Goal: Task Accomplishment & Management: Manage account settings

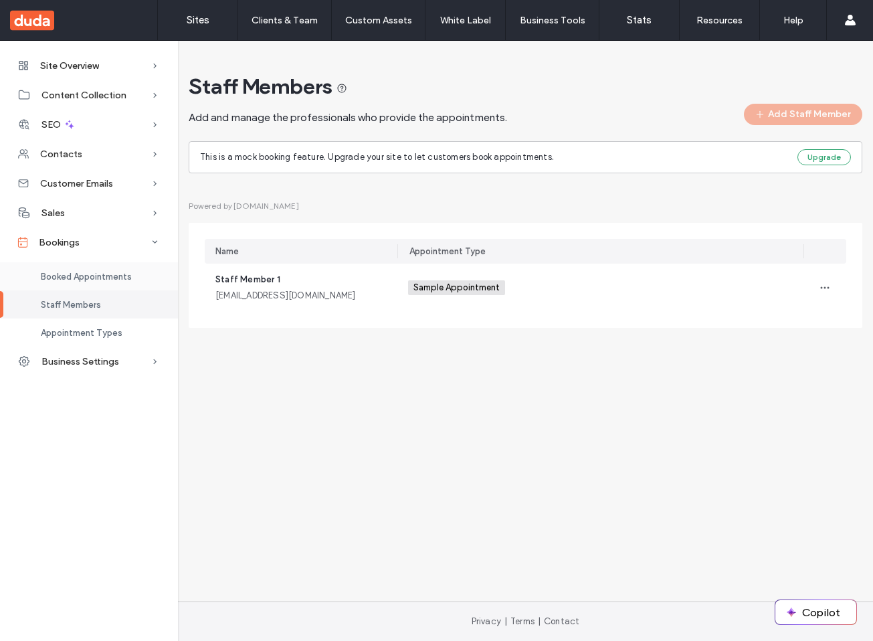
click at [115, 283] on div "Booked Appointments" at bounding box center [89, 276] width 178 height 28
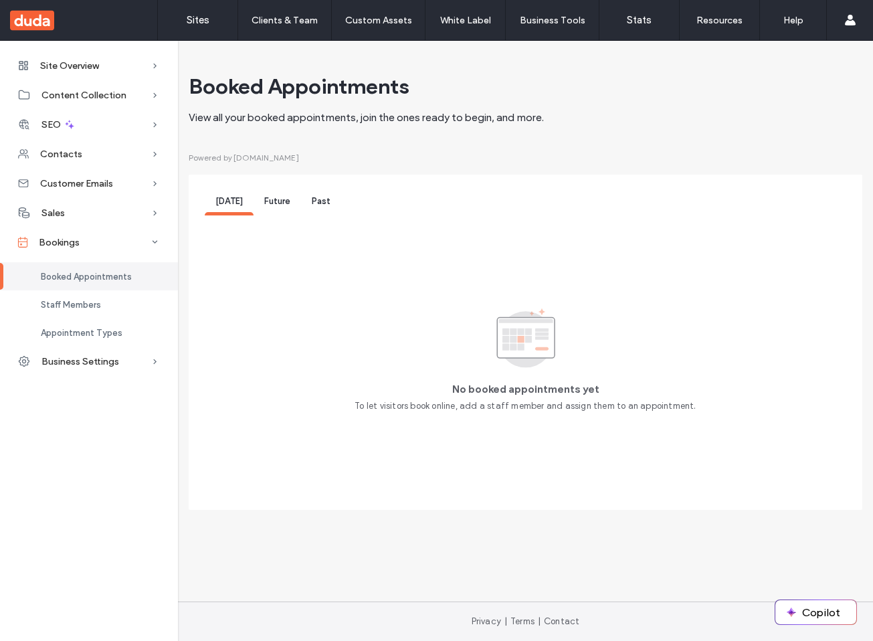
click at [298, 201] on div "Today Future Past" at bounding box center [273, 203] width 136 height 25
click at [270, 201] on span "Future" at bounding box center [277, 201] width 26 height 10
click at [321, 203] on span "Past" at bounding box center [321, 201] width 19 height 10
click at [187, 18] on label "Sites" at bounding box center [198, 20] width 23 height 12
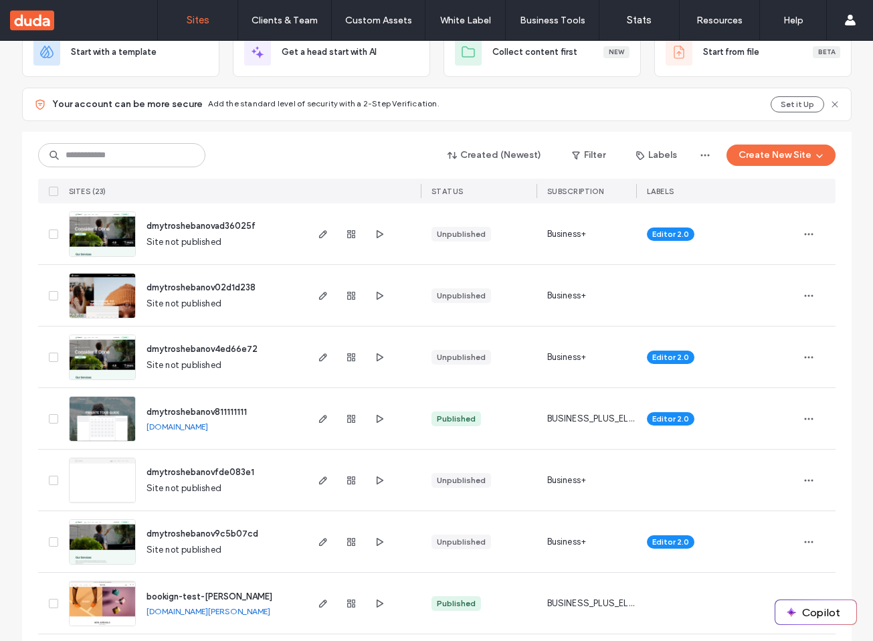
scroll to position [95, 0]
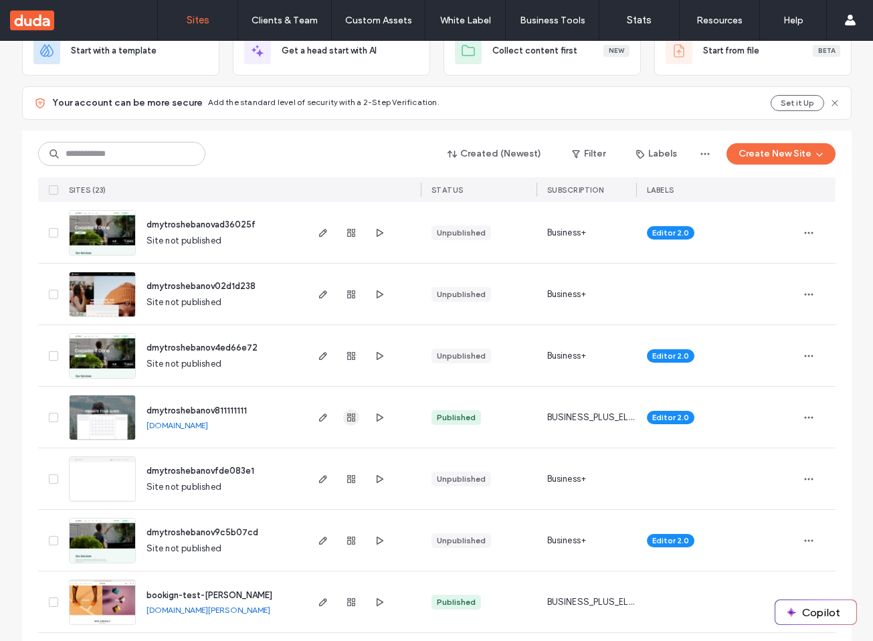
click at [347, 409] on div at bounding box center [351, 417] width 72 height 61
click at [347, 421] on icon "button" at bounding box center [351, 417] width 11 height 11
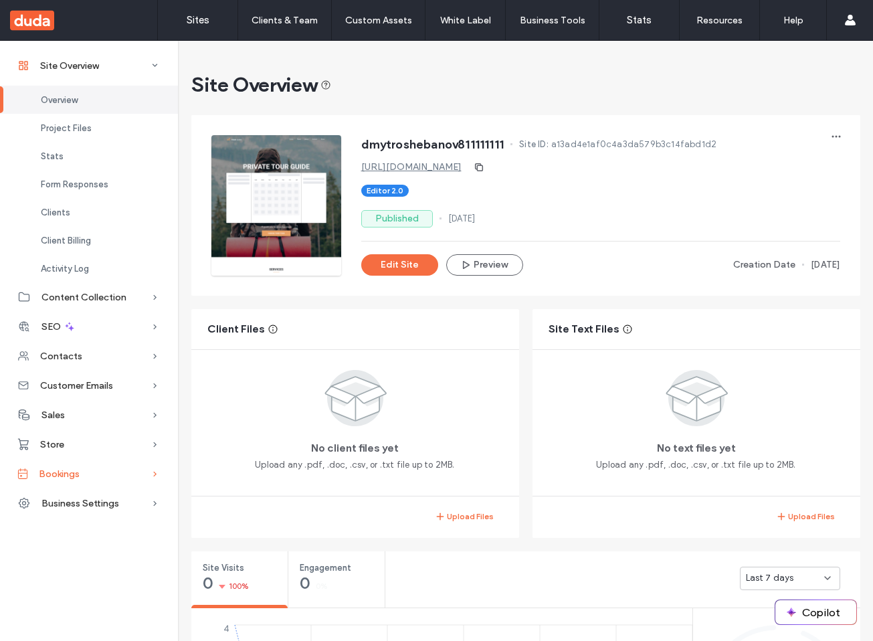
click at [74, 466] on div "Bookings" at bounding box center [89, 473] width 178 height 29
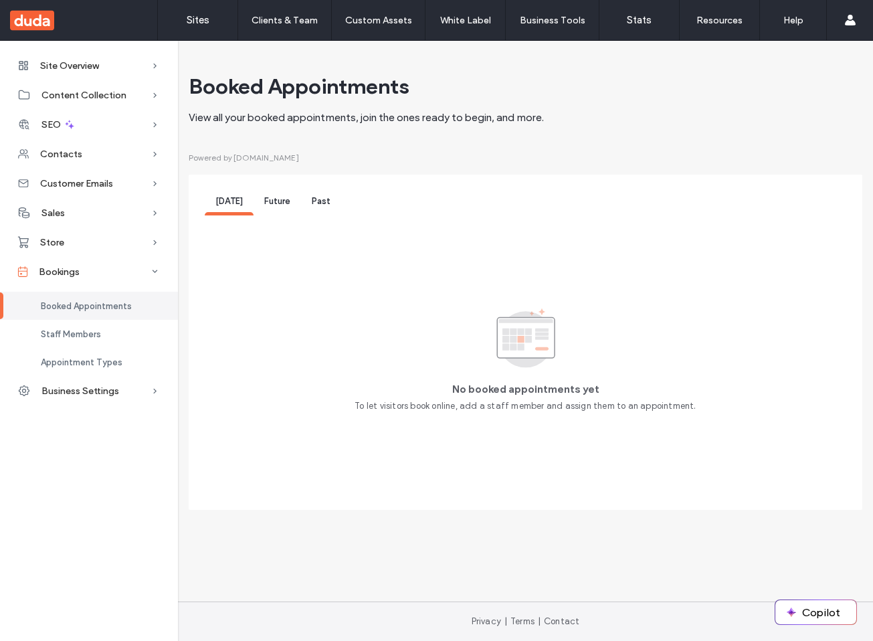
click at [286, 206] on span "Future" at bounding box center [277, 201] width 26 height 10
click at [314, 203] on span "Past" at bounding box center [321, 201] width 19 height 10
click at [288, 202] on span "Future" at bounding box center [277, 201] width 26 height 10
click at [240, 202] on span "Today" at bounding box center [228, 201] width 27 height 10
click at [201, 10] on link "Sites" at bounding box center [198, 20] width 80 height 40
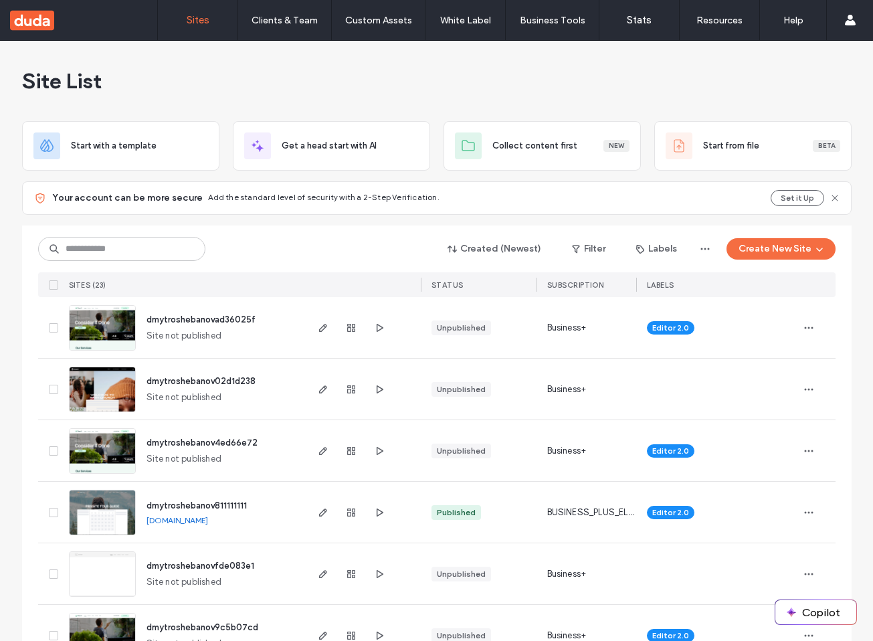
scroll to position [1, 0]
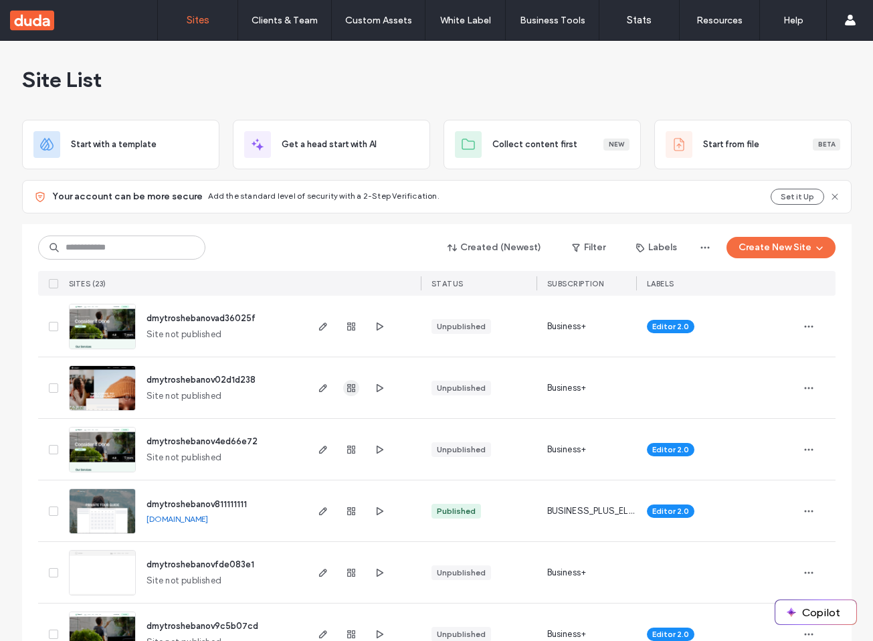
click at [347, 389] on use "button" at bounding box center [351, 388] width 8 height 8
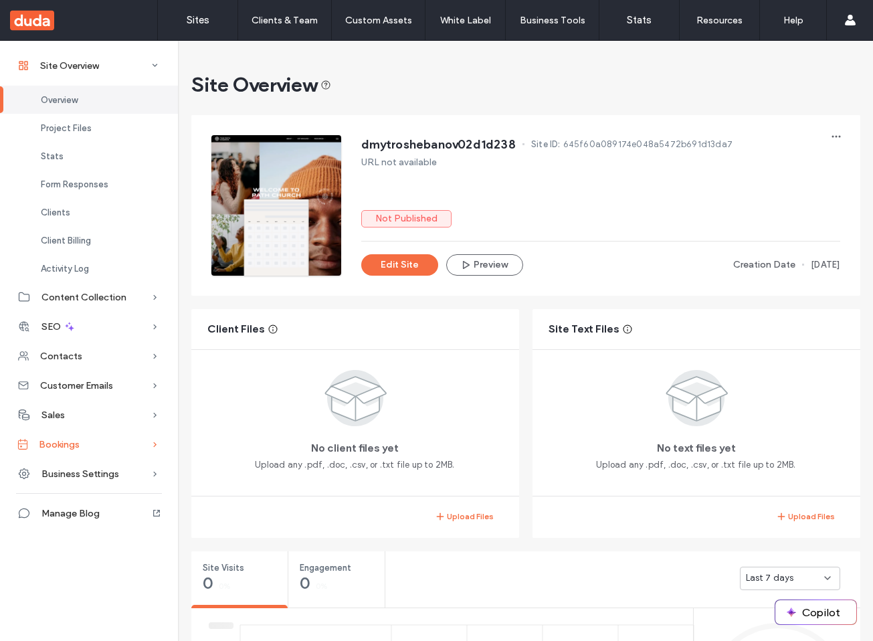
click at [78, 446] on span "Bookings" at bounding box center [59, 444] width 41 height 11
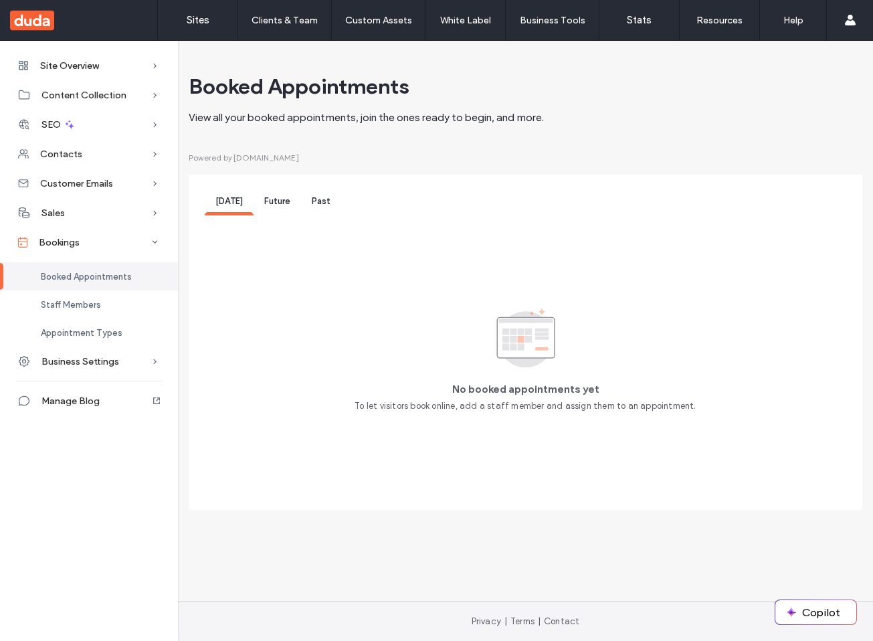
click at [276, 204] on span "Future" at bounding box center [277, 201] width 26 height 10
click at [308, 203] on div "Past" at bounding box center [321, 203] width 40 height 25
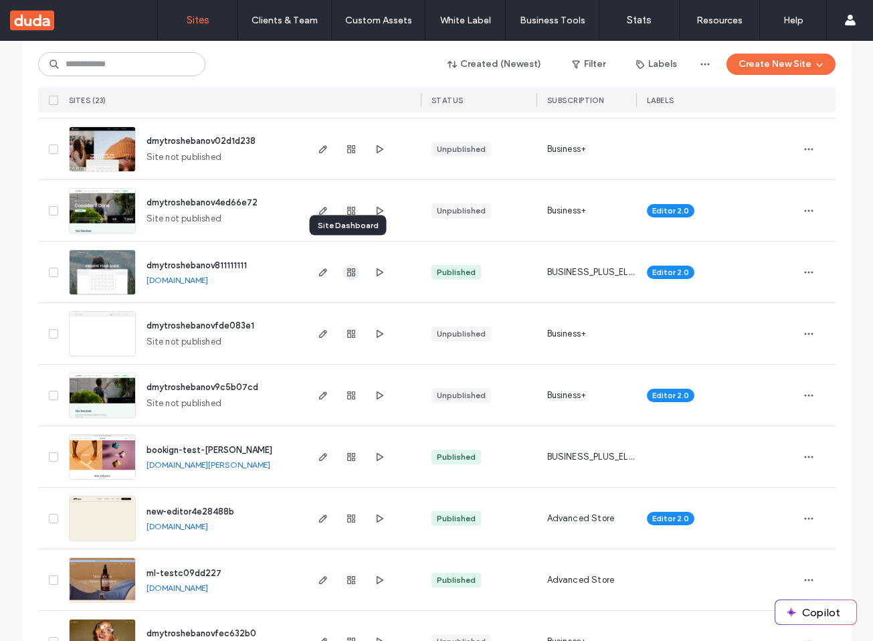
scroll to position [278, 0]
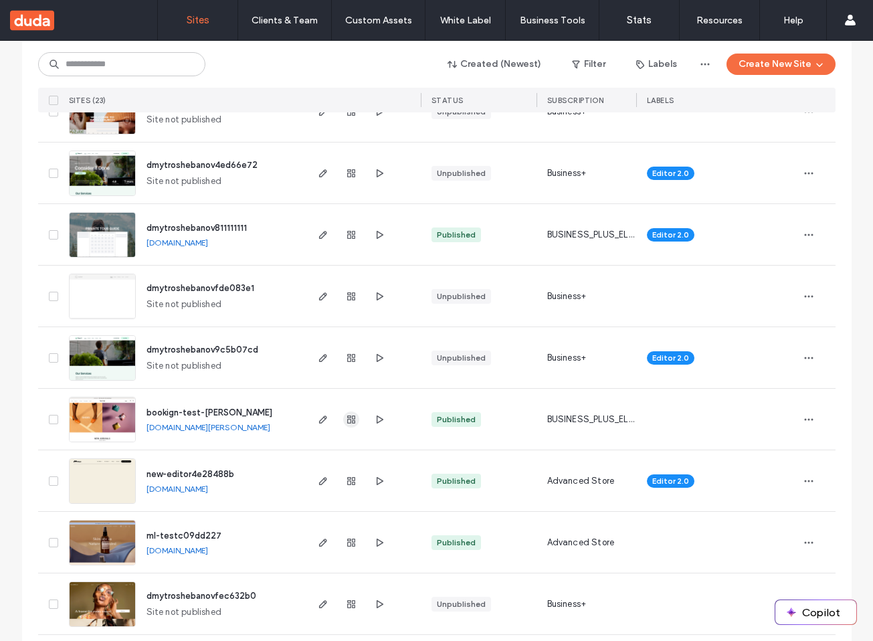
click at [347, 419] on icon "button" at bounding box center [351, 419] width 11 height 11
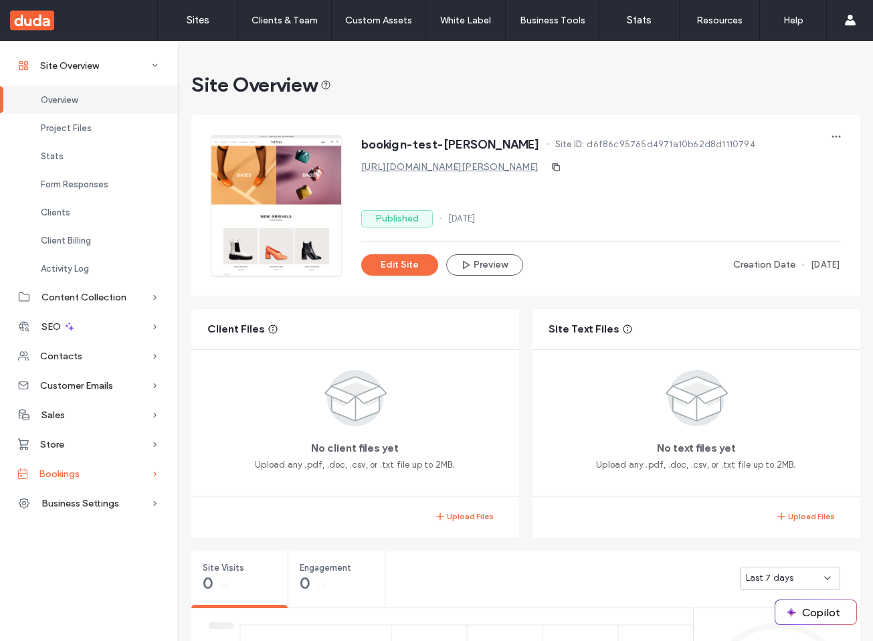
click at [74, 468] on span "Bookings" at bounding box center [59, 473] width 41 height 11
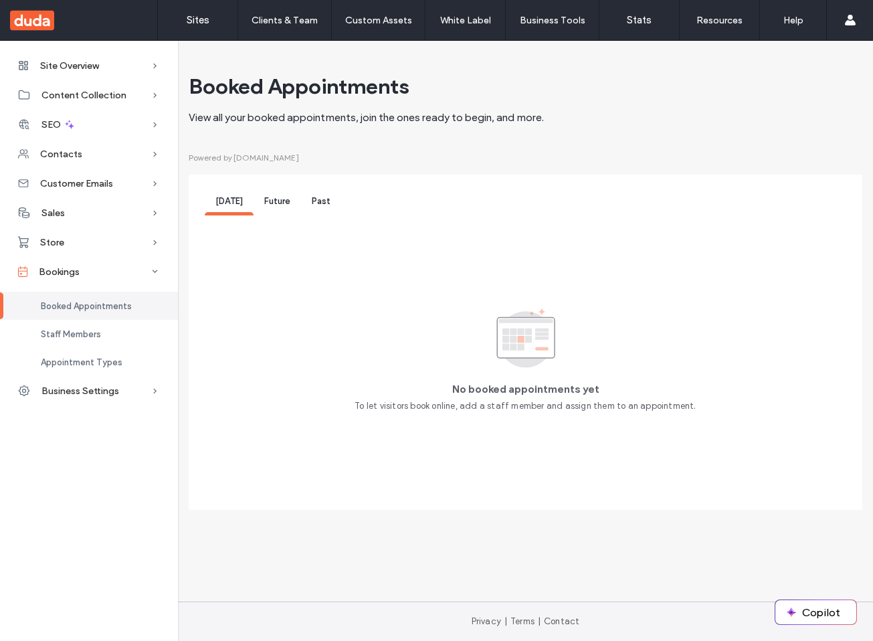
click at [292, 209] on div "Future" at bounding box center [277, 203] width 47 height 25
click at [318, 207] on div "Past" at bounding box center [321, 203] width 40 height 25
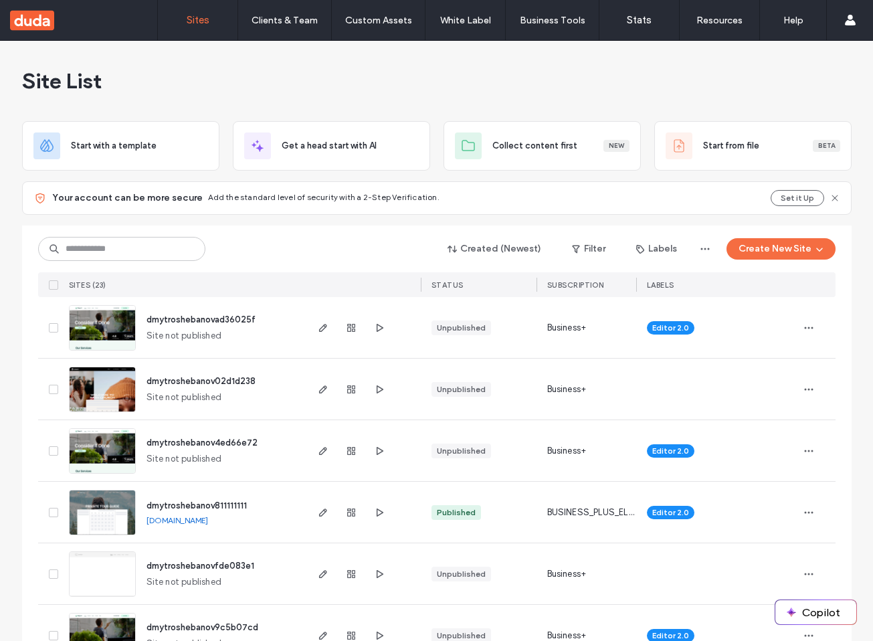
click at [51, 286] on icon at bounding box center [53, 285] width 5 height 4
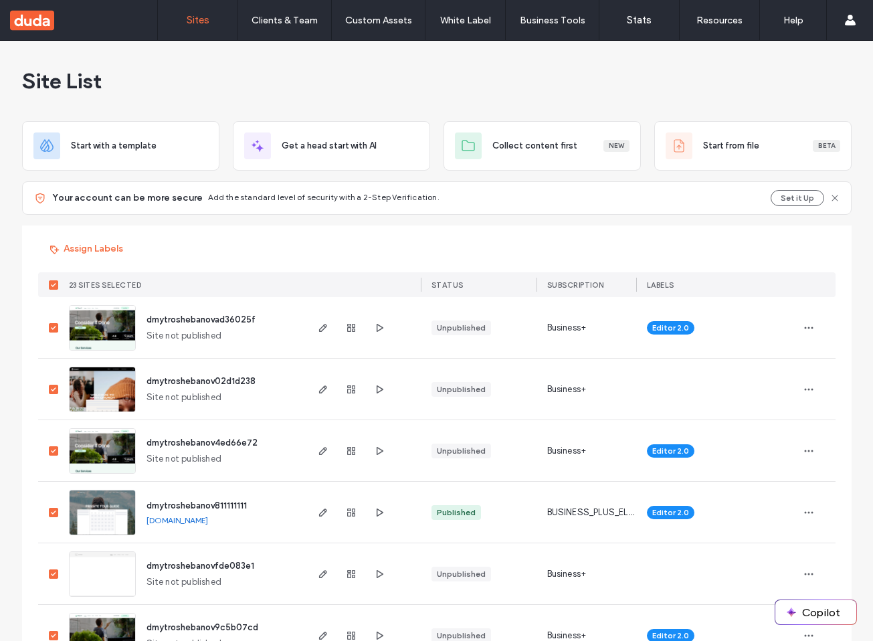
click at [51, 286] on icon at bounding box center [53, 285] width 5 height 4
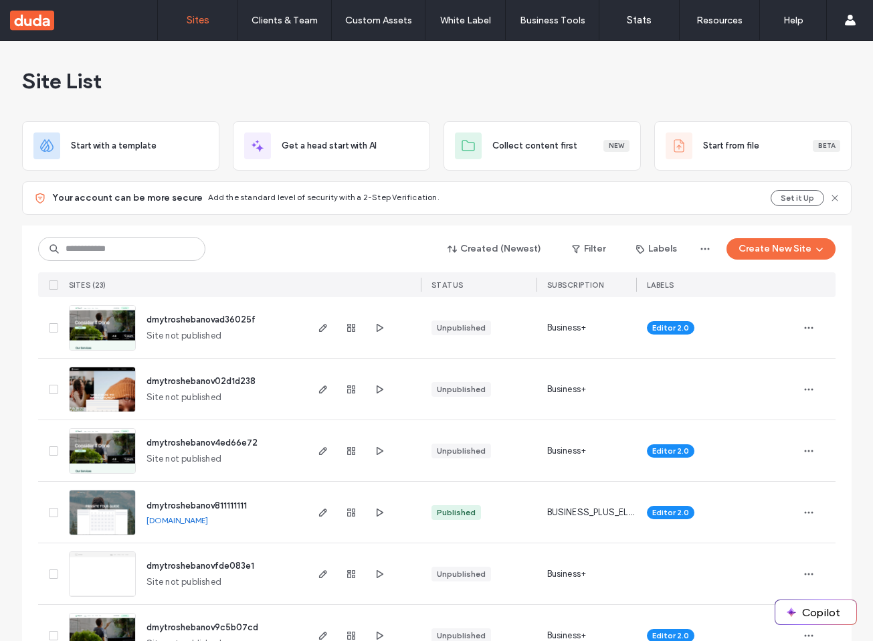
click at [51, 327] on icon at bounding box center [53, 328] width 5 height 4
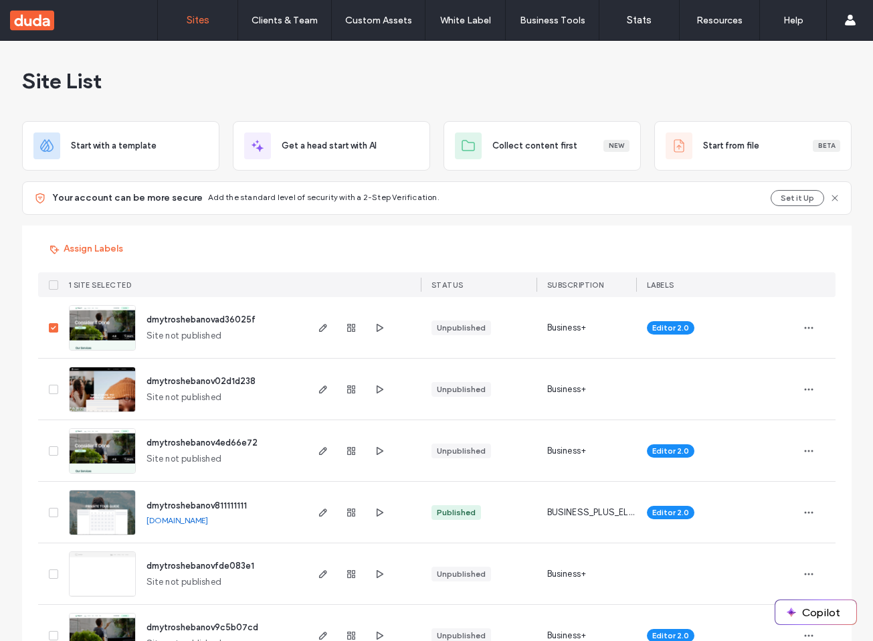
click at [51, 327] on icon at bounding box center [53, 328] width 5 height 4
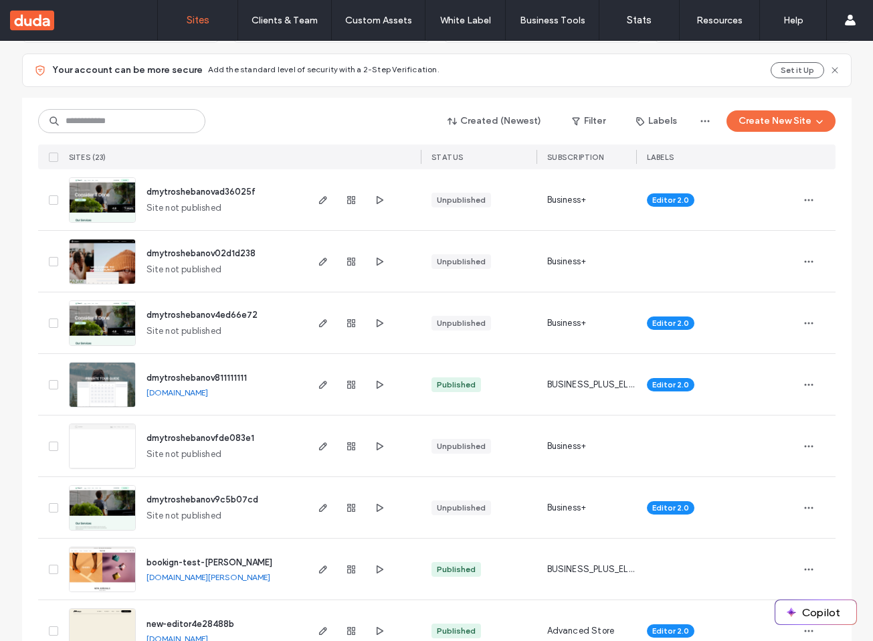
scroll to position [127, 0]
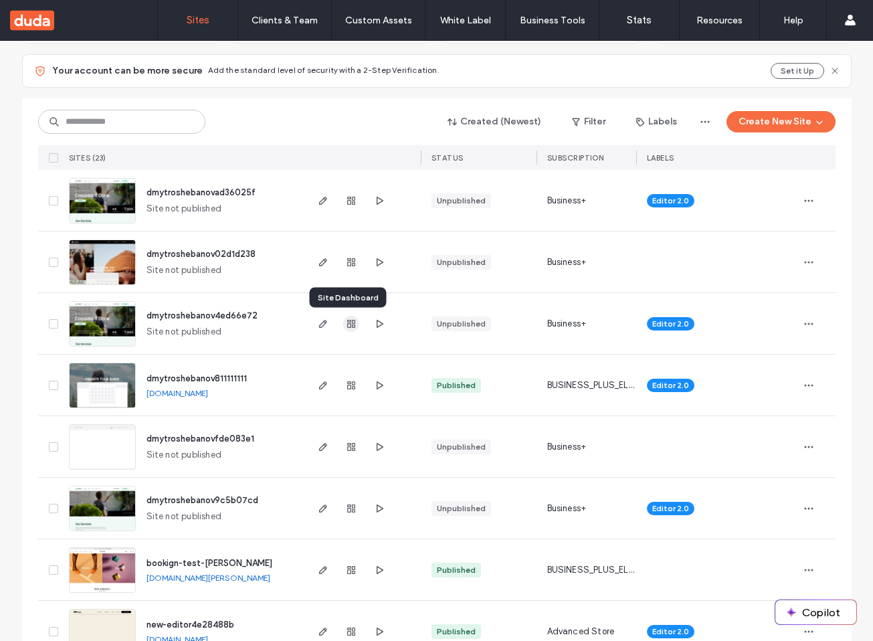
click at [346, 322] on icon "button" at bounding box center [351, 323] width 11 height 11
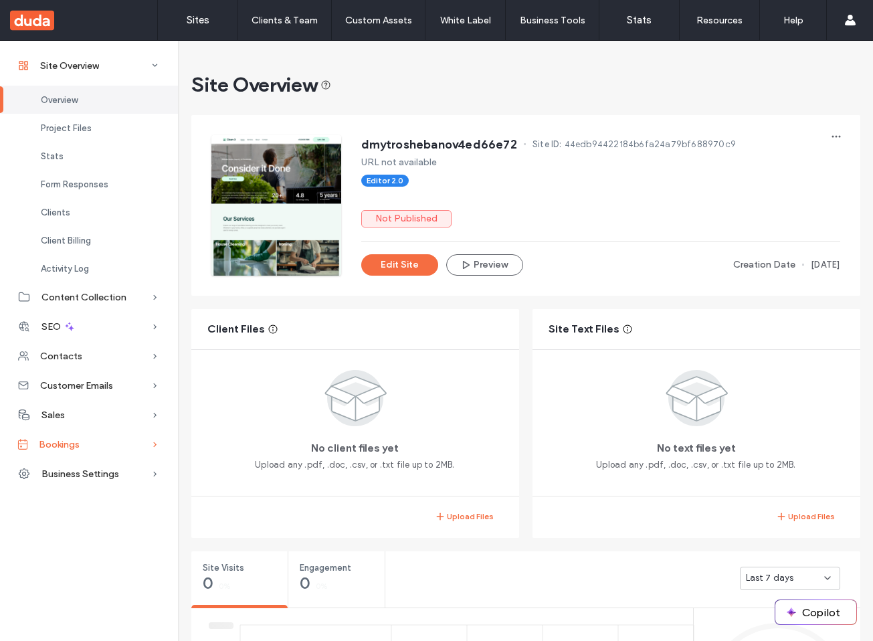
click at [66, 445] on span "Bookings" at bounding box center [59, 444] width 41 height 11
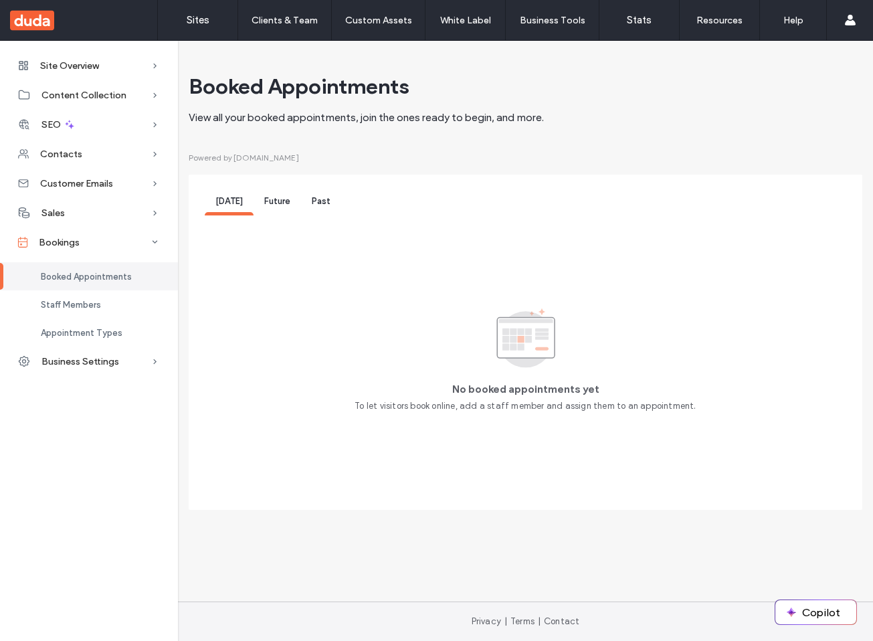
click at [256, 212] on div "Future" at bounding box center [277, 203] width 47 height 25
click at [309, 206] on div "Past" at bounding box center [321, 203] width 40 height 25
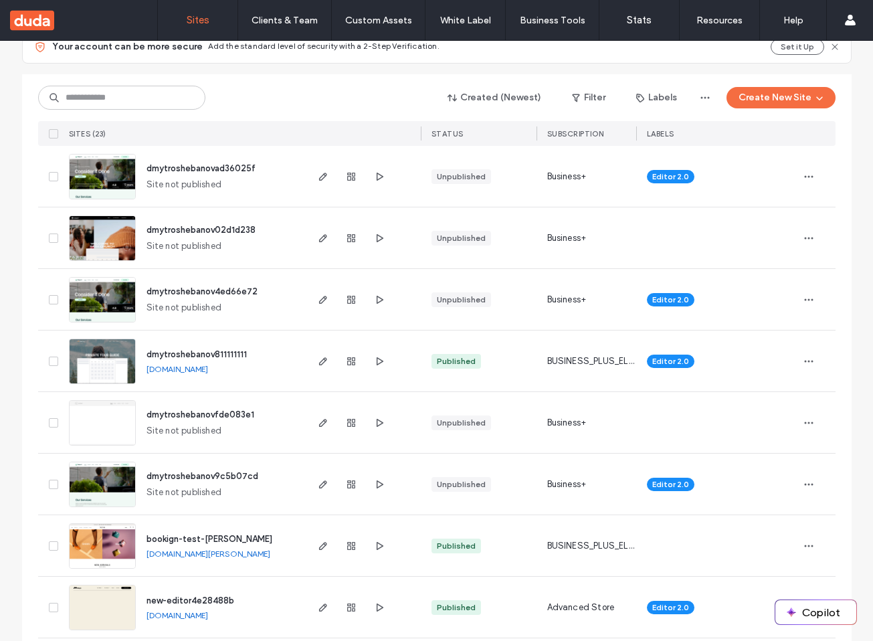
scroll to position [152, 0]
click at [347, 359] on icon "button" at bounding box center [351, 360] width 11 height 11
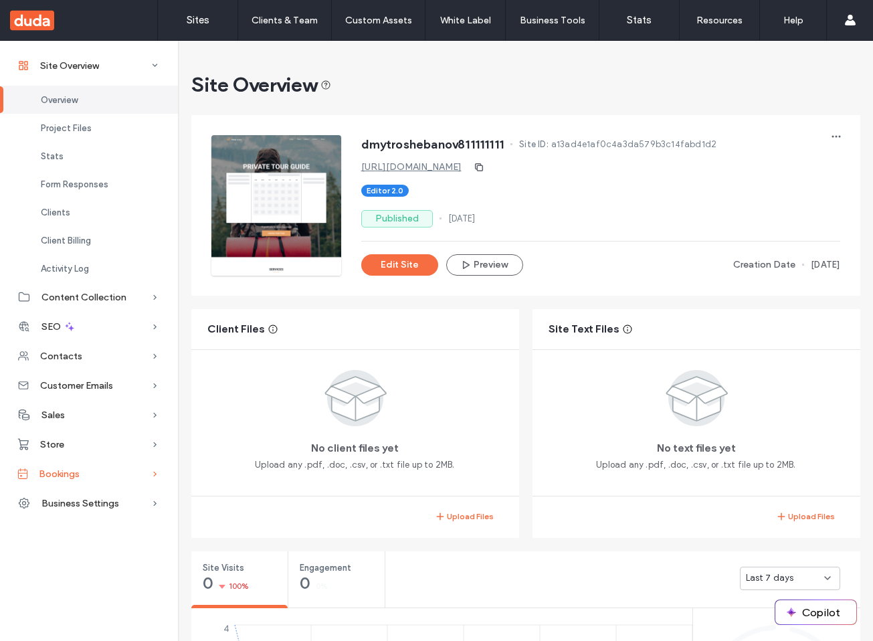
click at [86, 469] on div "Bookings" at bounding box center [89, 473] width 178 height 29
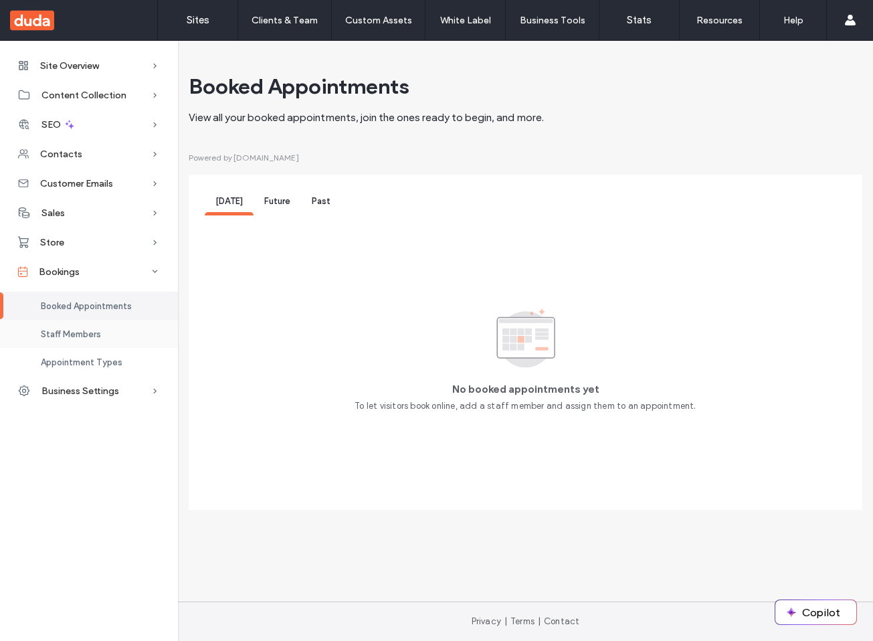
click at [98, 329] on span "Staff Members" at bounding box center [71, 334] width 60 height 10
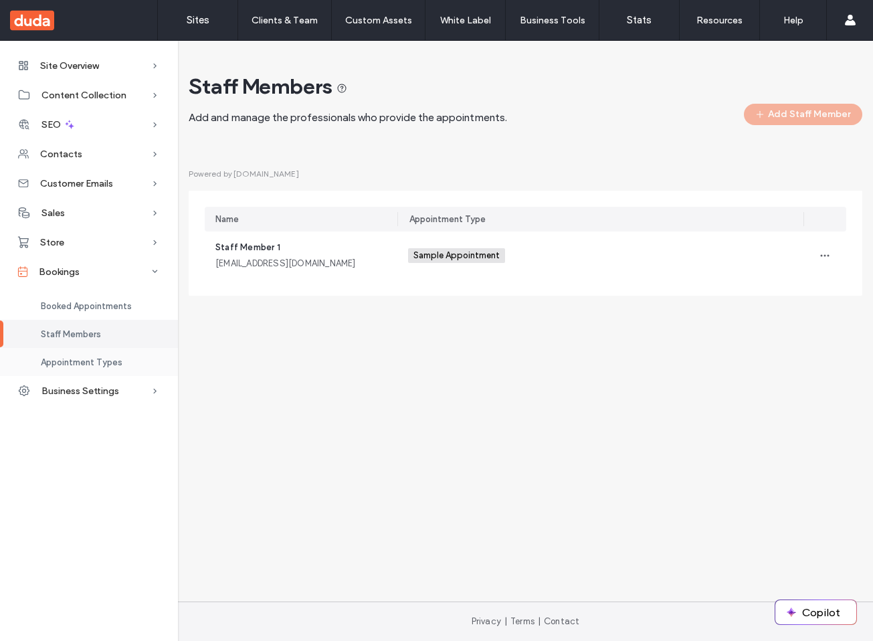
click at [98, 363] on span "Appointment Types" at bounding box center [82, 362] width 82 height 10
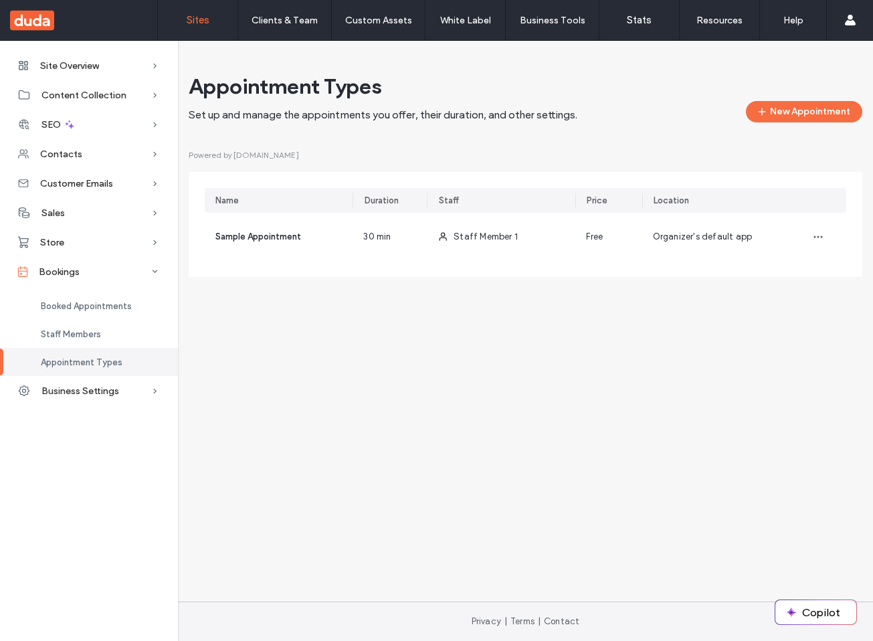
click at [183, 13] on link "Sites" at bounding box center [198, 20] width 80 height 40
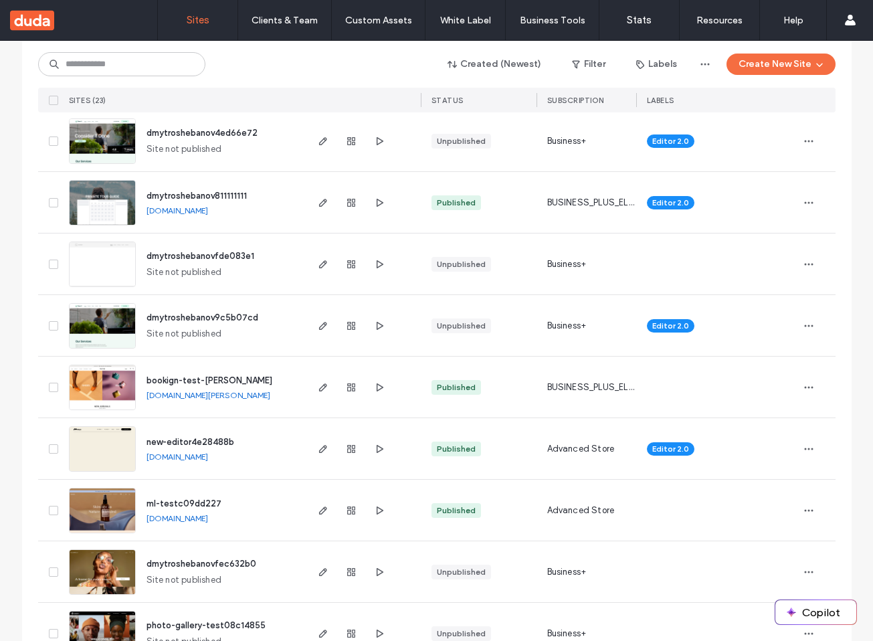
scroll to position [316, 0]
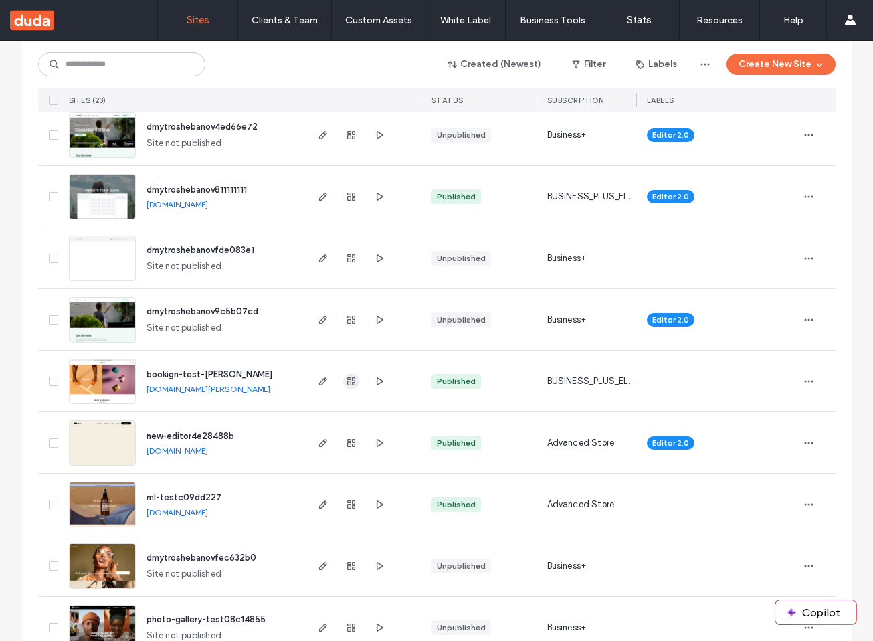
click at [346, 388] on span "button" at bounding box center [351, 381] width 16 height 16
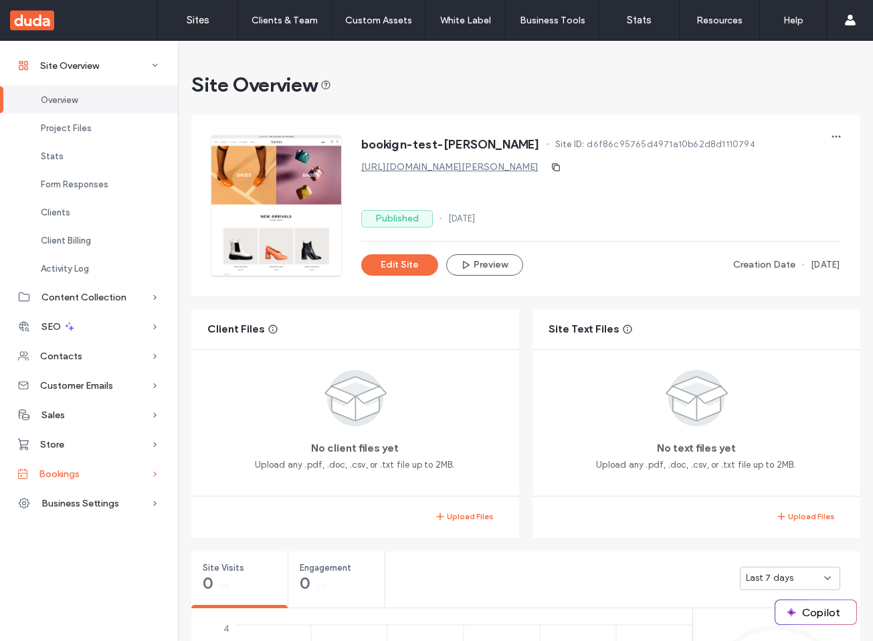
click at [81, 470] on div "Bookings" at bounding box center [89, 473] width 178 height 29
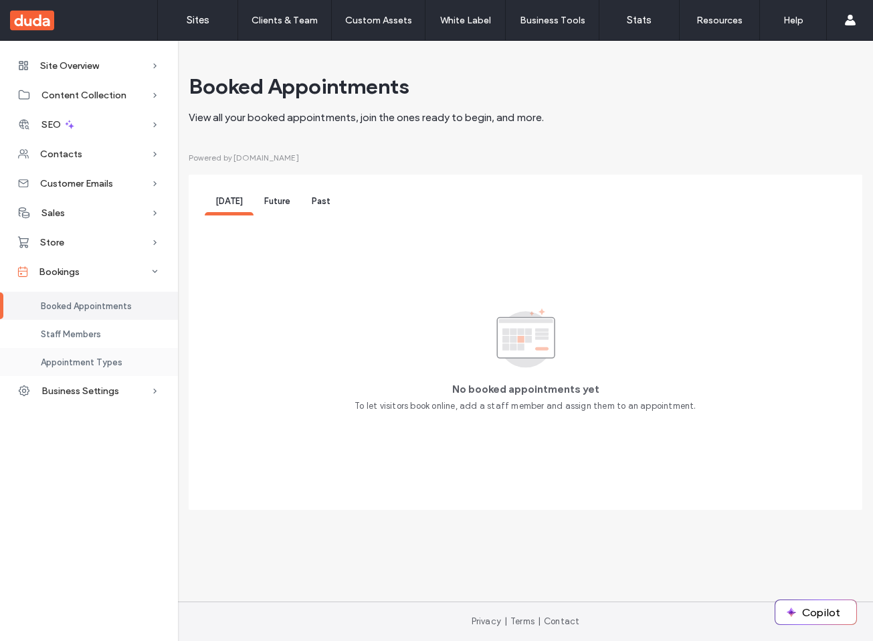
click at [102, 364] on span "Appointment Types" at bounding box center [82, 362] width 82 height 10
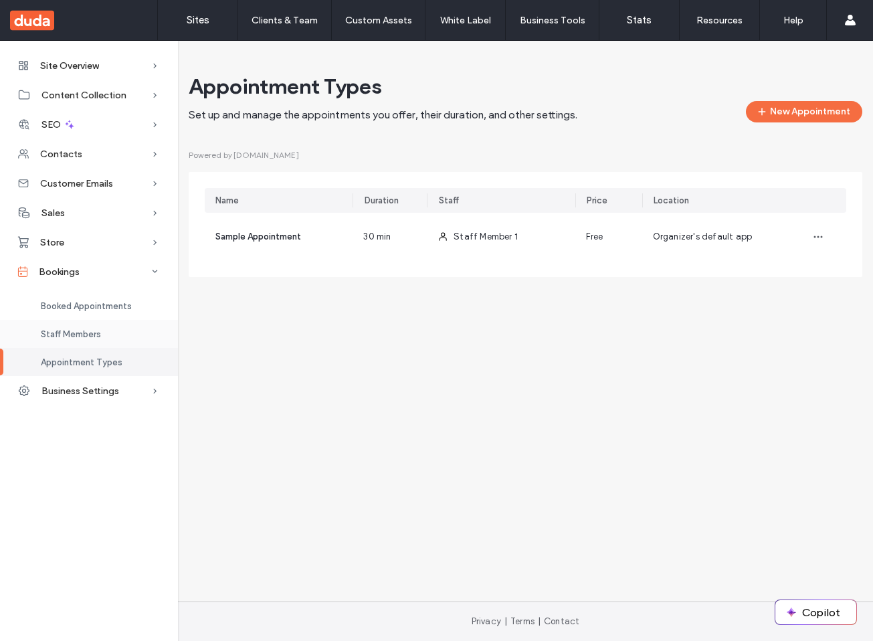
click at [106, 336] on div "Staff Members" at bounding box center [89, 334] width 178 height 28
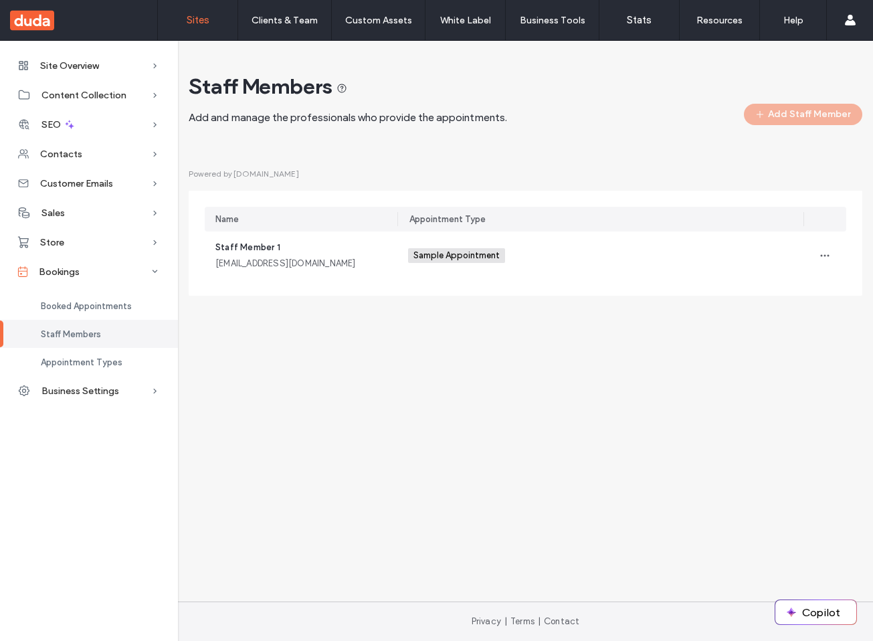
click at [199, 33] on link "Sites" at bounding box center [198, 20] width 80 height 40
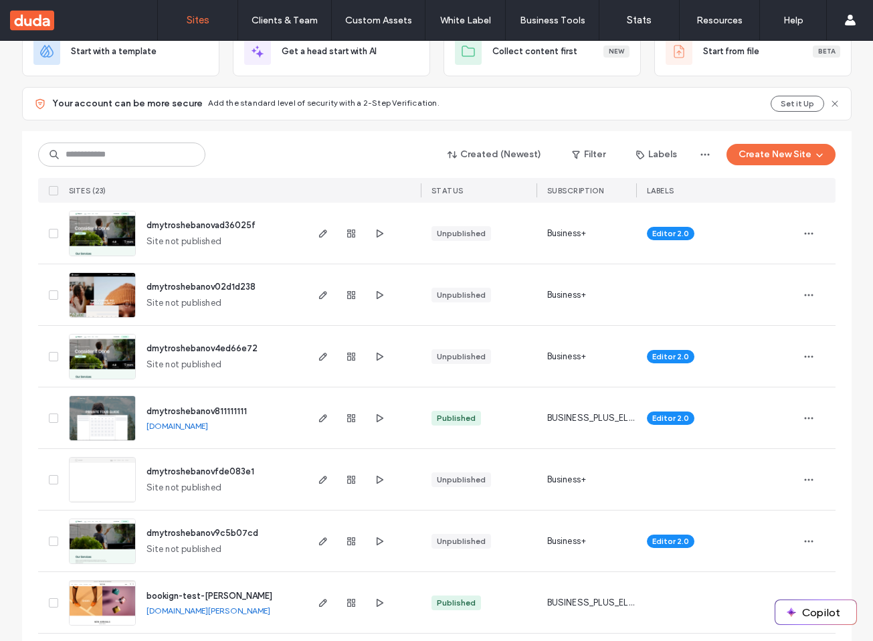
scroll to position [95, 0]
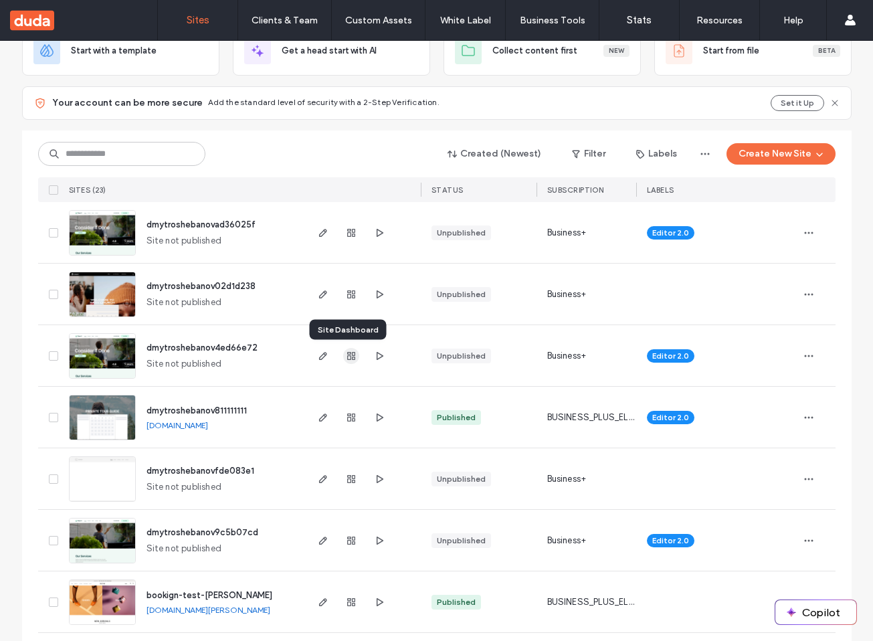
click at [349, 357] on icon "button" at bounding box center [351, 356] width 11 height 11
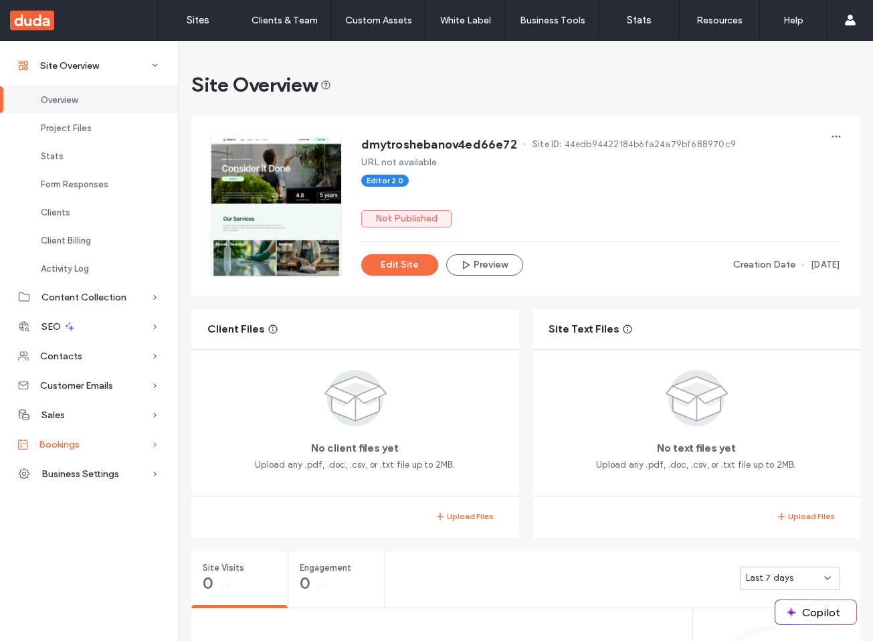
click at [61, 450] on span "Bookings" at bounding box center [59, 444] width 41 height 11
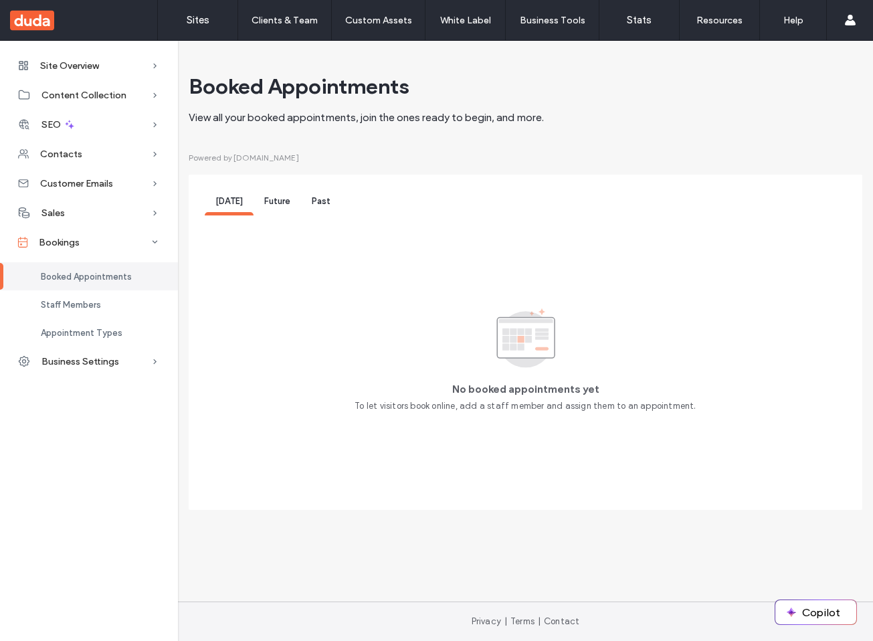
click at [266, 213] on div "Future" at bounding box center [277, 203] width 47 height 25
click at [313, 213] on div "Past" at bounding box center [321, 203] width 40 height 25
click at [64, 326] on div "Appointment Types" at bounding box center [89, 332] width 178 height 28
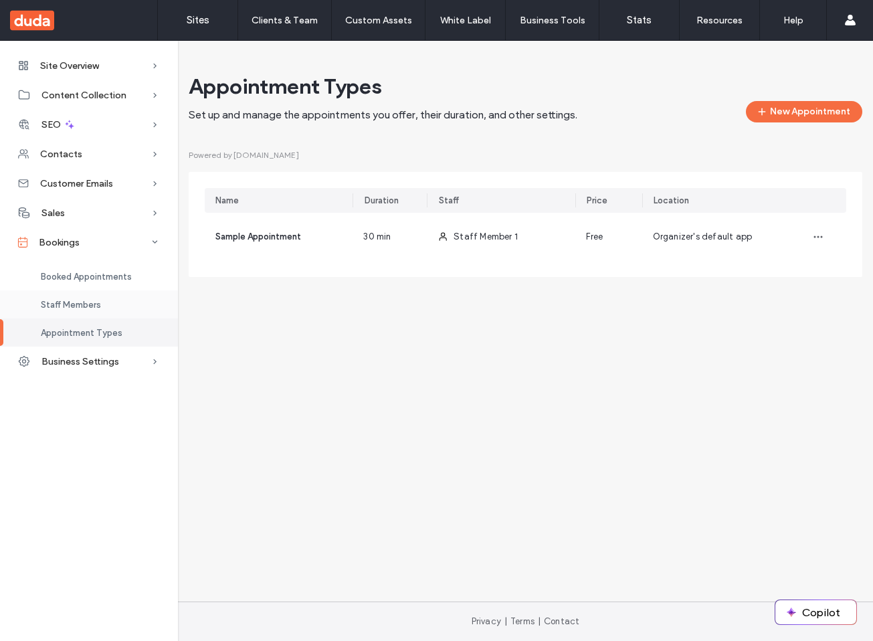
click at [82, 309] on span "Staff Members" at bounding box center [71, 305] width 60 height 10
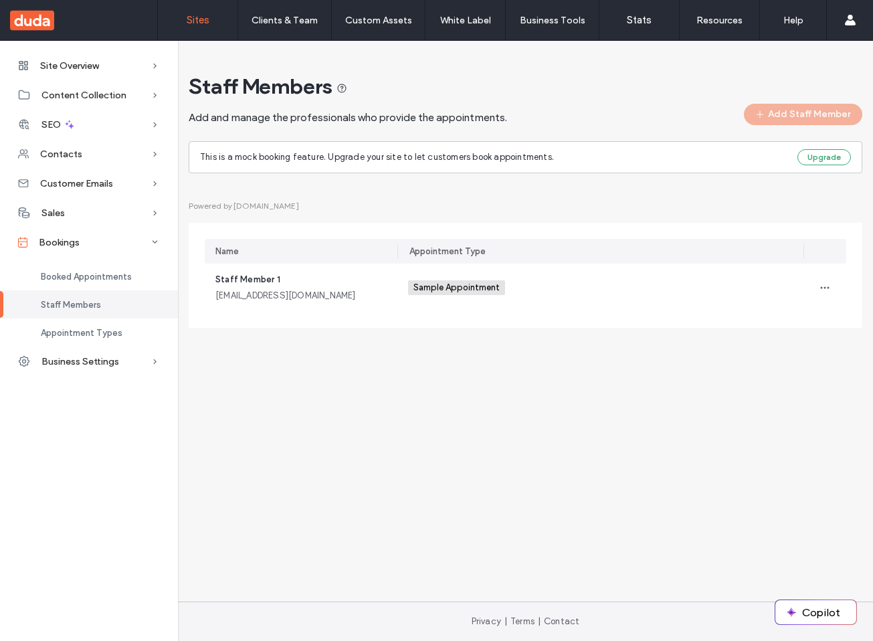
click at [213, 33] on link "Sites" at bounding box center [198, 20] width 80 height 40
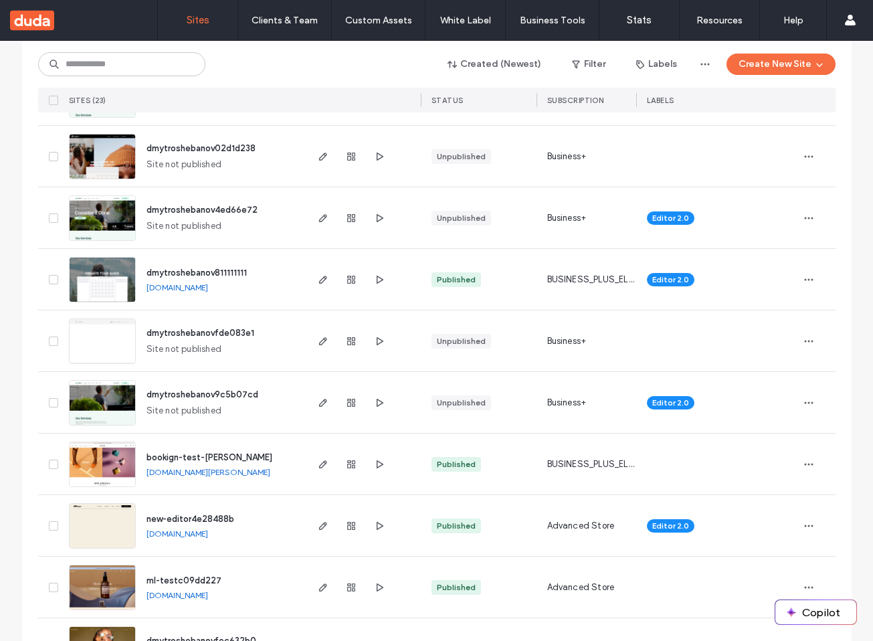
scroll to position [250, 0]
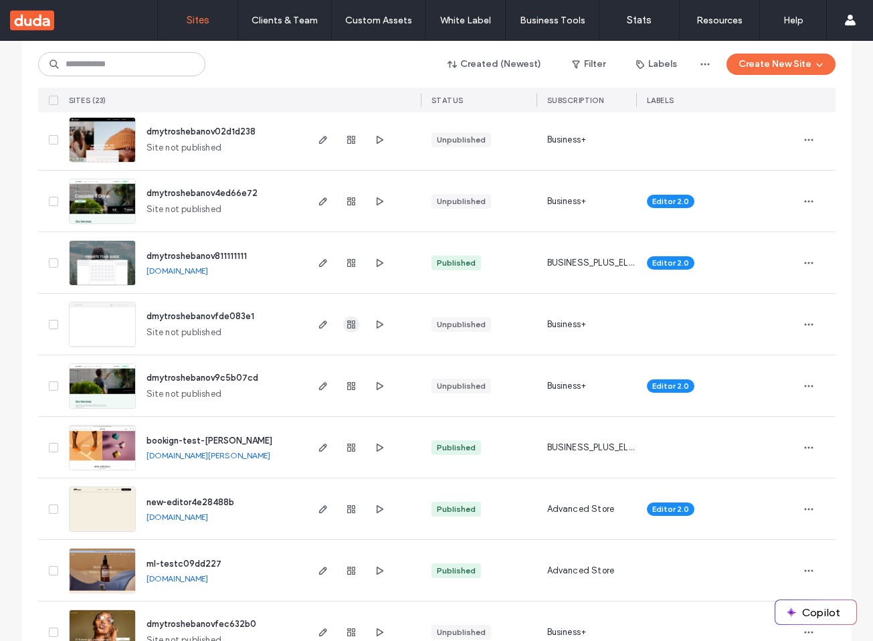
click at [346, 328] on icon "button" at bounding box center [351, 324] width 11 height 11
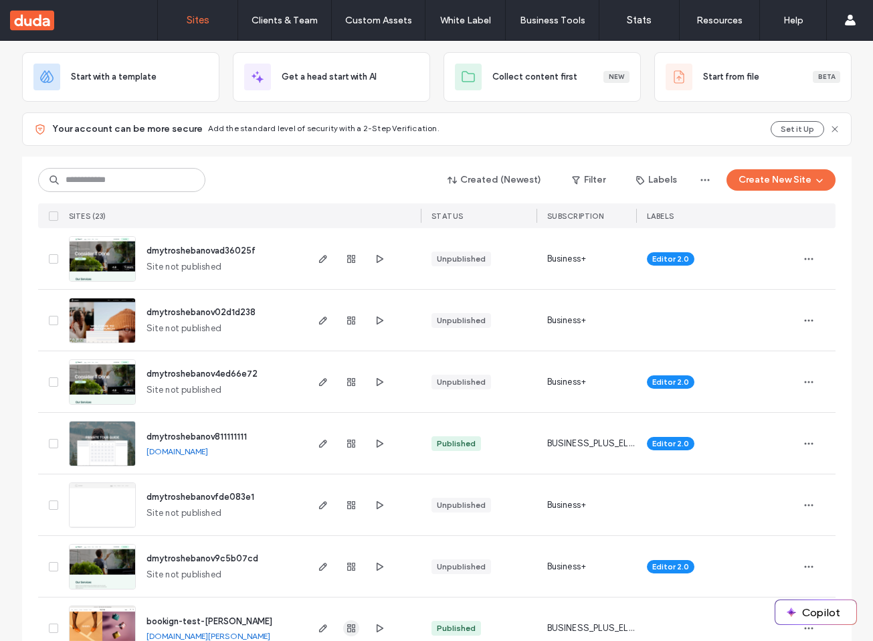
scroll to position [106, 0]
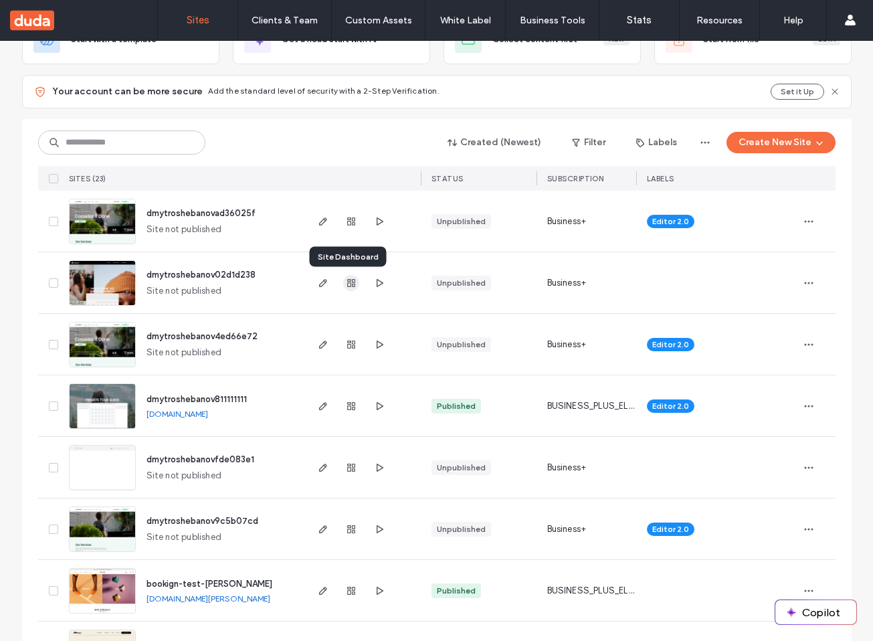
click at [349, 286] on icon "button" at bounding box center [351, 283] width 11 height 11
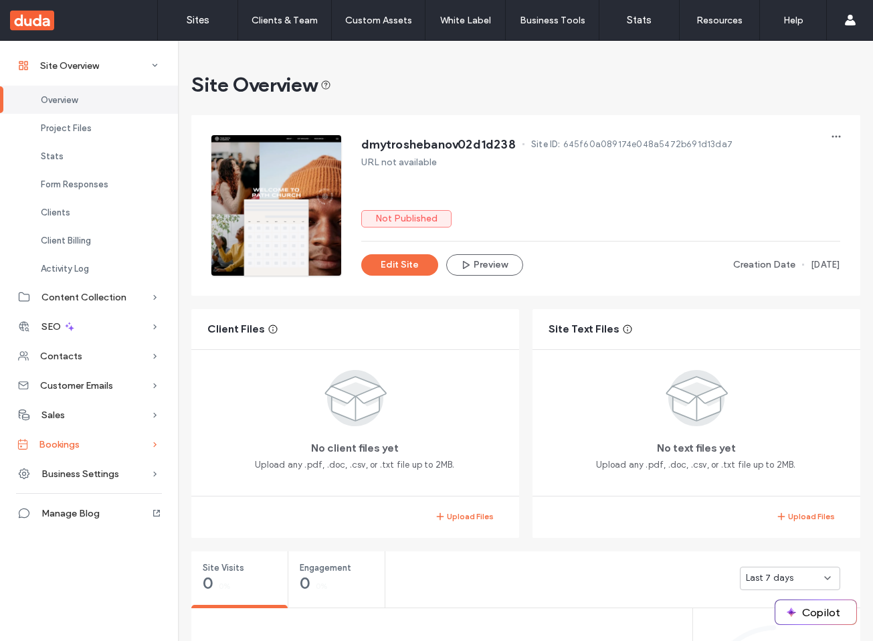
click at [89, 440] on div "Bookings" at bounding box center [89, 443] width 178 height 29
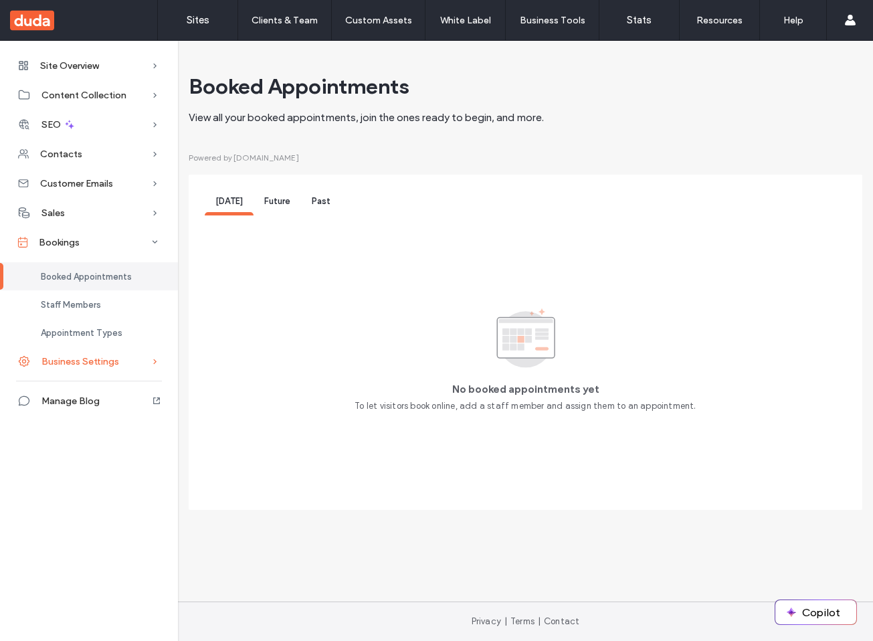
click at [78, 347] on div "Business Settings" at bounding box center [89, 361] width 178 height 29
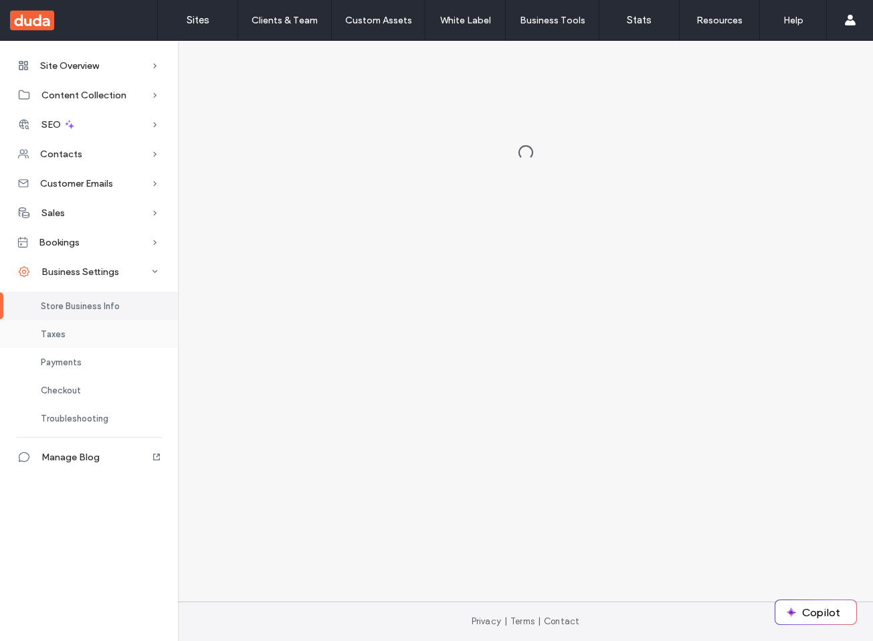
click at [80, 337] on div "Taxes" at bounding box center [89, 334] width 178 height 28
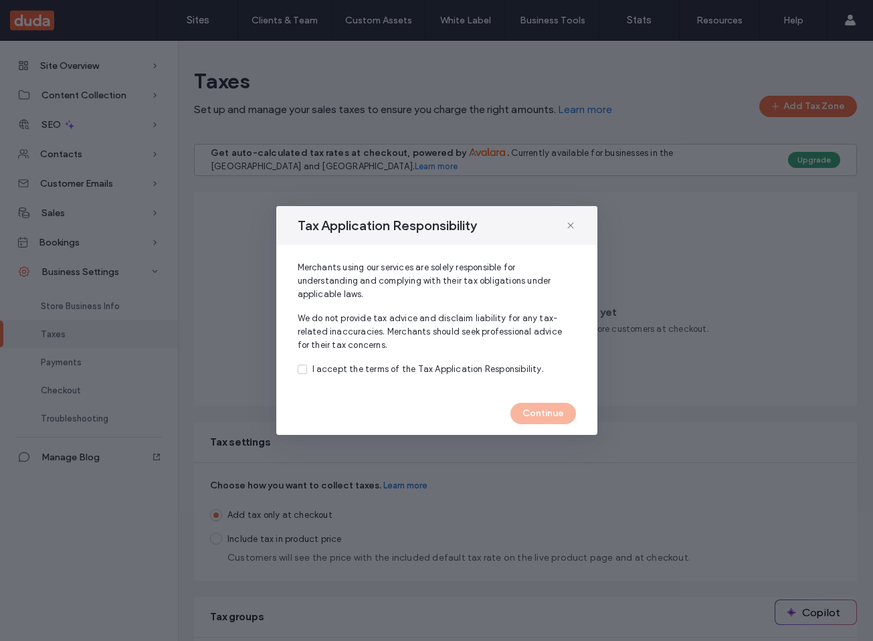
click at [106, 243] on div "Tax Application Responsibility Merchants using our services are solely responsi…" at bounding box center [436, 320] width 873 height 641
click at [561, 223] on div "Tax Application Responsibility" at bounding box center [436, 225] width 321 height 39
click at [567, 226] on icon at bounding box center [570, 225] width 11 height 11
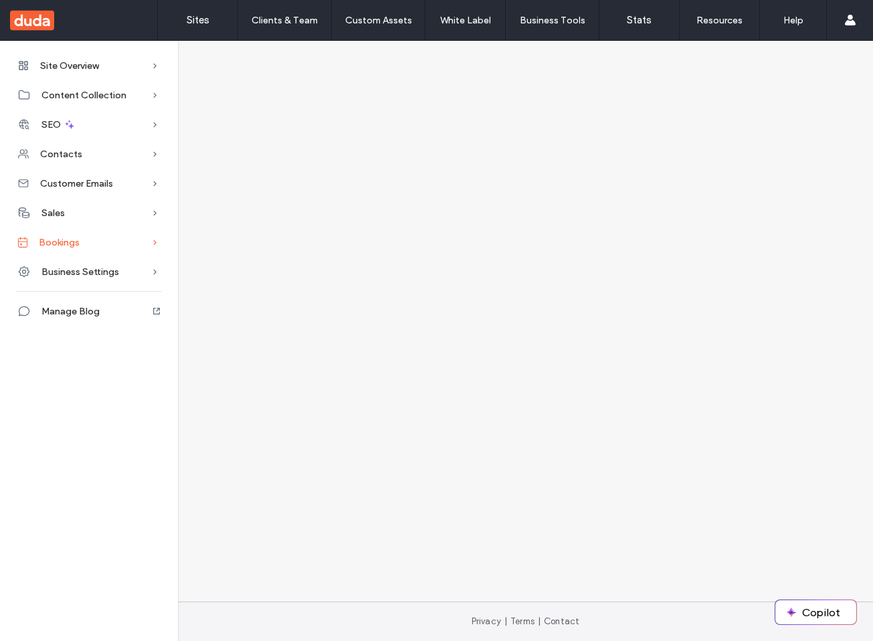
click at [94, 254] on div "Bookings" at bounding box center [89, 241] width 178 height 29
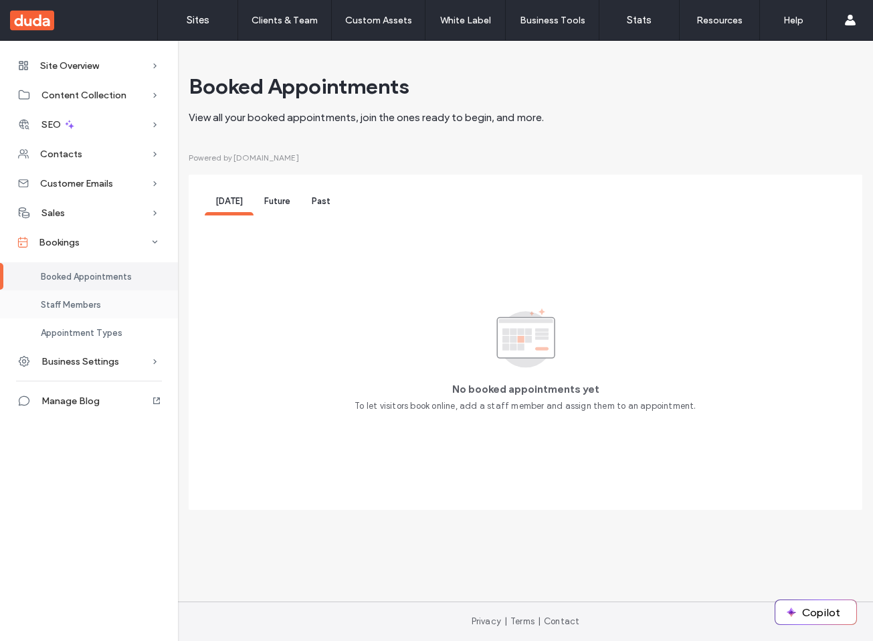
click at [85, 301] on span "Staff Members" at bounding box center [71, 305] width 60 height 10
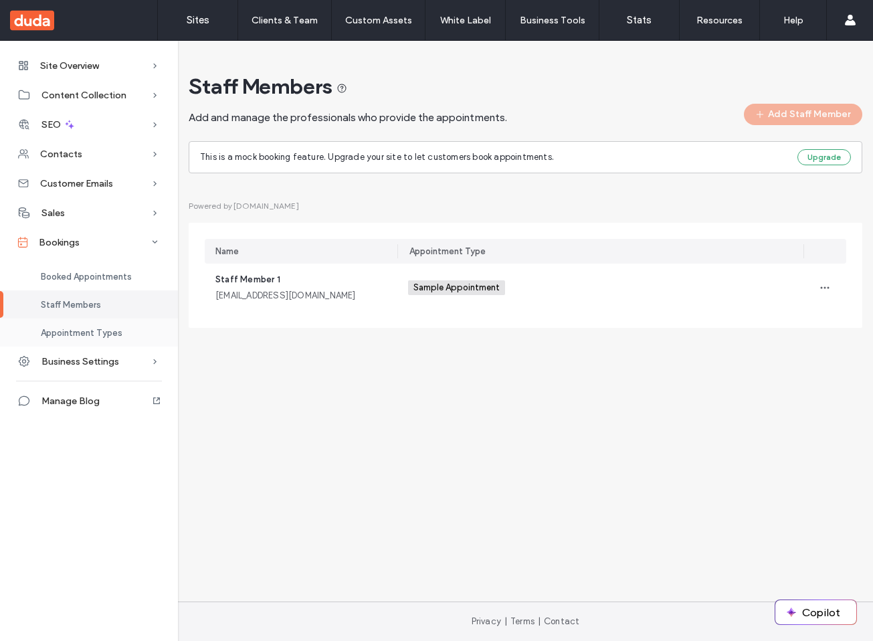
click at [86, 330] on span "Appointment Types" at bounding box center [82, 333] width 82 height 10
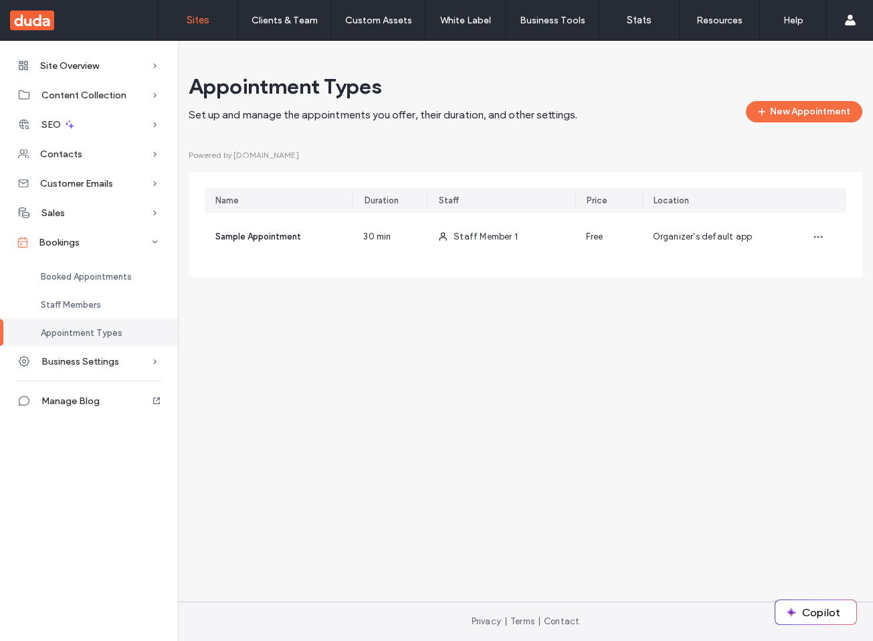
click at [218, 19] on link "Sites" at bounding box center [198, 20] width 80 height 40
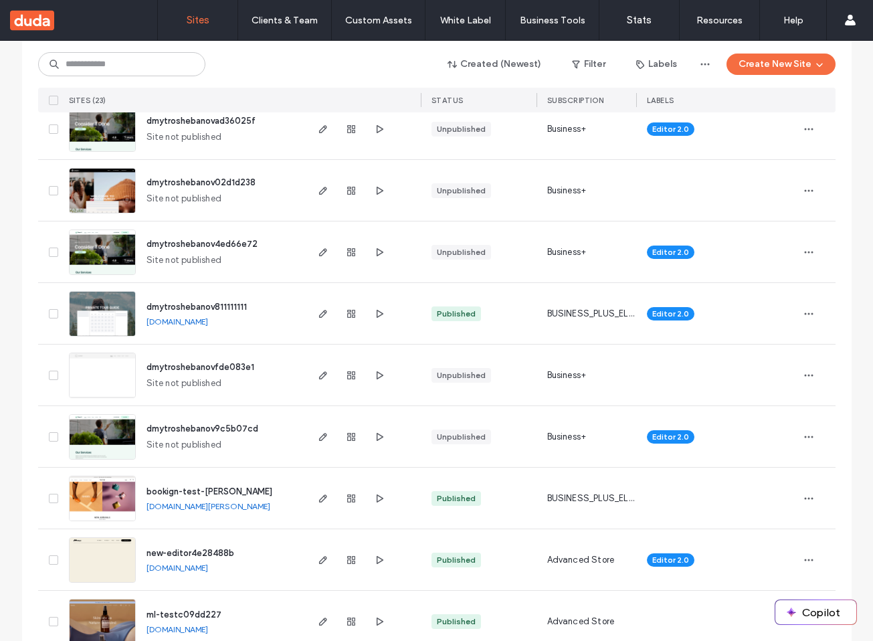
scroll to position [215, 0]
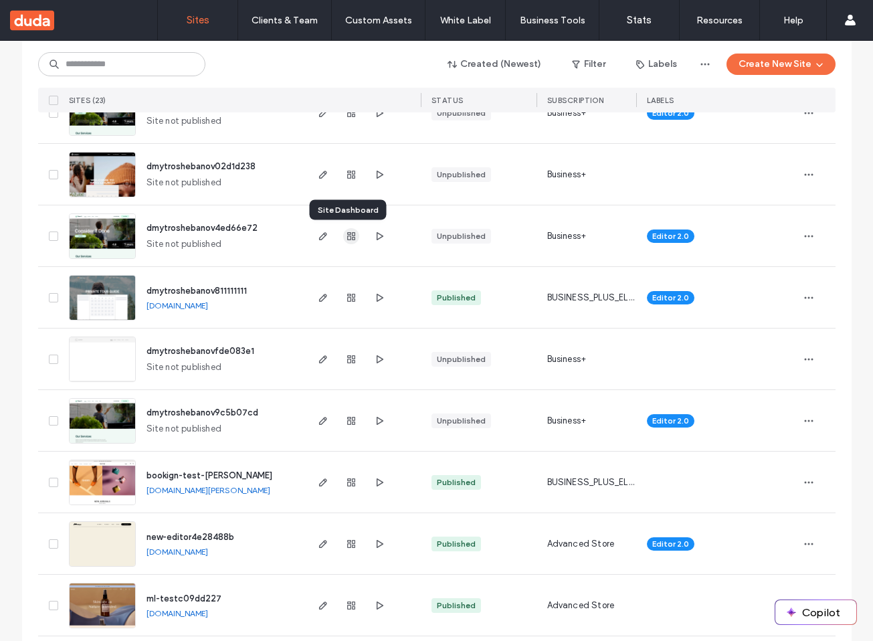
click at [347, 238] on use "button" at bounding box center [351, 236] width 8 height 8
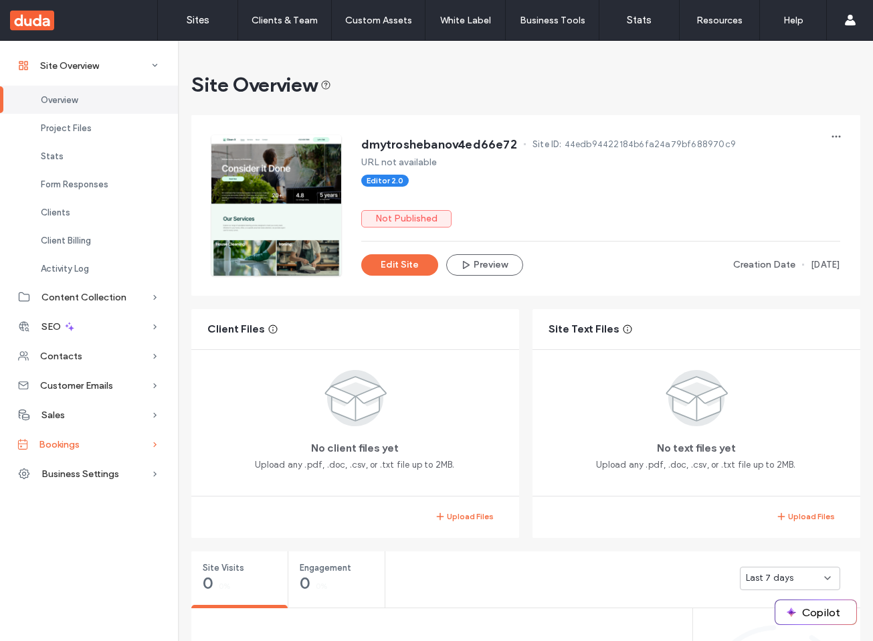
click at [67, 441] on span "Bookings" at bounding box center [59, 444] width 41 height 11
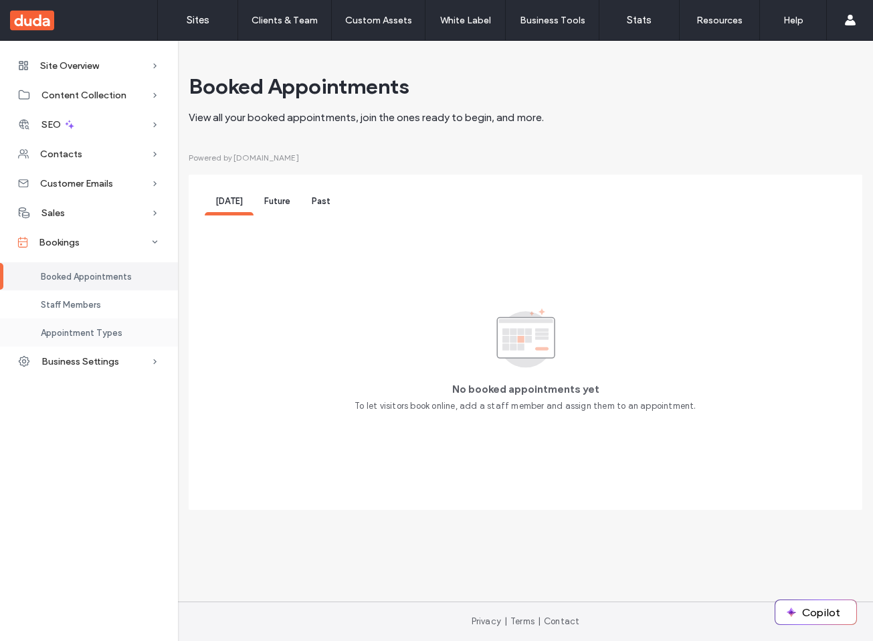
click at [95, 332] on span "Appointment Types" at bounding box center [82, 333] width 82 height 10
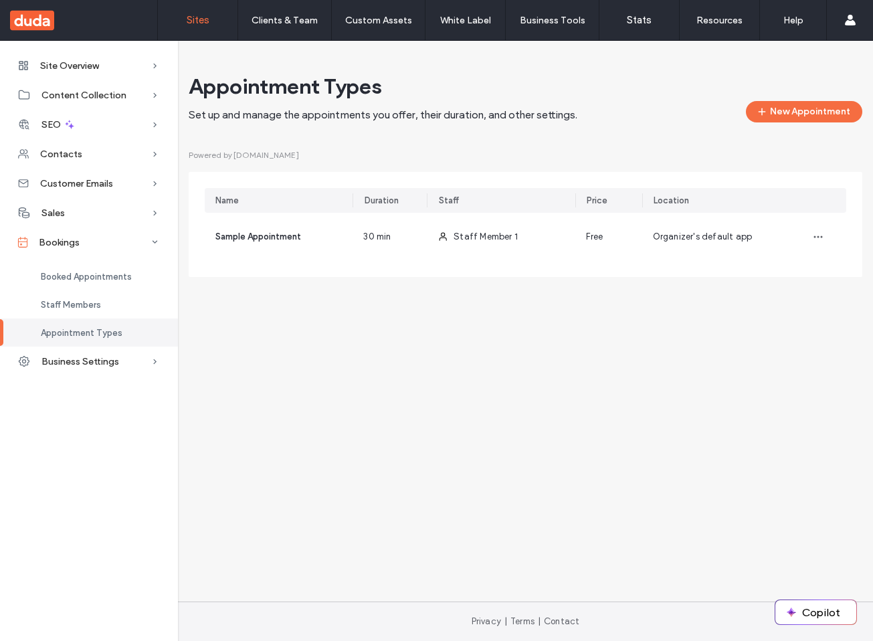
click at [184, 13] on link "Sites" at bounding box center [198, 20] width 80 height 40
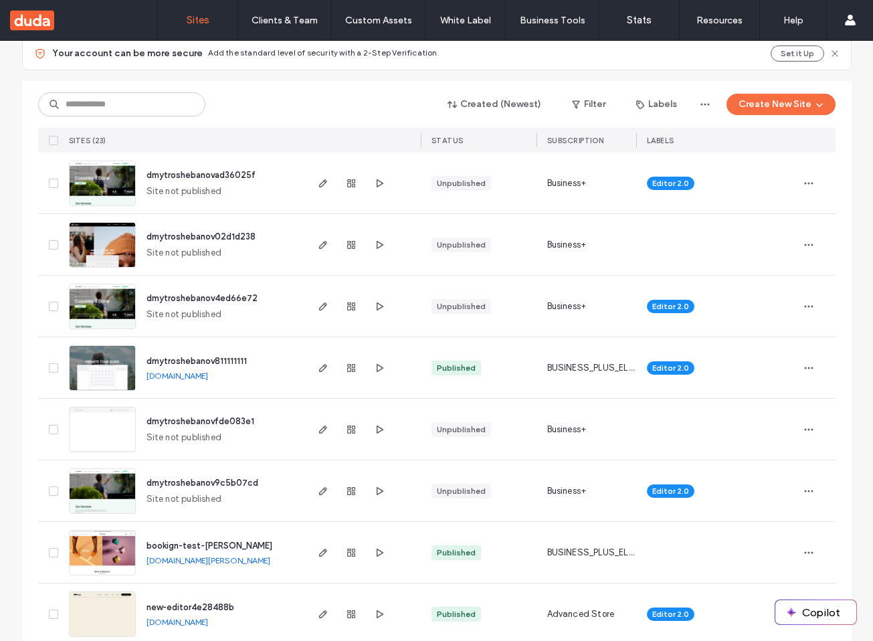
scroll to position [148, 0]
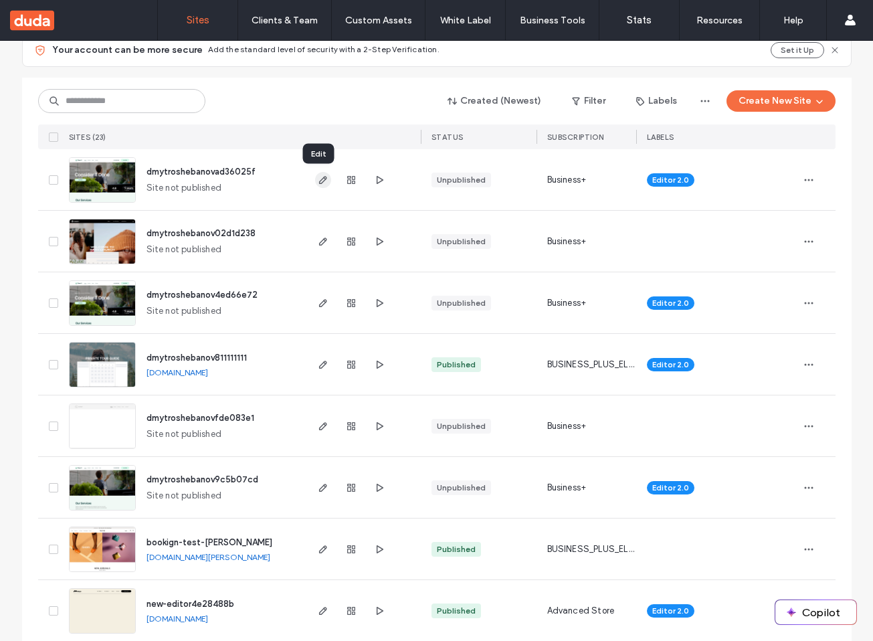
click at [322, 179] on icon "button" at bounding box center [323, 180] width 11 height 11
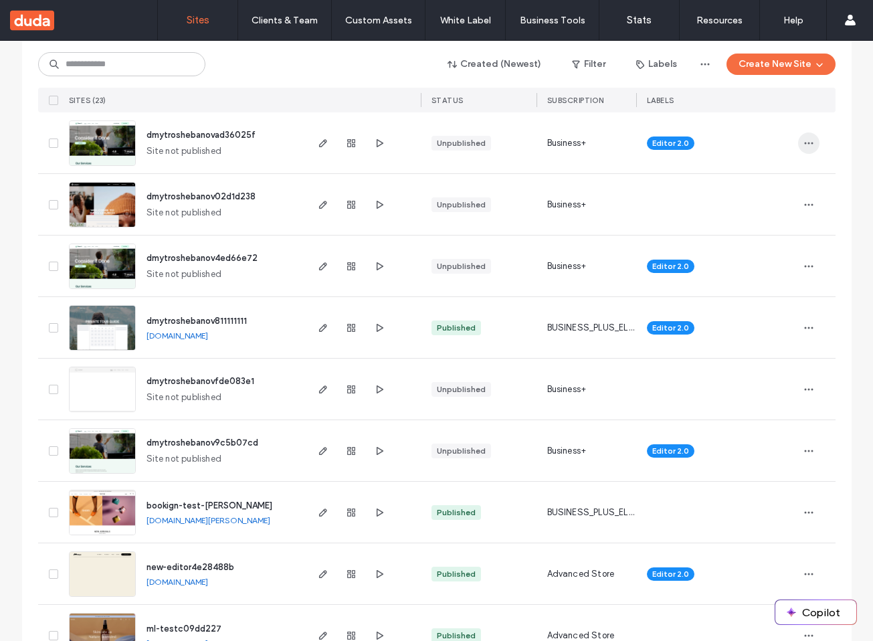
click at [804, 142] on use "button" at bounding box center [808, 143] width 9 height 2
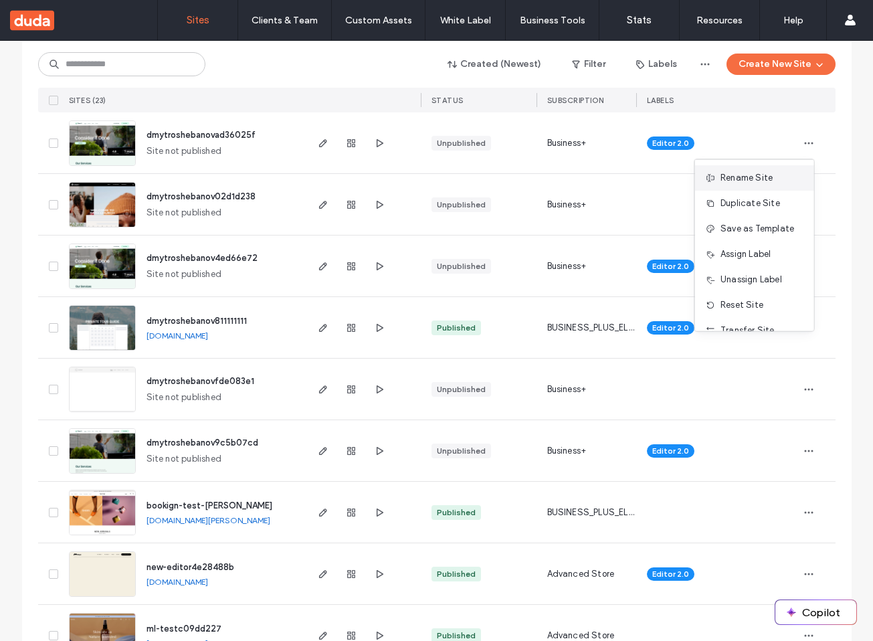
click at [756, 179] on span "Rename Site" at bounding box center [746, 177] width 52 height 13
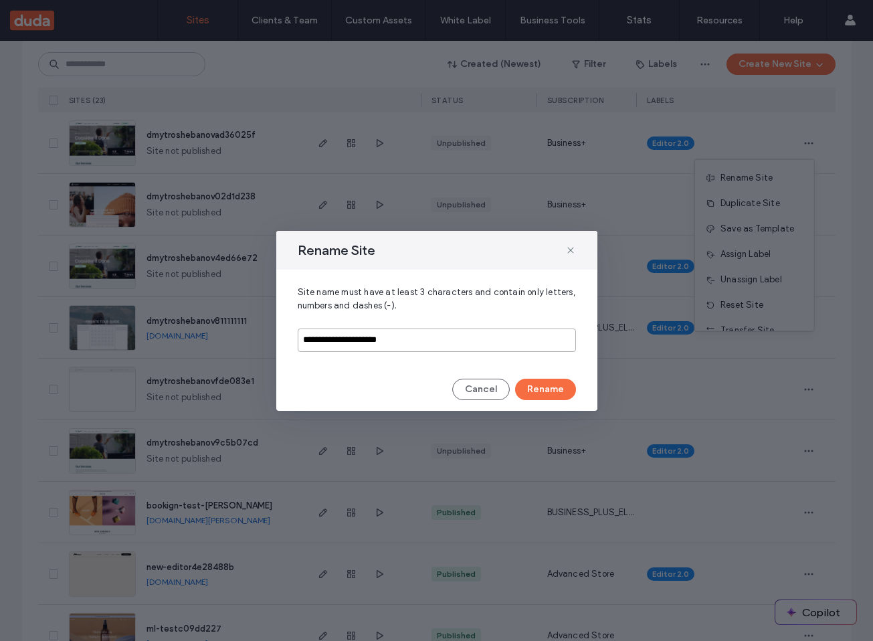
click at [426, 338] on input "**********" at bounding box center [437, 339] width 278 height 23
click at [565, 387] on button "Rename" at bounding box center [545, 389] width 61 height 21
click at [531, 384] on button "Rename" at bounding box center [545, 389] width 61 height 21
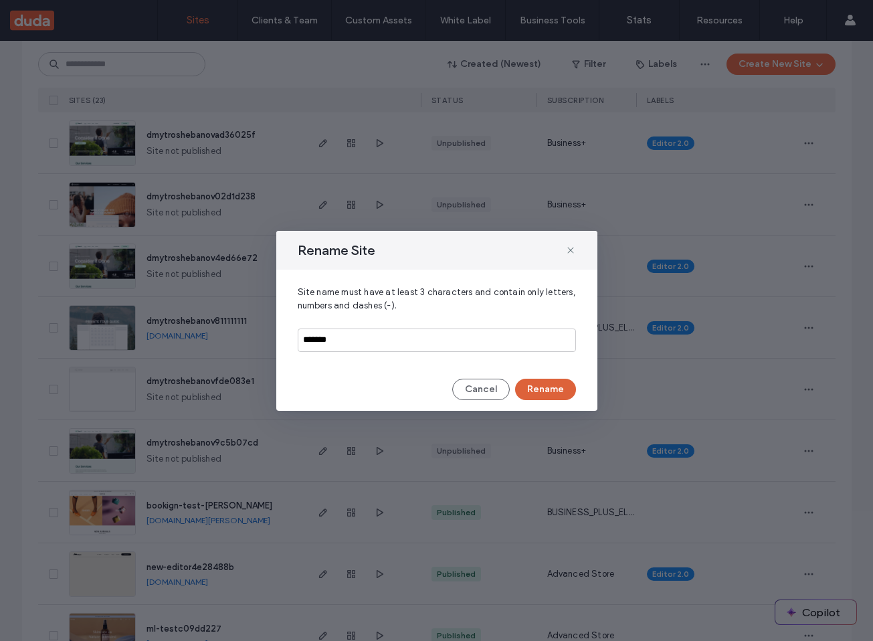
click at [531, 384] on button "Rename" at bounding box center [545, 389] width 61 height 21
click at [368, 342] on input "*******" at bounding box center [437, 339] width 278 height 23
type input "**********"
click at [549, 386] on button "Rename" at bounding box center [545, 389] width 61 height 21
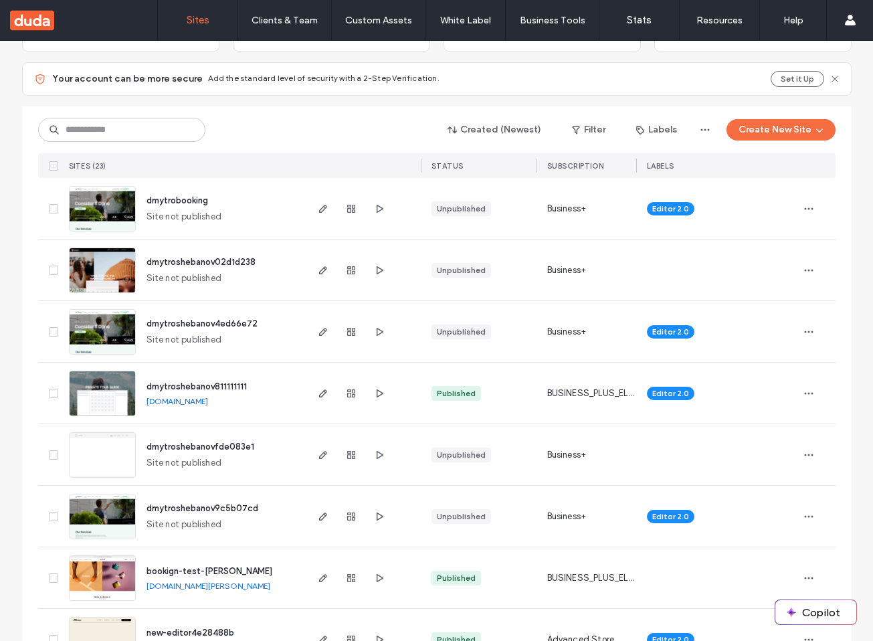
scroll to position [106, 0]
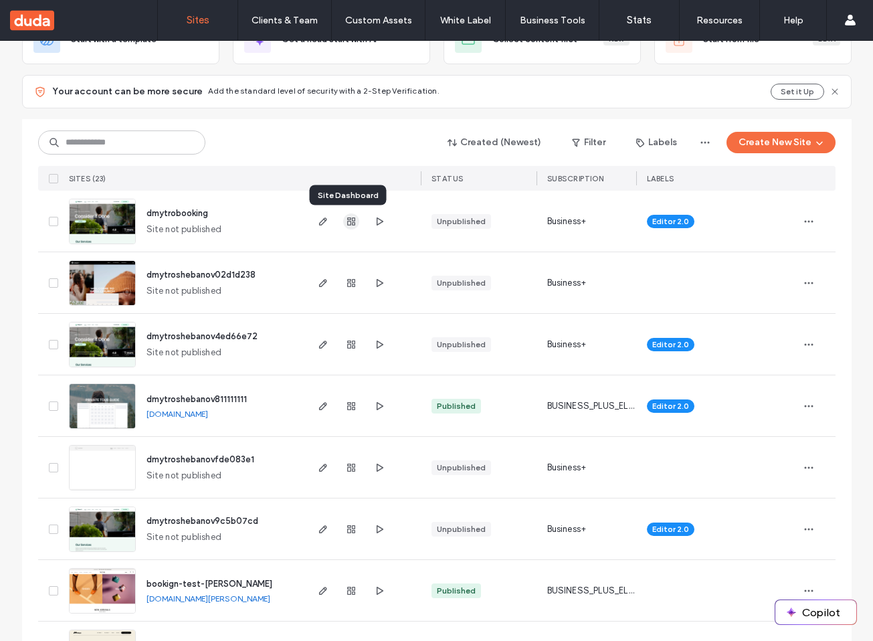
click at [349, 223] on use "button" at bounding box center [351, 221] width 8 height 8
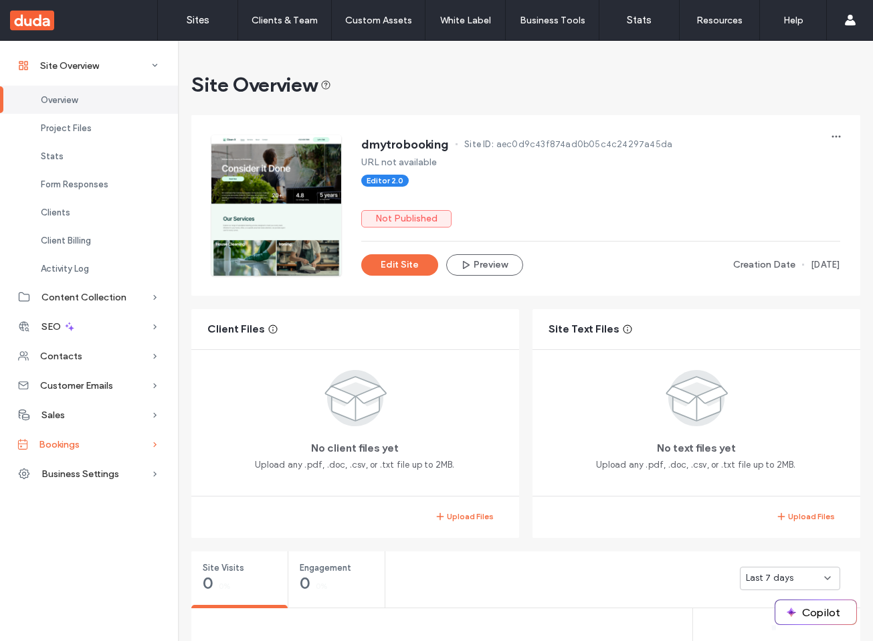
click at [63, 448] on span "Bookings" at bounding box center [59, 444] width 41 height 11
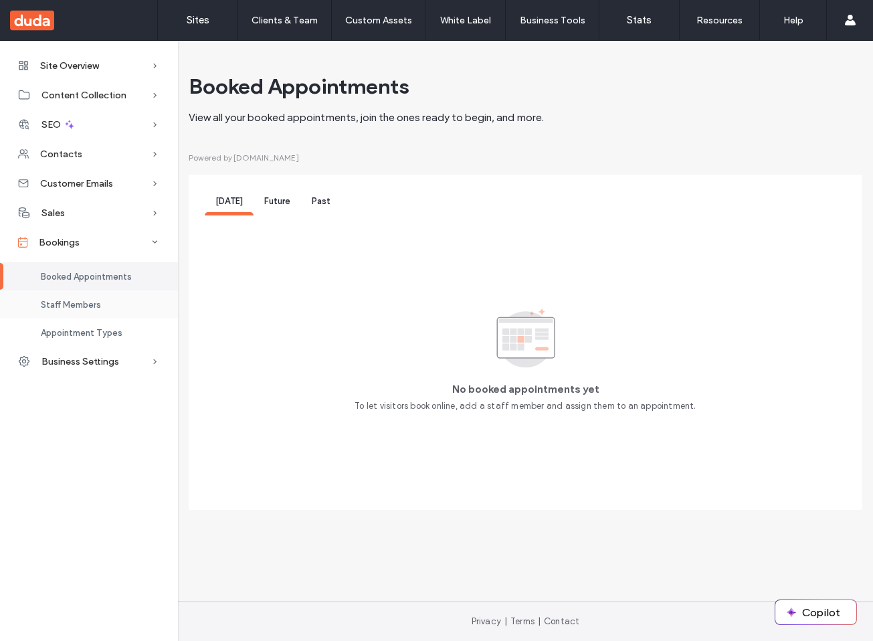
click at [110, 314] on div "Staff Members" at bounding box center [89, 304] width 178 height 28
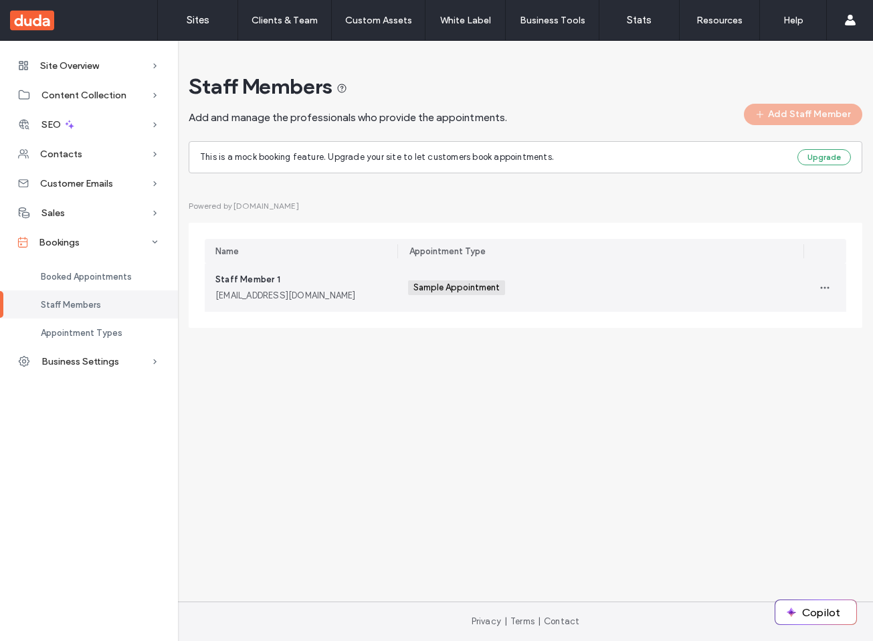
click at [387, 300] on div "Staff Member 1 staffmember1@example.com" at bounding box center [301, 288] width 193 height 48
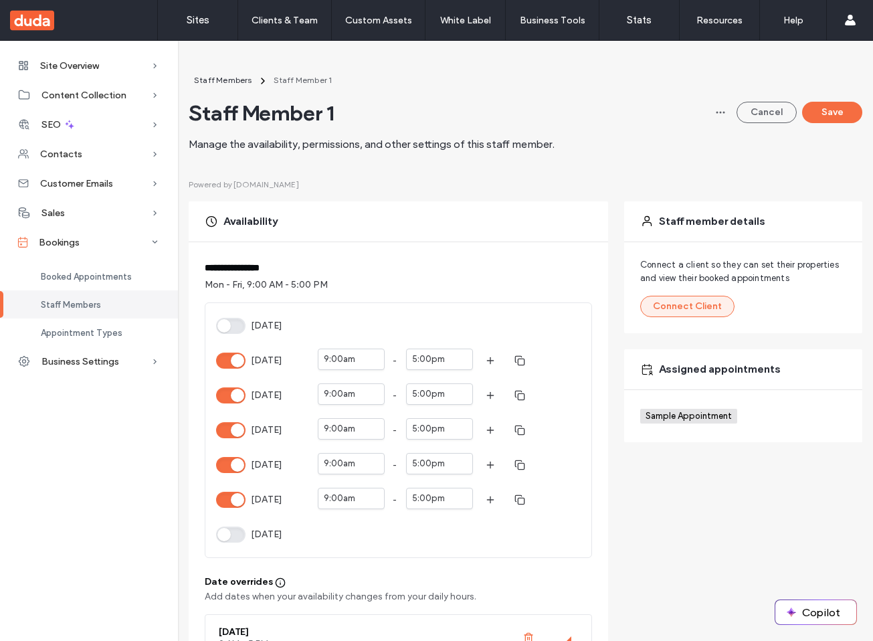
click at [682, 302] on button "Connect Client" at bounding box center [687, 306] width 94 height 21
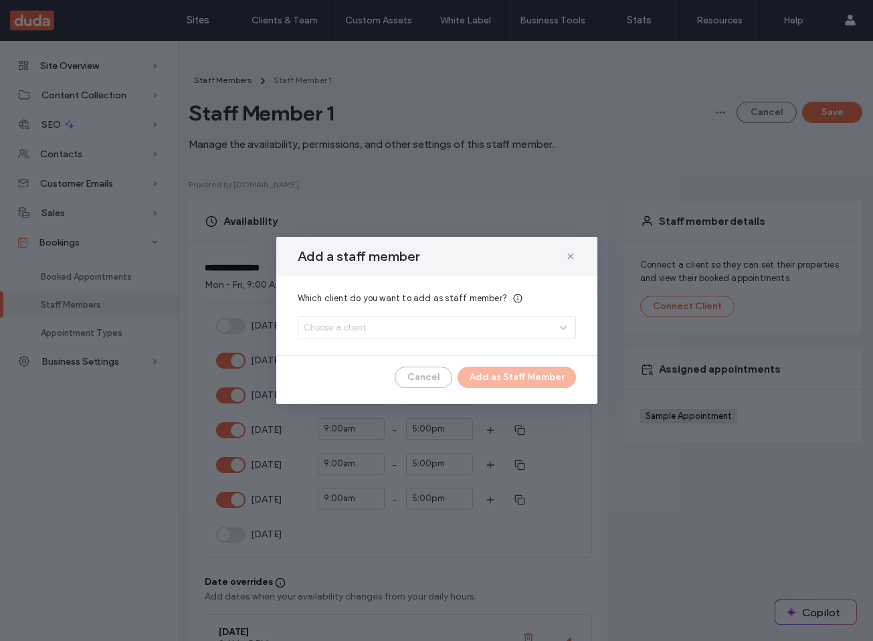
click at [460, 322] on div "Which client do you want to add as staff member? Choose a client" at bounding box center [437, 315] width 278 height 47
click at [456, 331] on div "Choose a client" at bounding box center [432, 327] width 256 height 13
click at [443, 368] on button "Add New" at bounding box center [436, 375] width 62 height 16
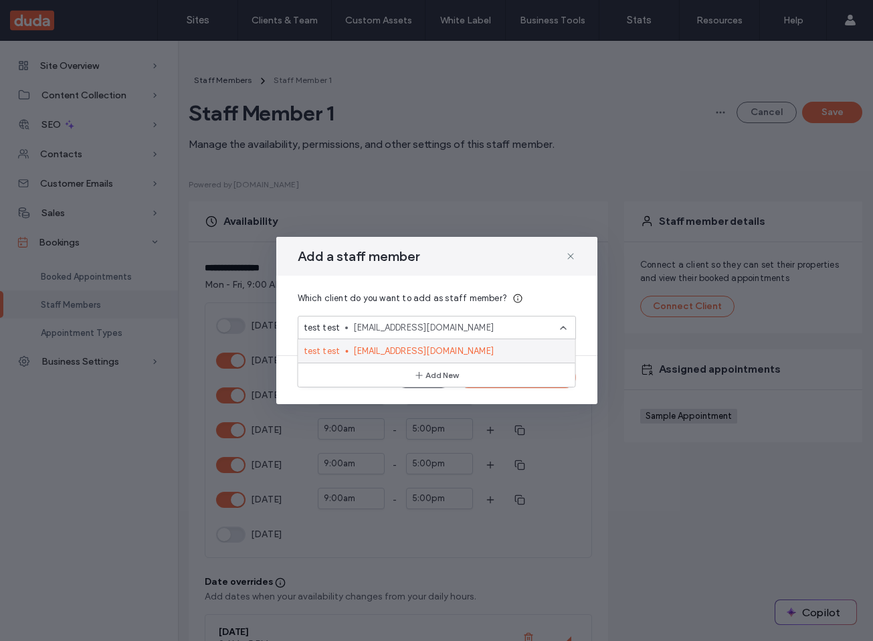
click at [547, 273] on div "Add a staff member" at bounding box center [436, 256] width 321 height 39
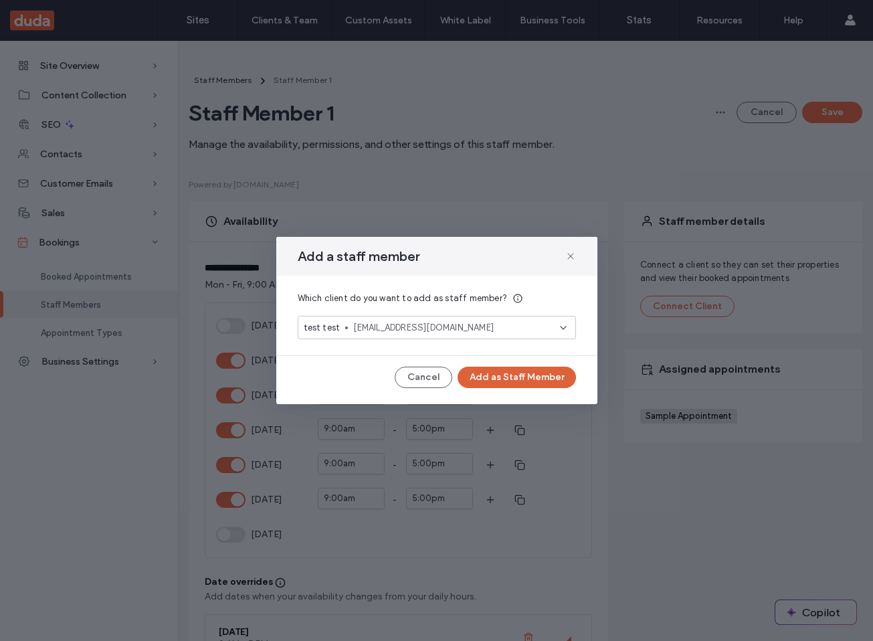
click at [490, 377] on button "Add as Staff Member" at bounding box center [517, 377] width 118 height 21
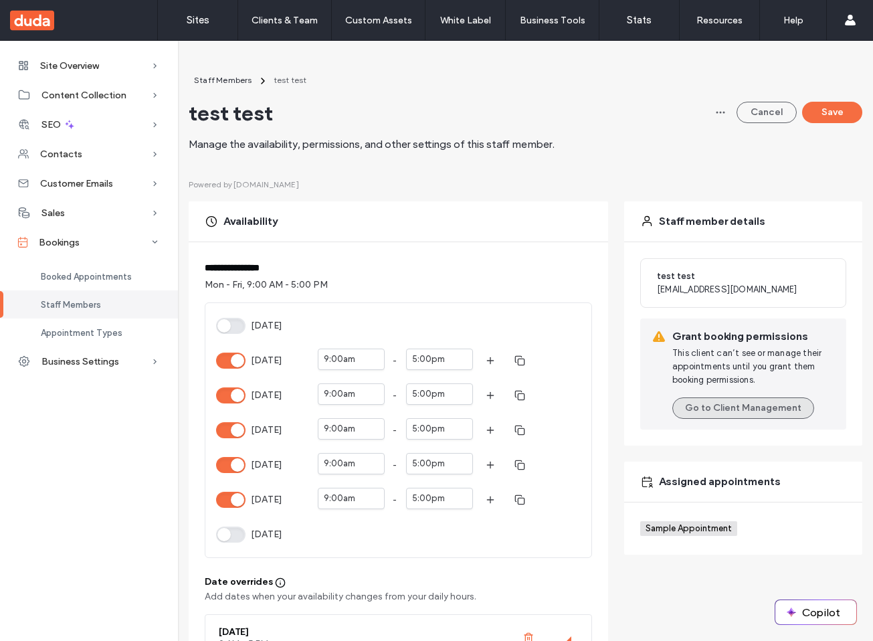
click at [728, 402] on button "Go to Client Management" at bounding box center [743, 407] width 142 height 21
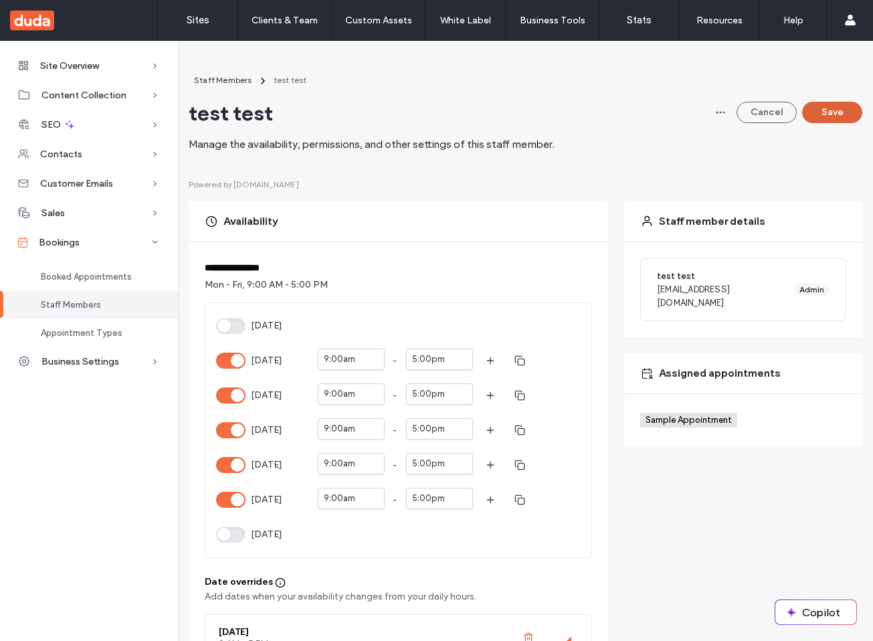
click at [827, 119] on button "Save" at bounding box center [832, 112] width 60 height 21
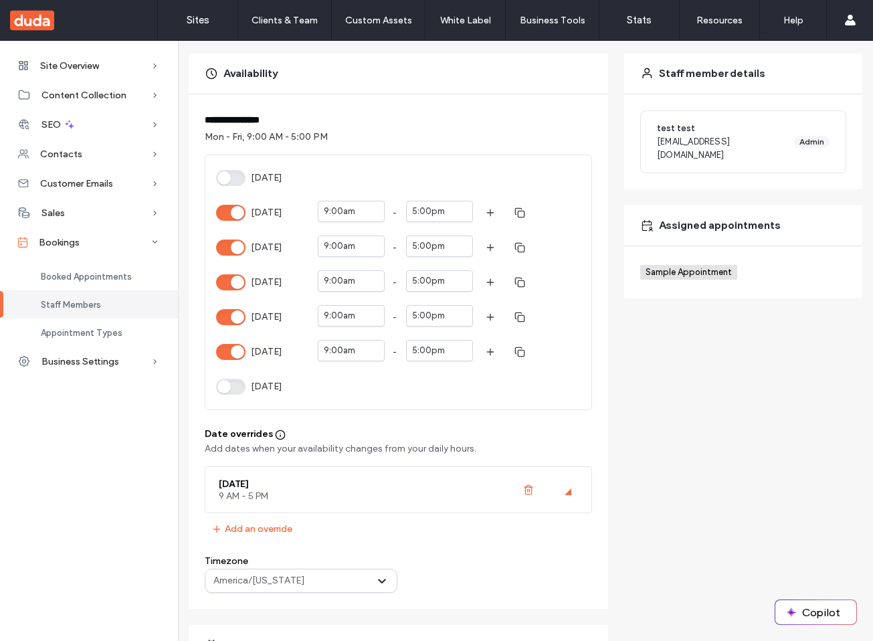
scroll to position [149, 0]
click at [521, 490] on button "button" at bounding box center [528, 489] width 24 height 24
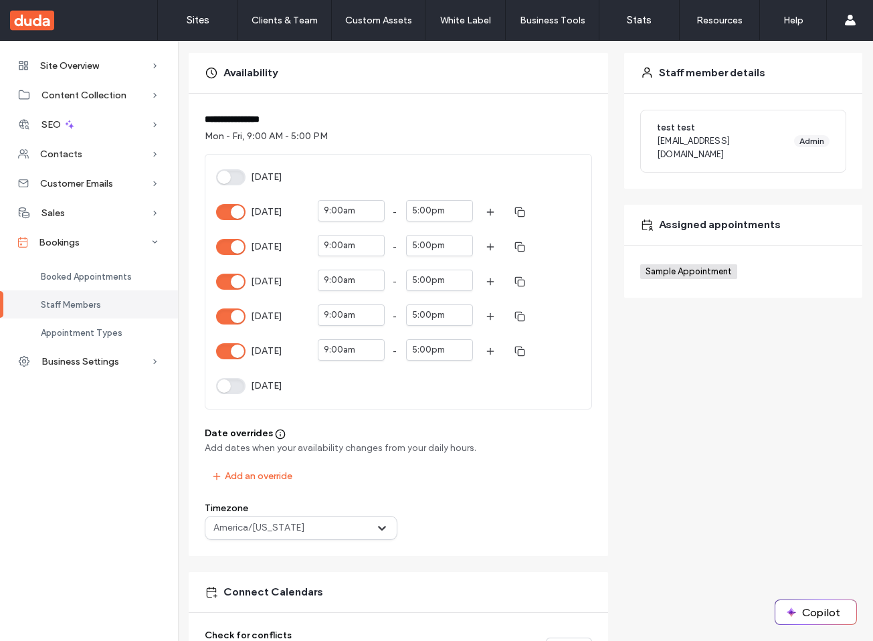
scroll to position [0, 0]
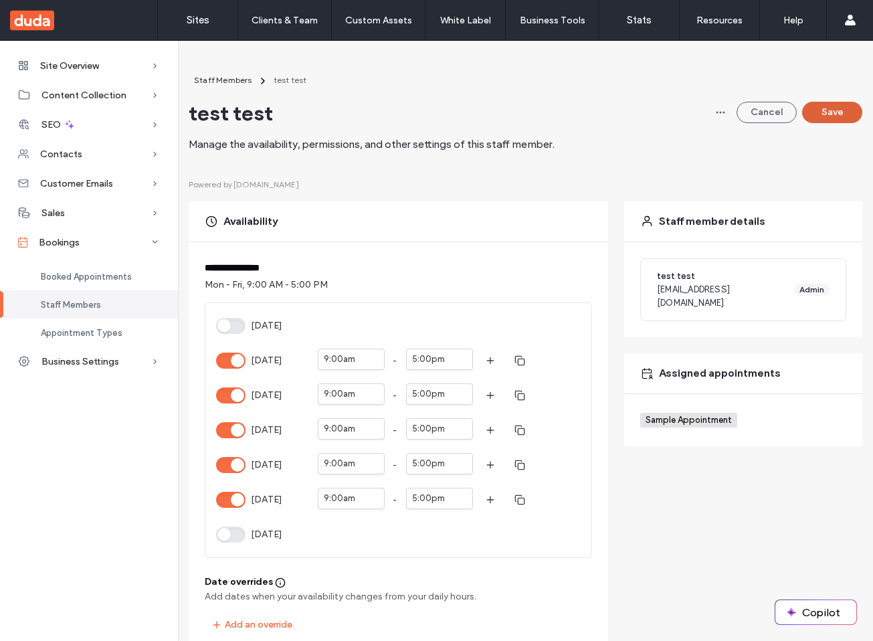
click at [846, 112] on button "Save" at bounding box center [832, 112] width 60 height 21
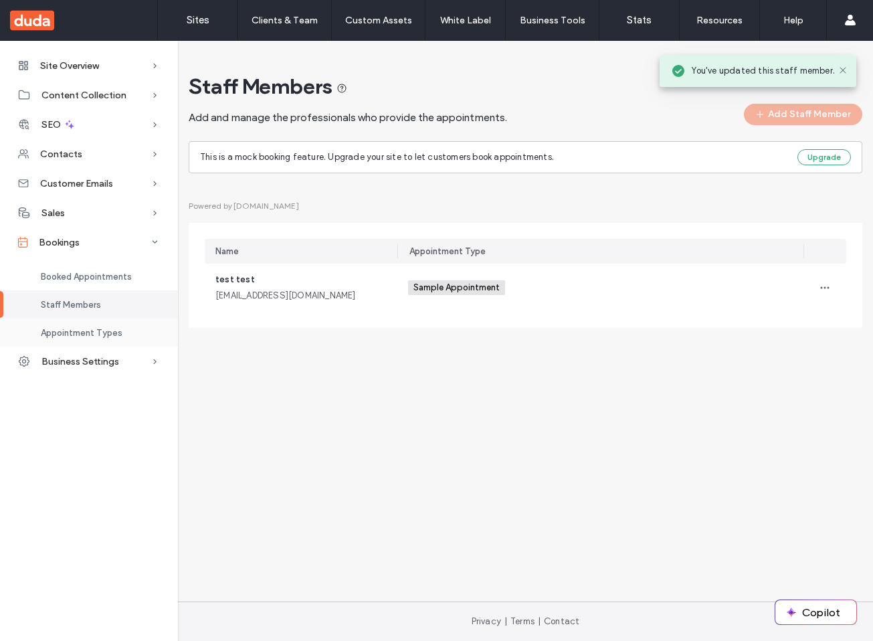
click at [99, 332] on span "Appointment Types" at bounding box center [82, 333] width 82 height 10
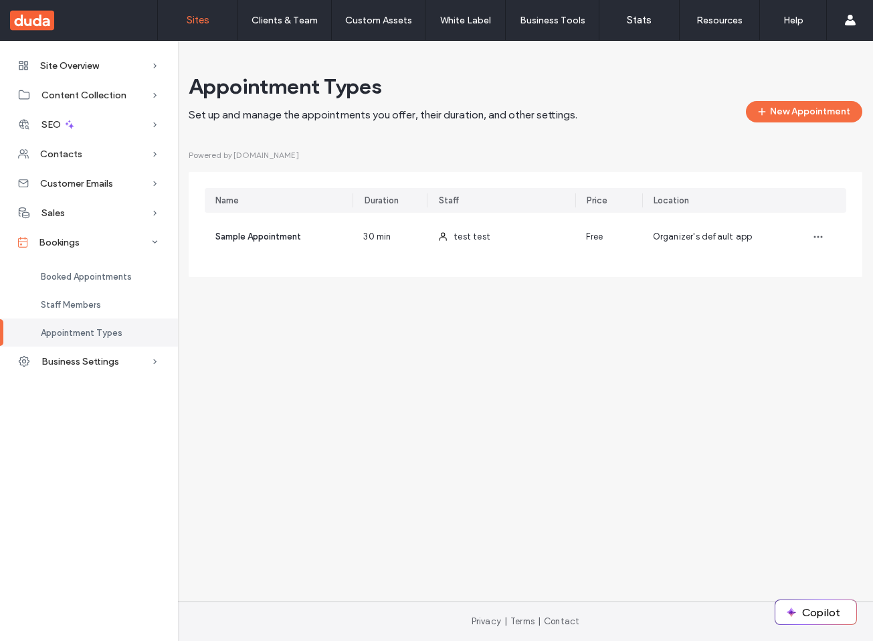
click at [190, 25] on label "Sites" at bounding box center [198, 20] width 23 height 12
click at [205, 21] on label "Sites" at bounding box center [198, 20] width 23 height 12
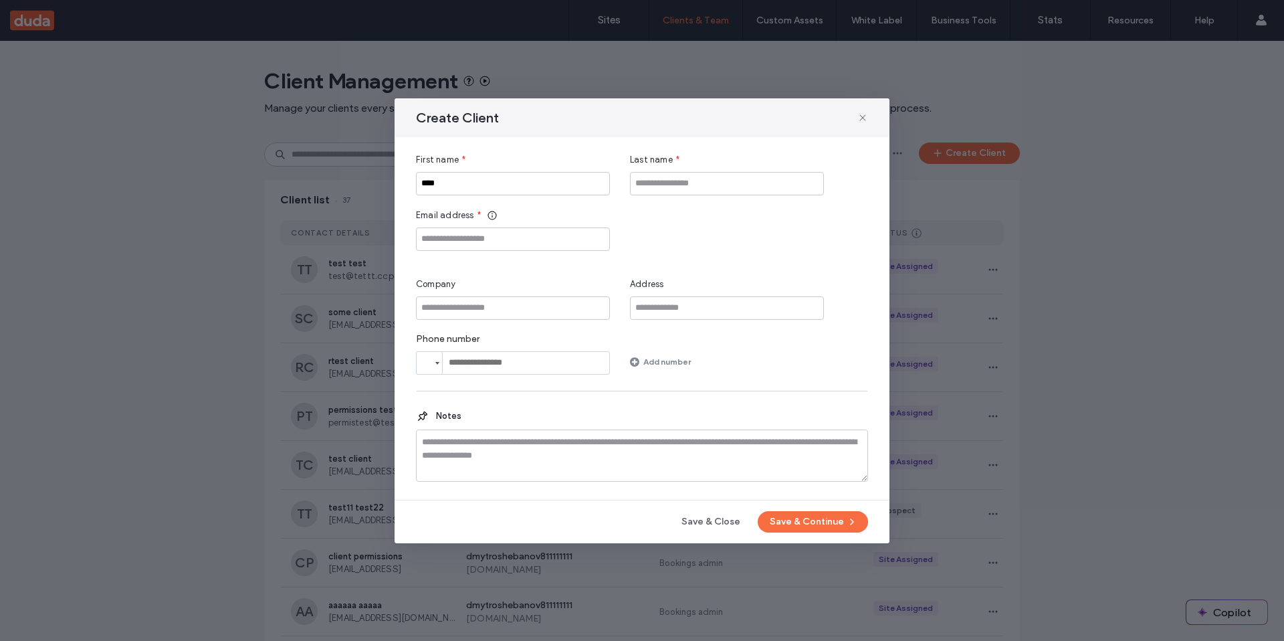
type input "****"
type input "**********"
click at [793, 522] on button "Save & Continue" at bounding box center [813, 521] width 110 height 21
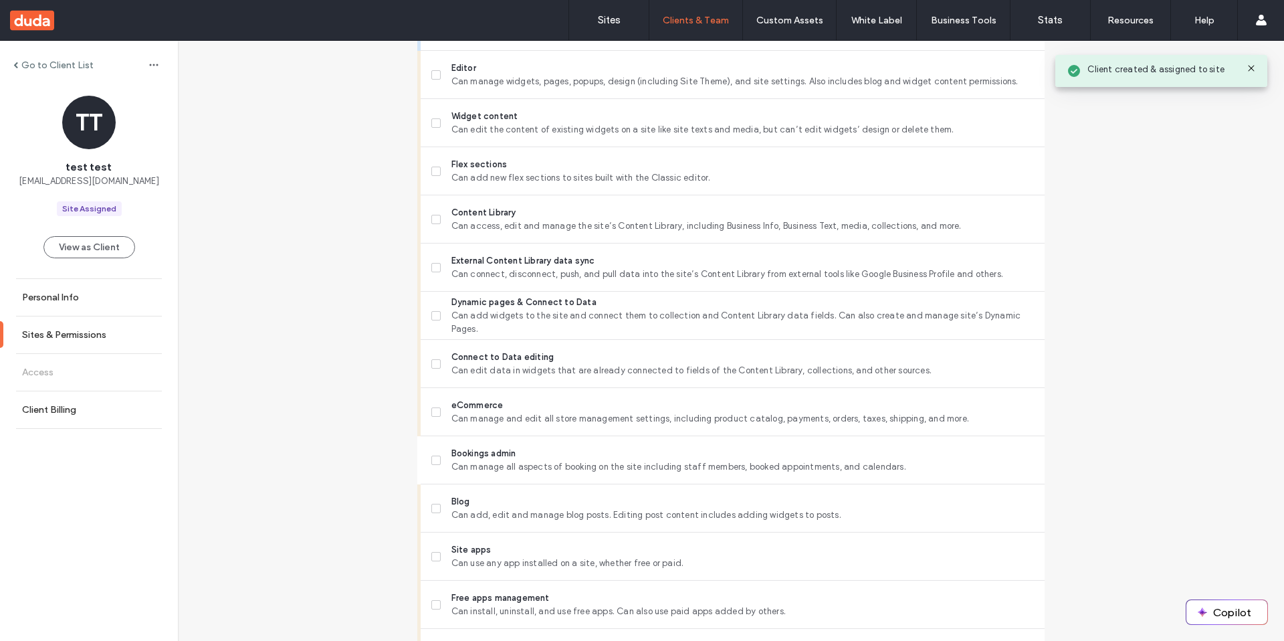
scroll to position [559, 0]
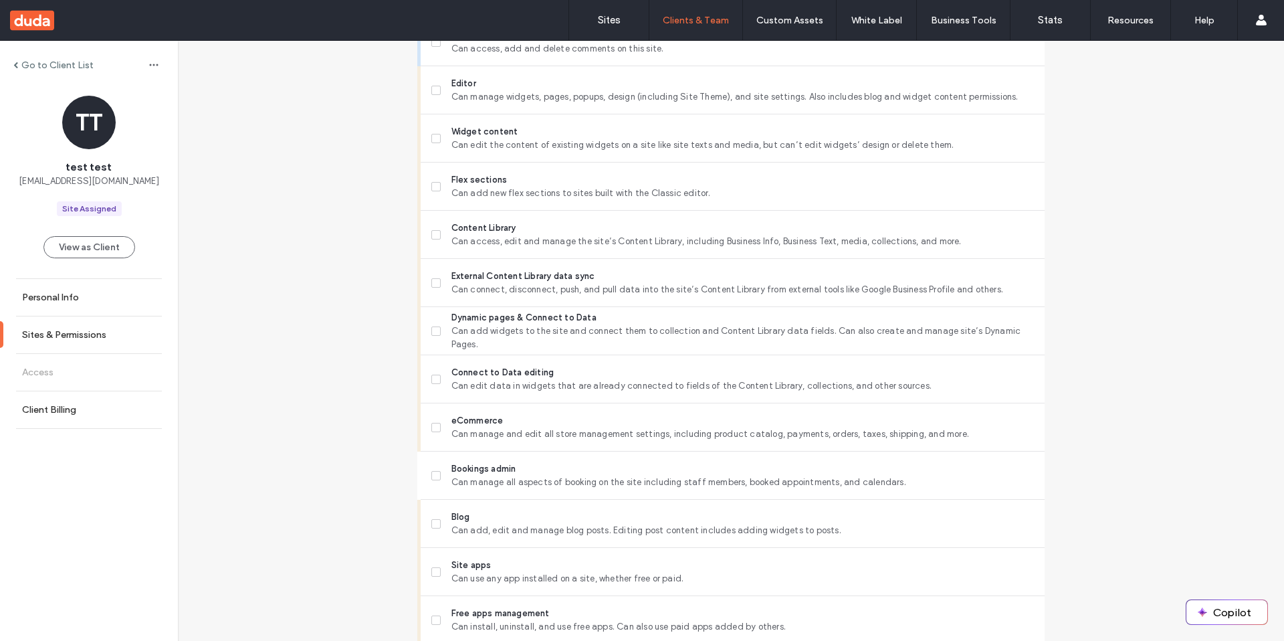
click at [431, 475] on span at bounding box center [435, 475] width 9 height 9
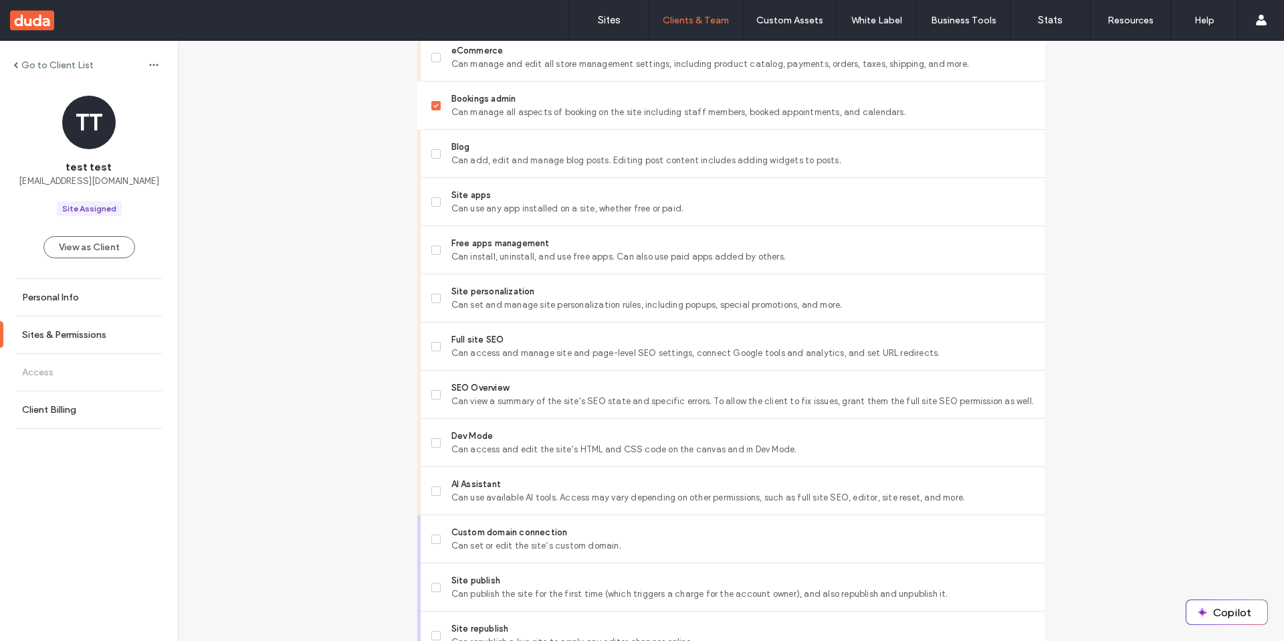
scroll to position [1082, 0]
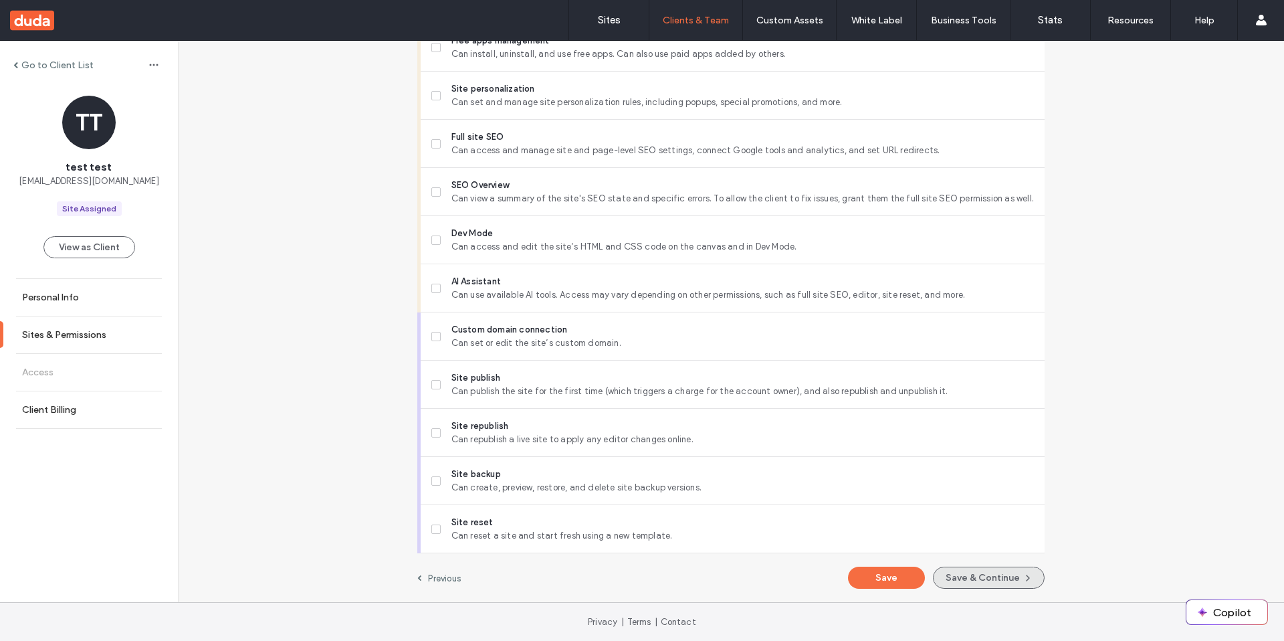
click at [1025, 577] on icon "button" at bounding box center [1028, 578] width 11 height 11
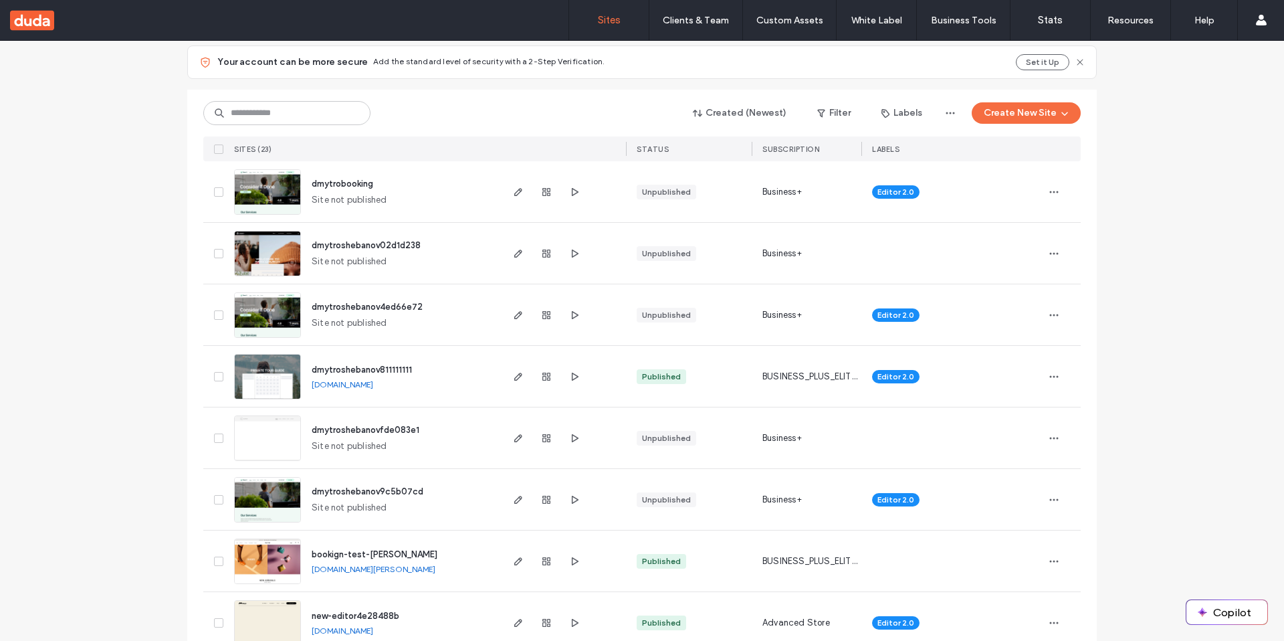
scroll to position [144, 0]
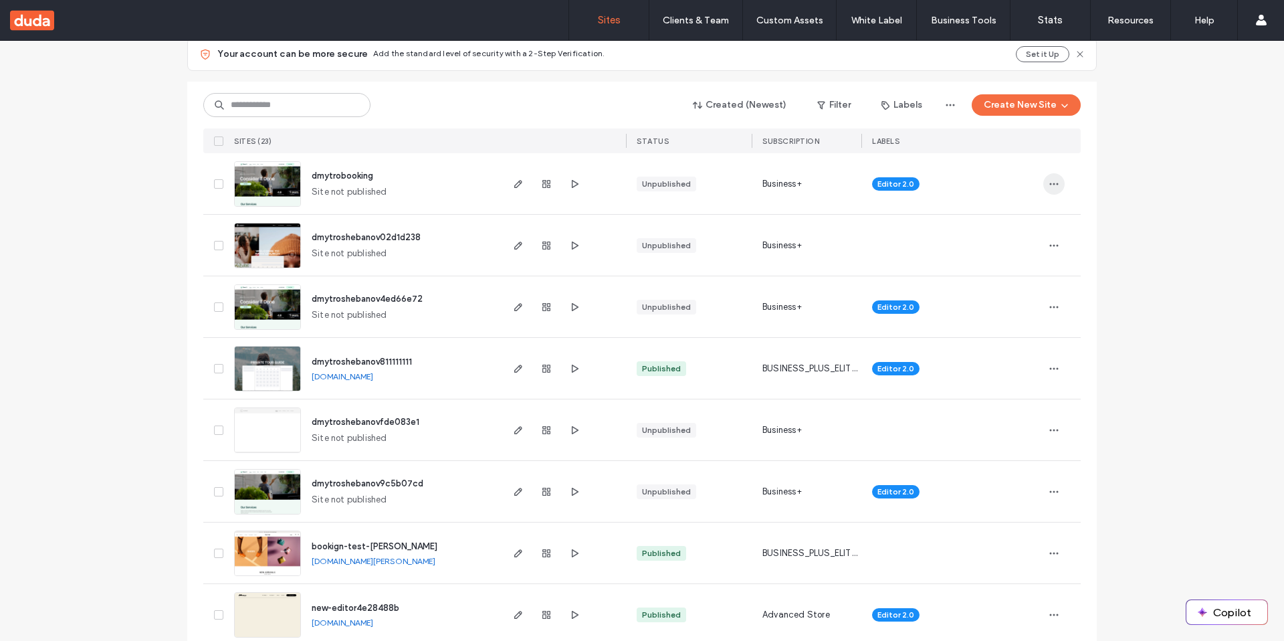
click at [1044, 185] on span "button" at bounding box center [1054, 183] width 21 height 21
click at [510, 176] on span "button" at bounding box center [518, 184] width 16 height 16
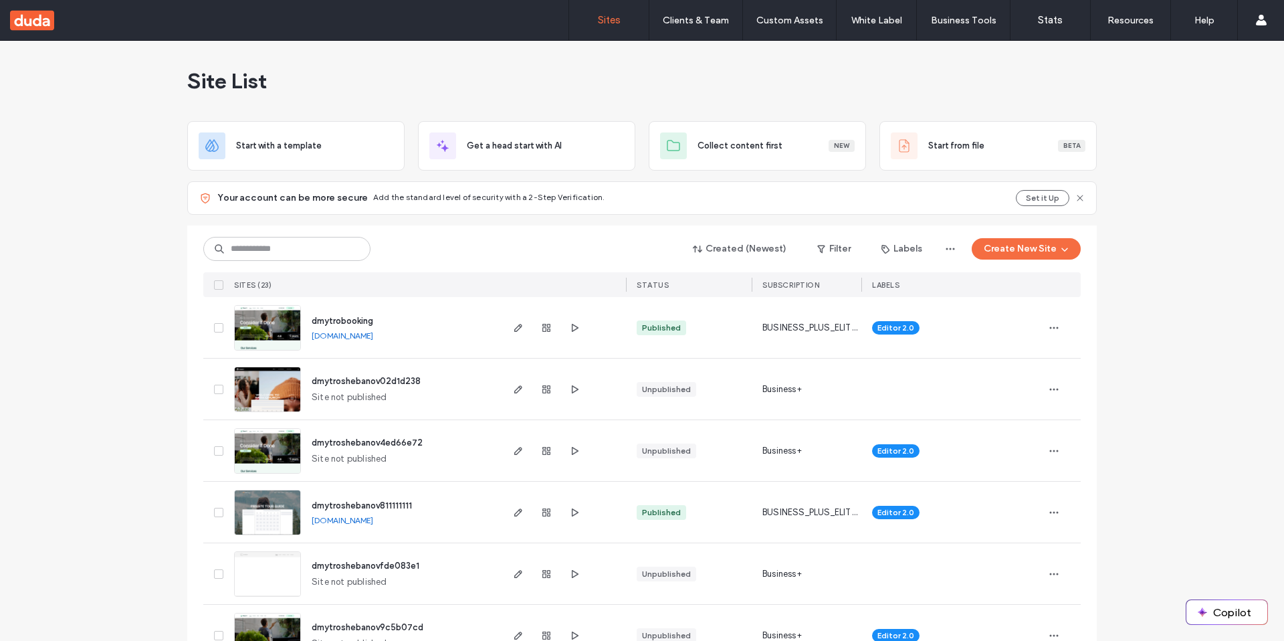
scroll to position [1127, 0]
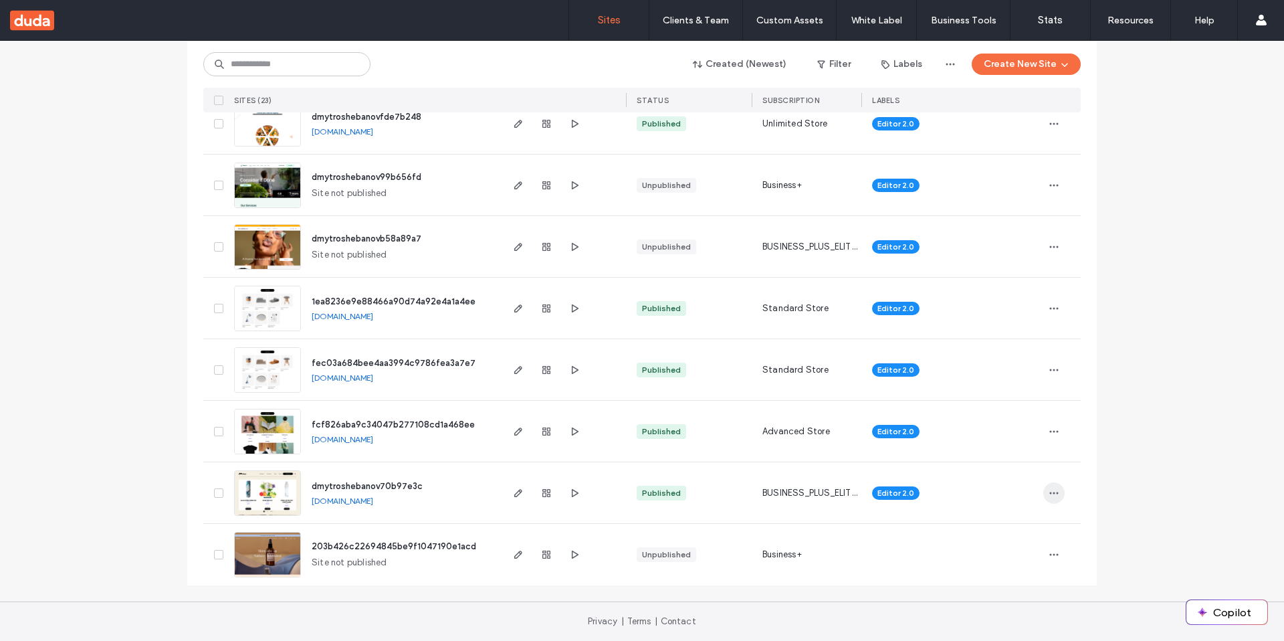
click at [1053, 496] on icon "button" at bounding box center [1054, 493] width 11 height 11
click at [1000, 458] on span "Delete Site" at bounding box center [988, 458] width 45 height 13
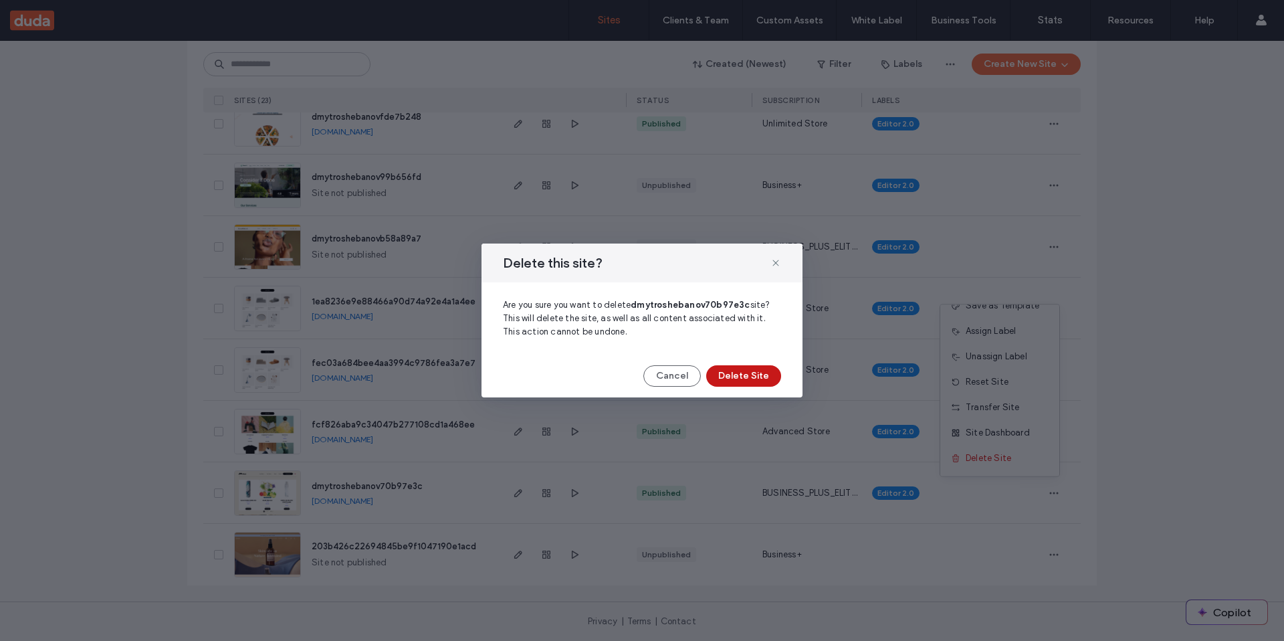
click at [749, 371] on button "Delete Site" at bounding box center [743, 375] width 75 height 21
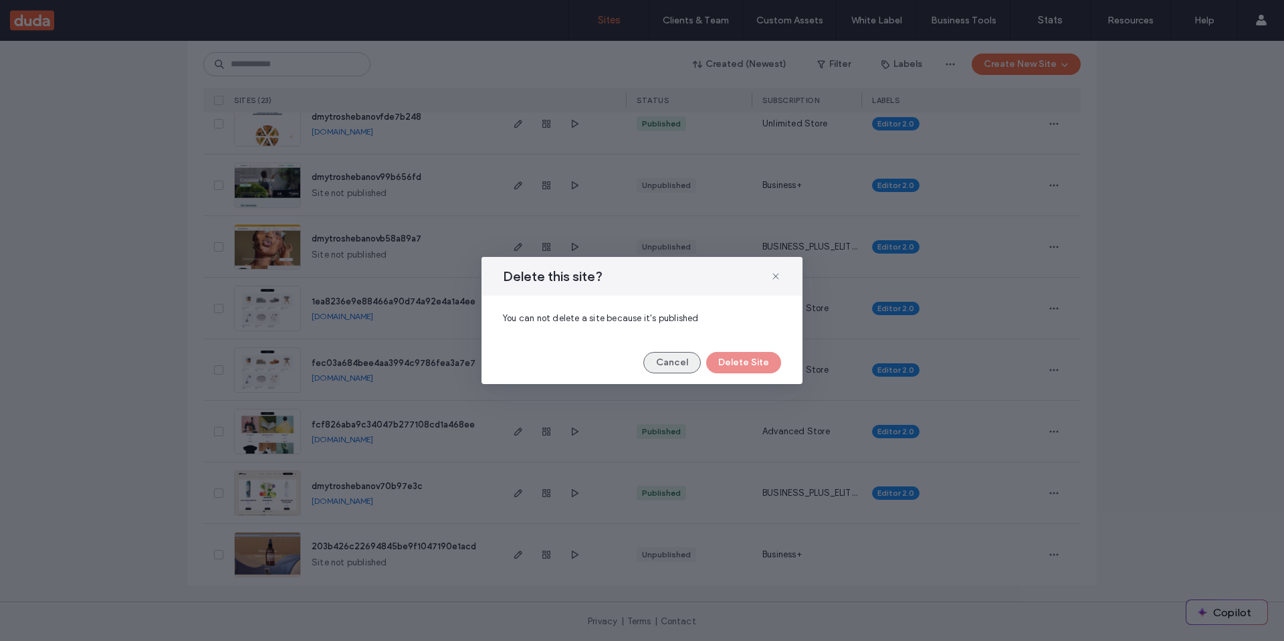
click at [667, 363] on button "Cancel" at bounding box center [673, 362] width 58 height 21
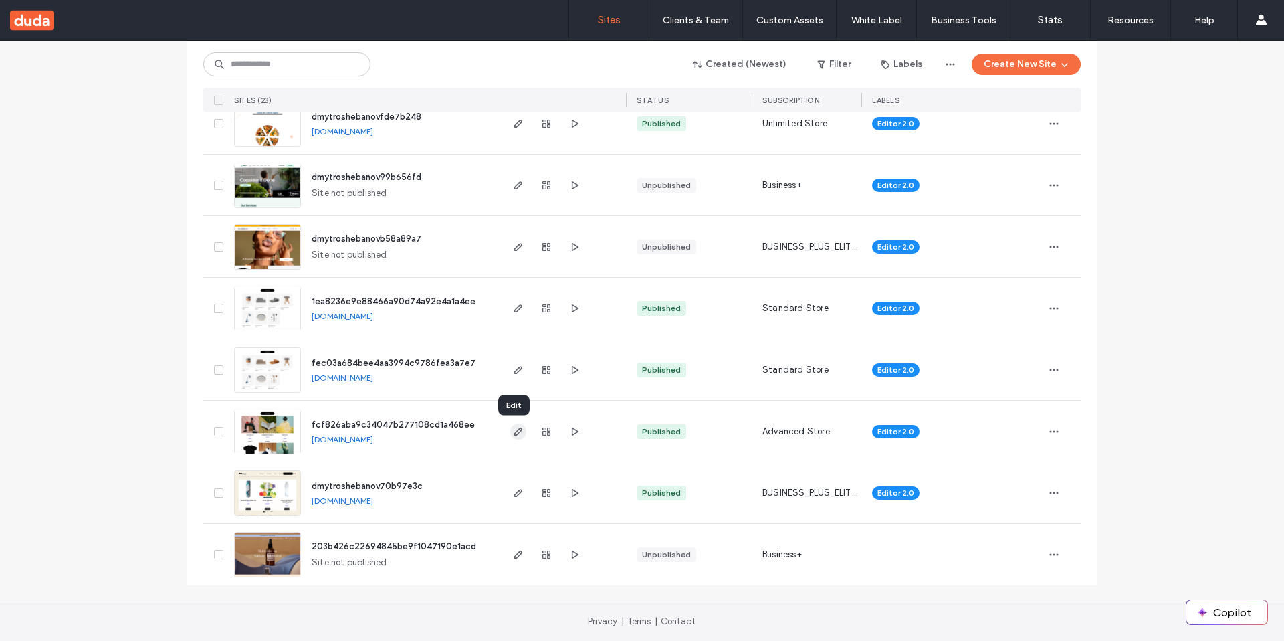
click at [516, 433] on icon "button" at bounding box center [518, 431] width 11 height 11
click at [1234, 605] on button "Copilot" at bounding box center [1227, 612] width 81 height 24
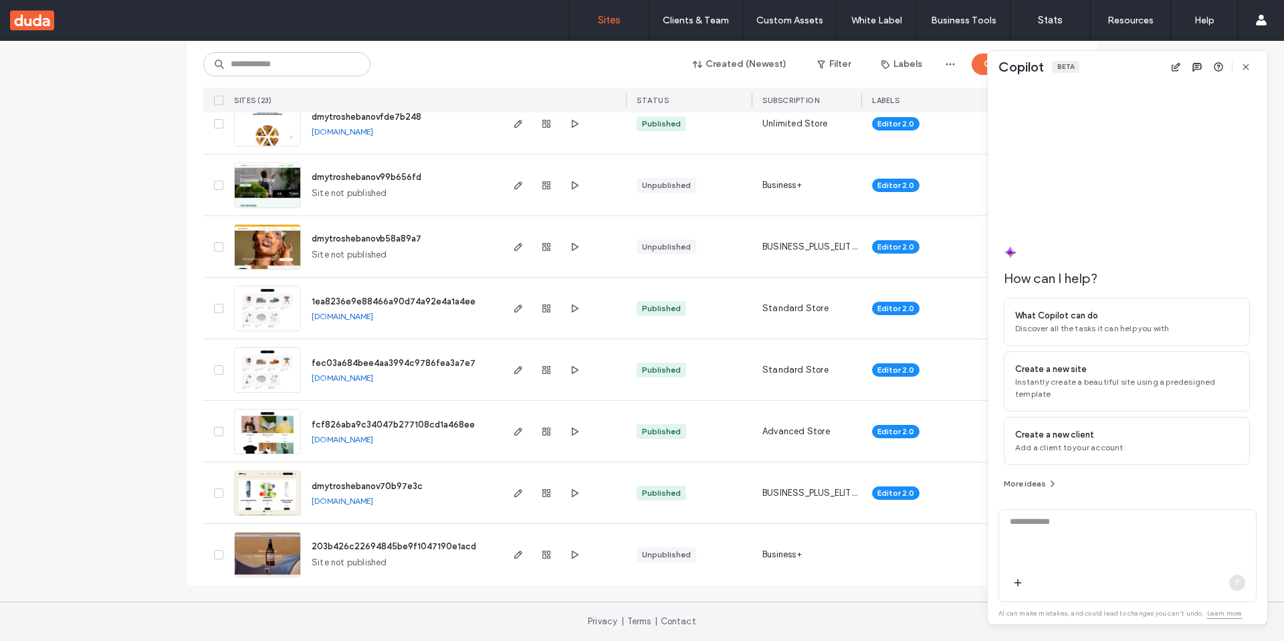
click at [1098, 577] on div at bounding box center [1127, 585] width 257 height 32
click at [1056, 521] on textarea at bounding box center [1127, 541] width 257 height 52
type textarea "**********"
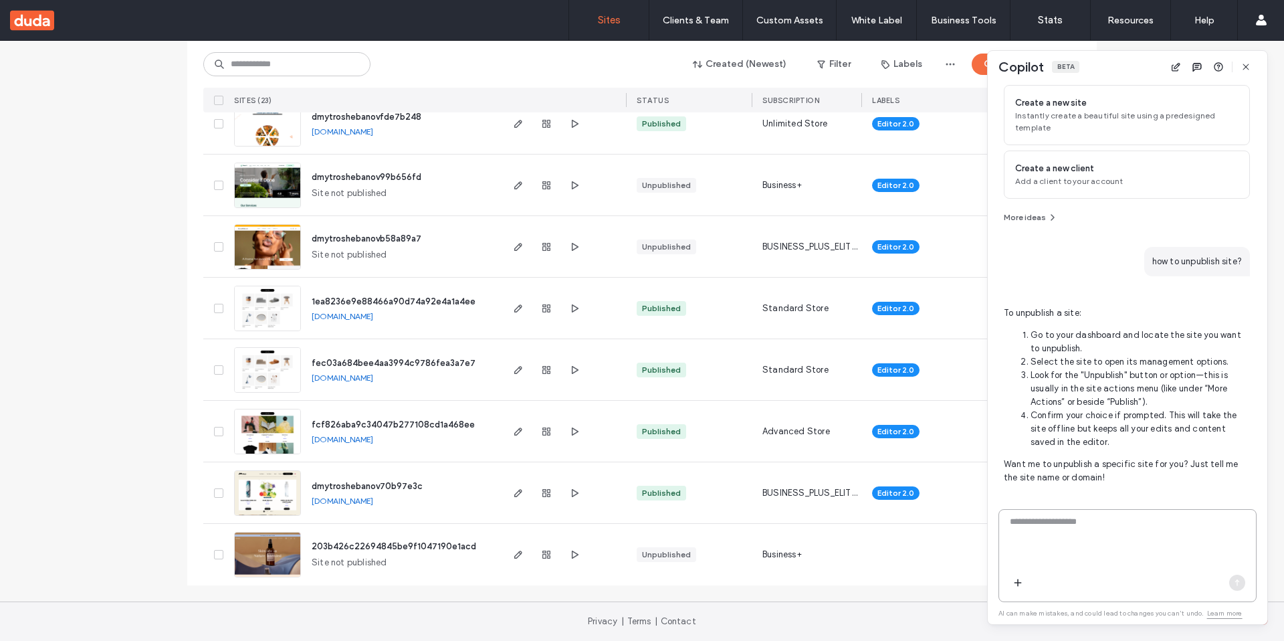
scroll to position [143, 0]
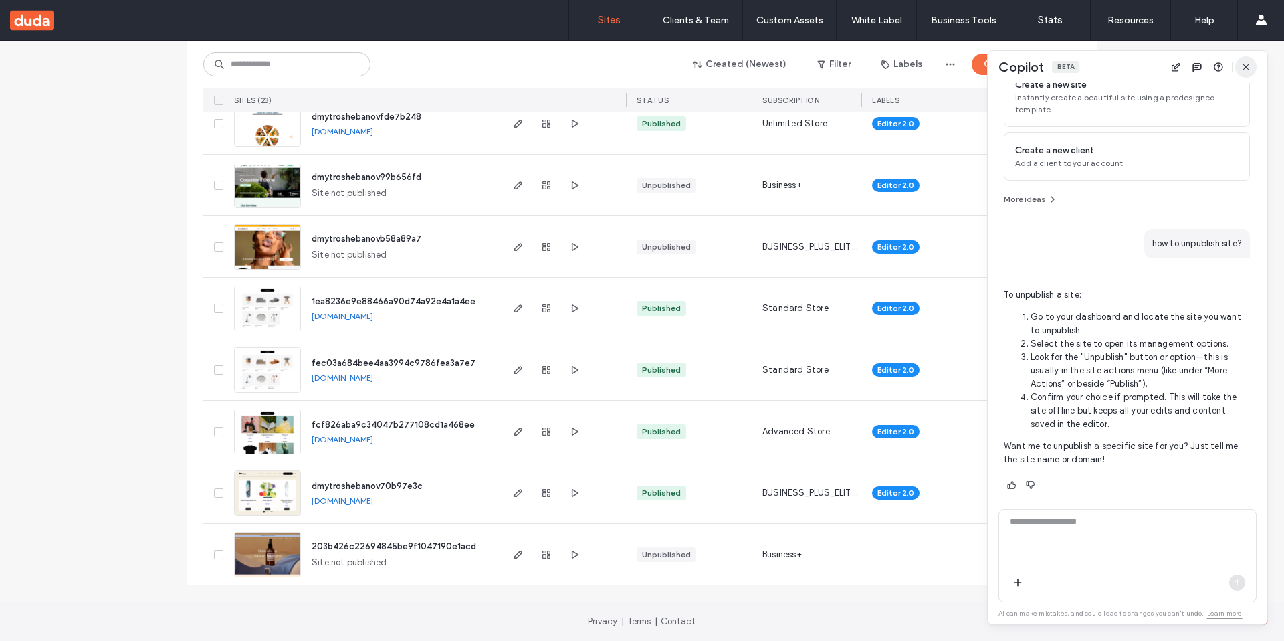
click at [1252, 68] on span "button" at bounding box center [1246, 66] width 21 height 21
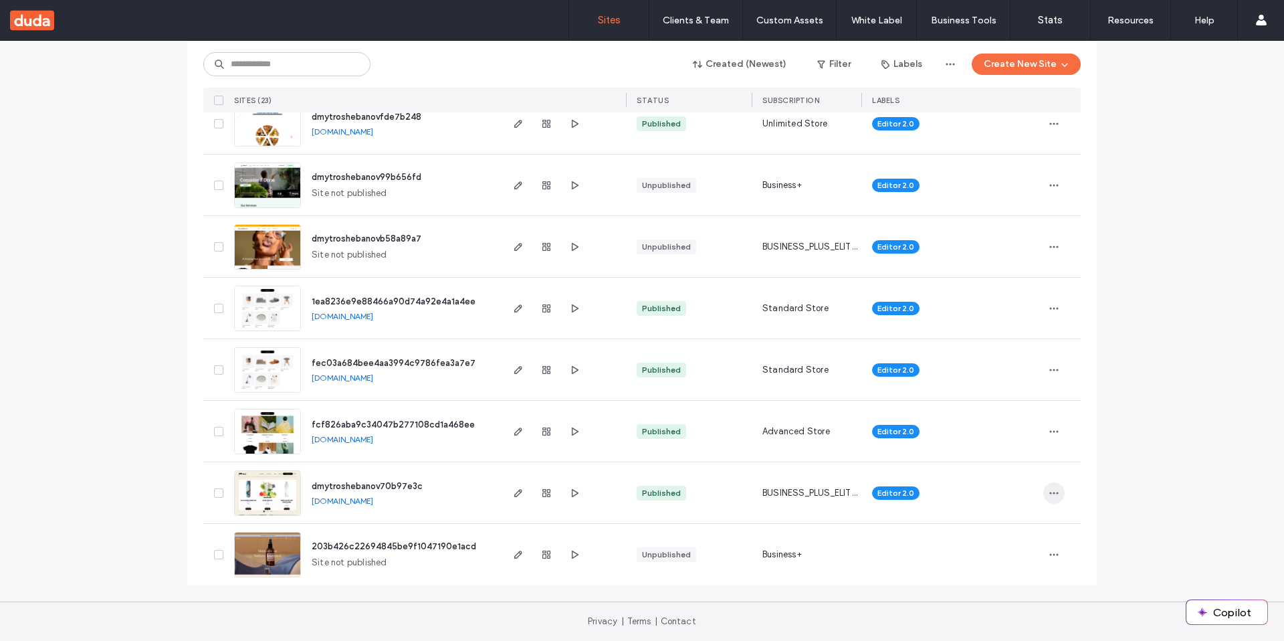
click at [1058, 494] on span "button" at bounding box center [1054, 492] width 21 height 21
click at [1017, 377] on div "Reset Site" at bounding box center [1000, 381] width 119 height 25
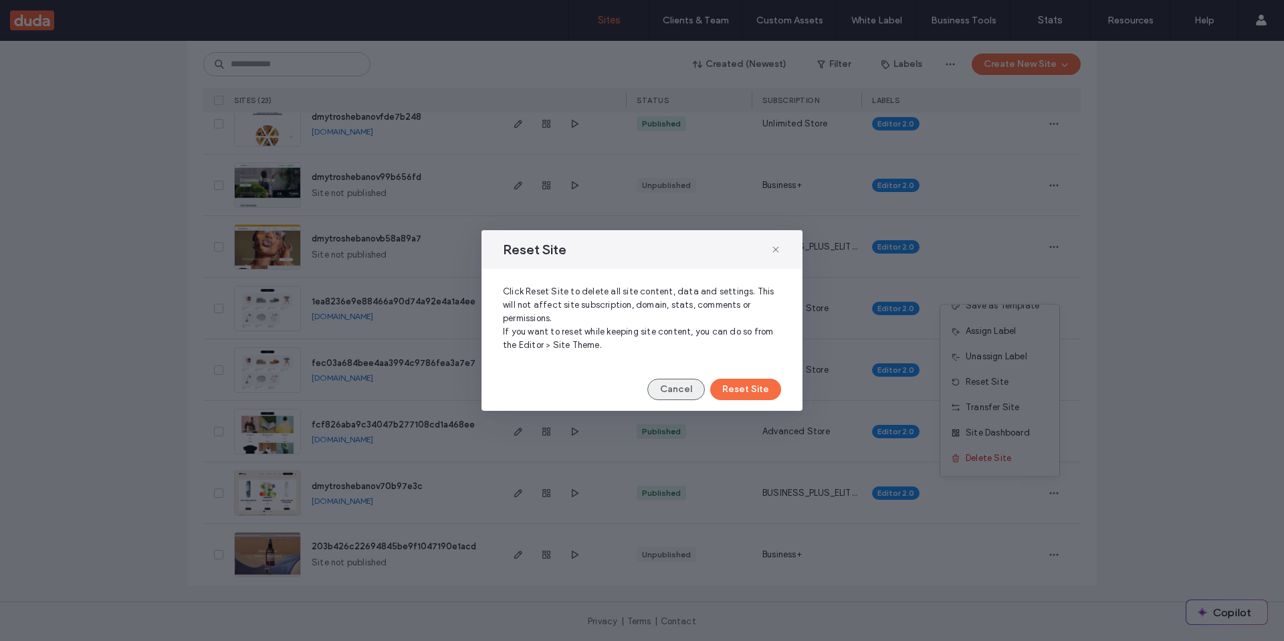
click at [686, 393] on button "Cancel" at bounding box center [677, 389] width 58 height 21
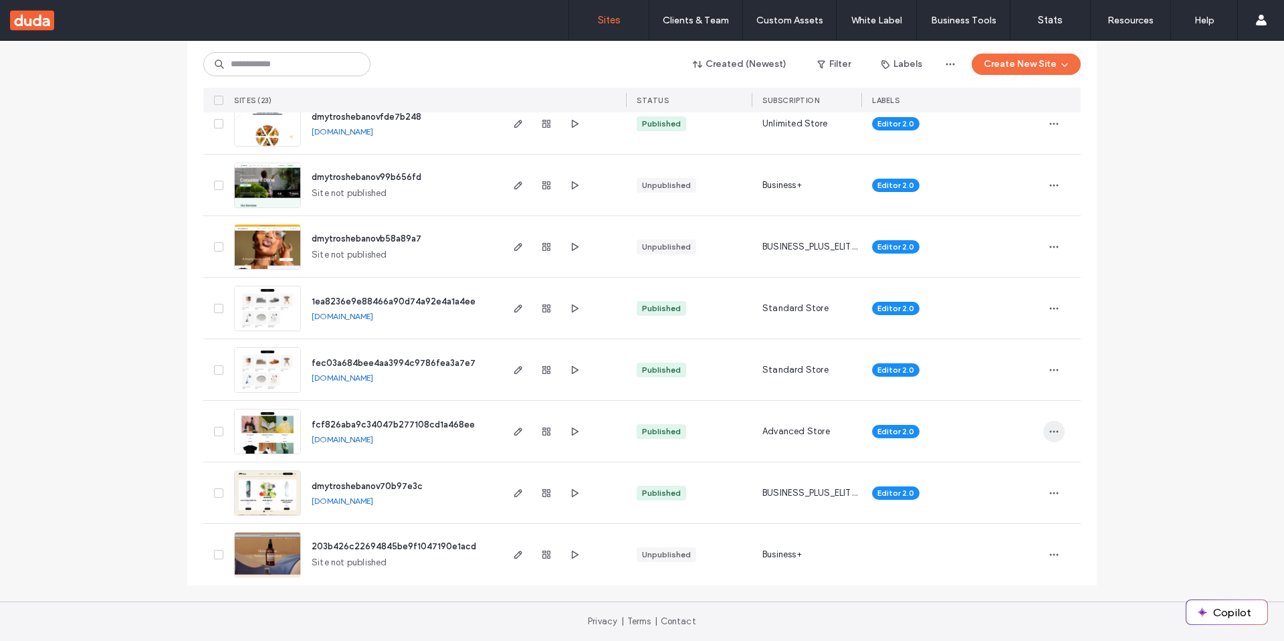
click at [1054, 433] on span "button" at bounding box center [1054, 431] width 21 height 21
click at [1005, 573] on span "Site Dashboard" at bounding box center [998, 575] width 64 height 13
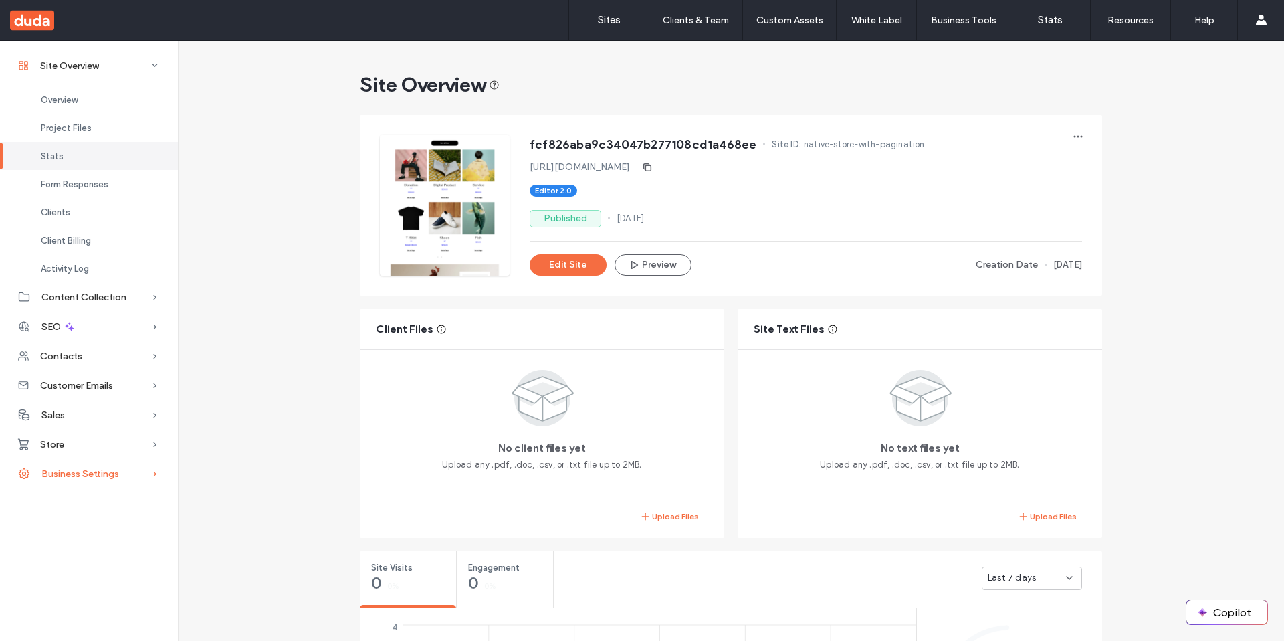
scroll to position [504, 0]
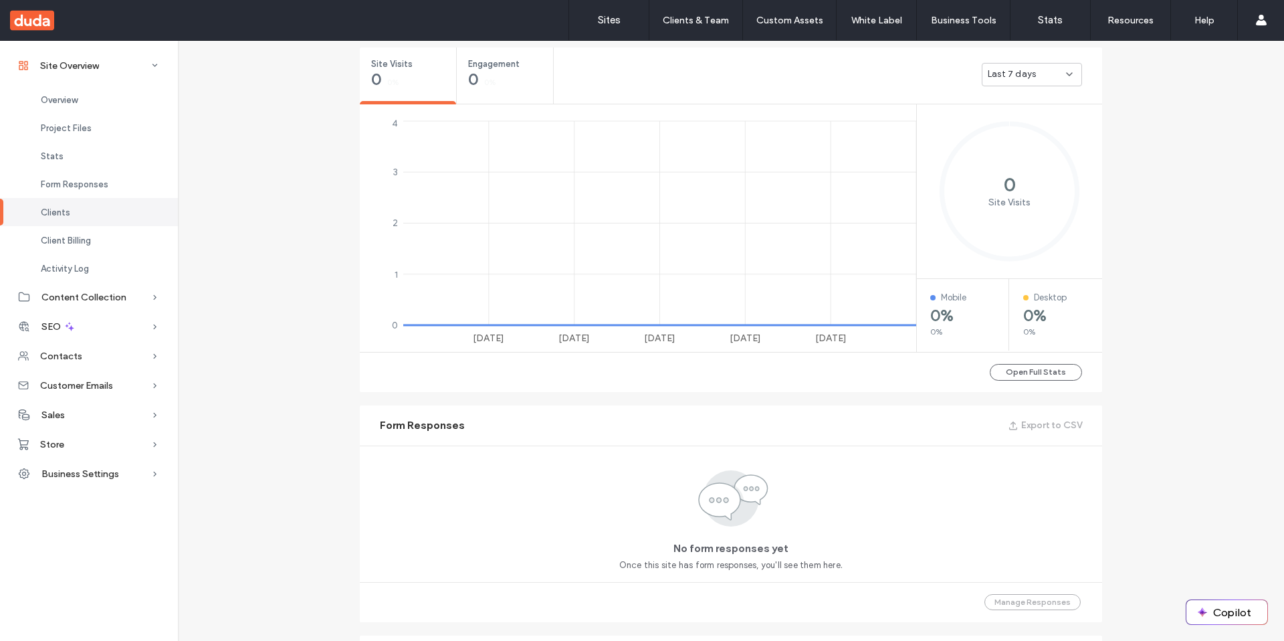
scroll to position [1535, 0]
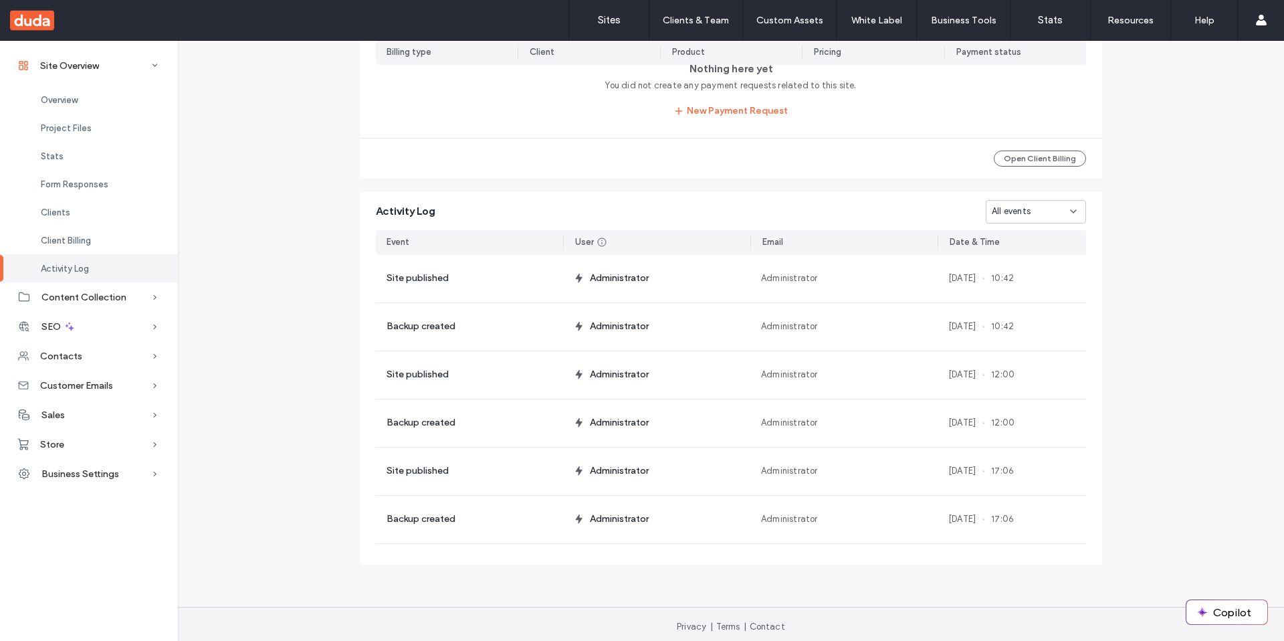
scroll to position [279, 0]
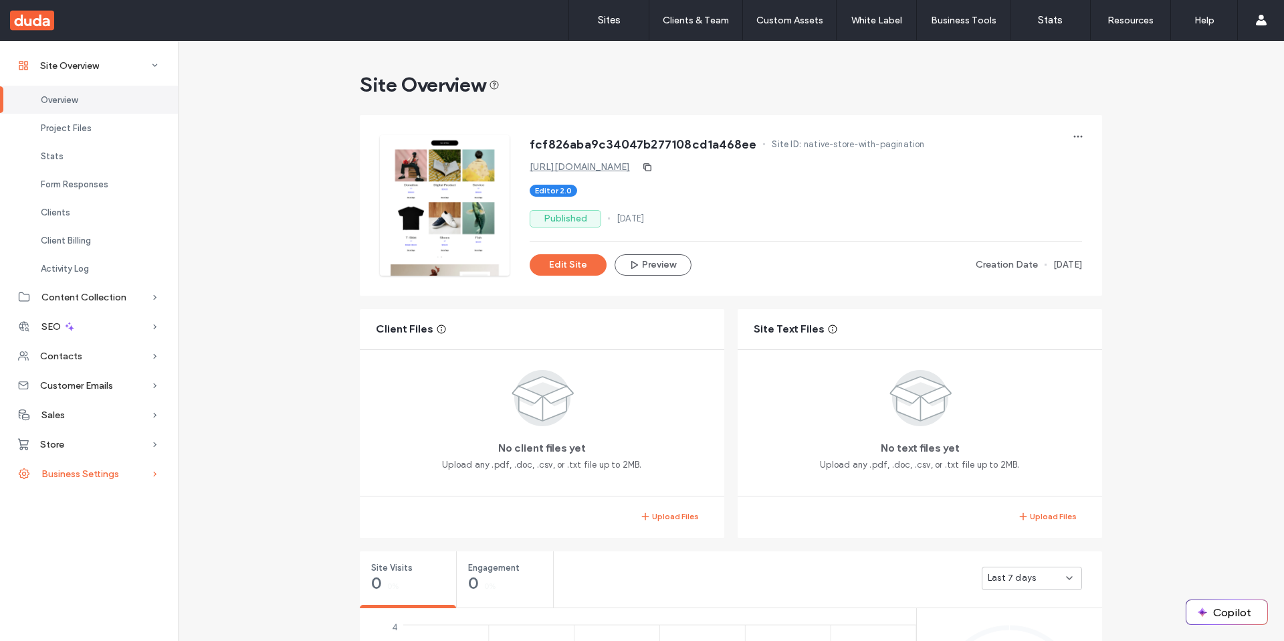
click at [74, 466] on div "Business Settings" at bounding box center [89, 473] width 178 height 29
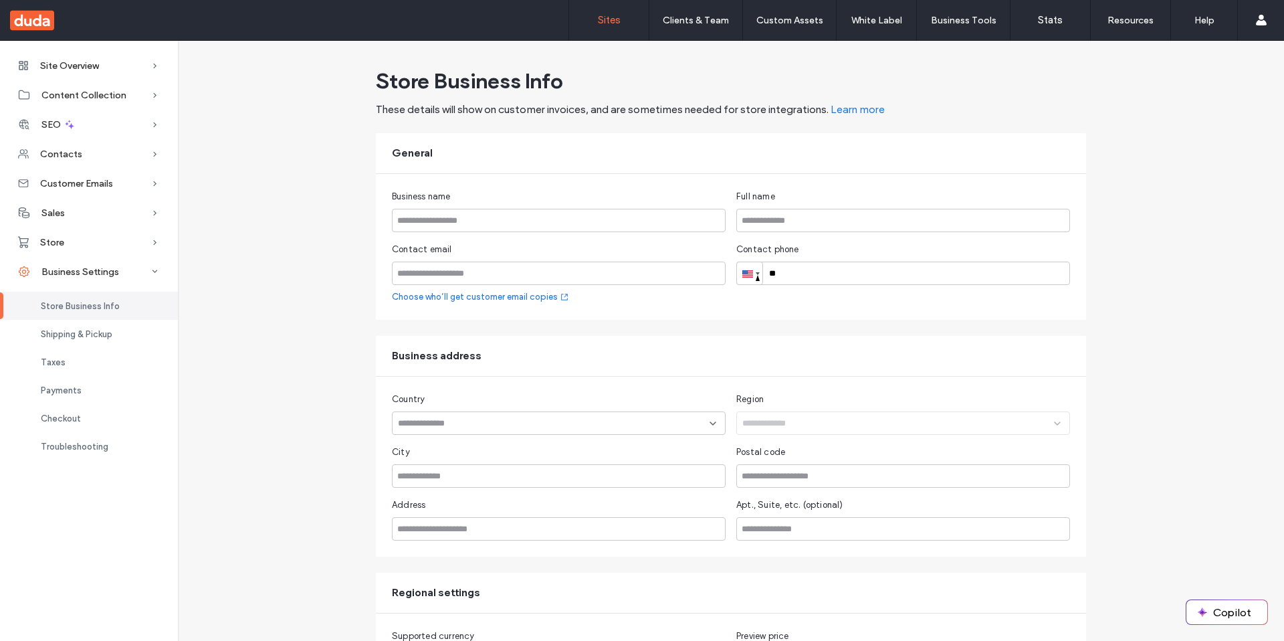
click at [610, 26] on link "Sites" at bounding box center [609, 20] width 80 height 40
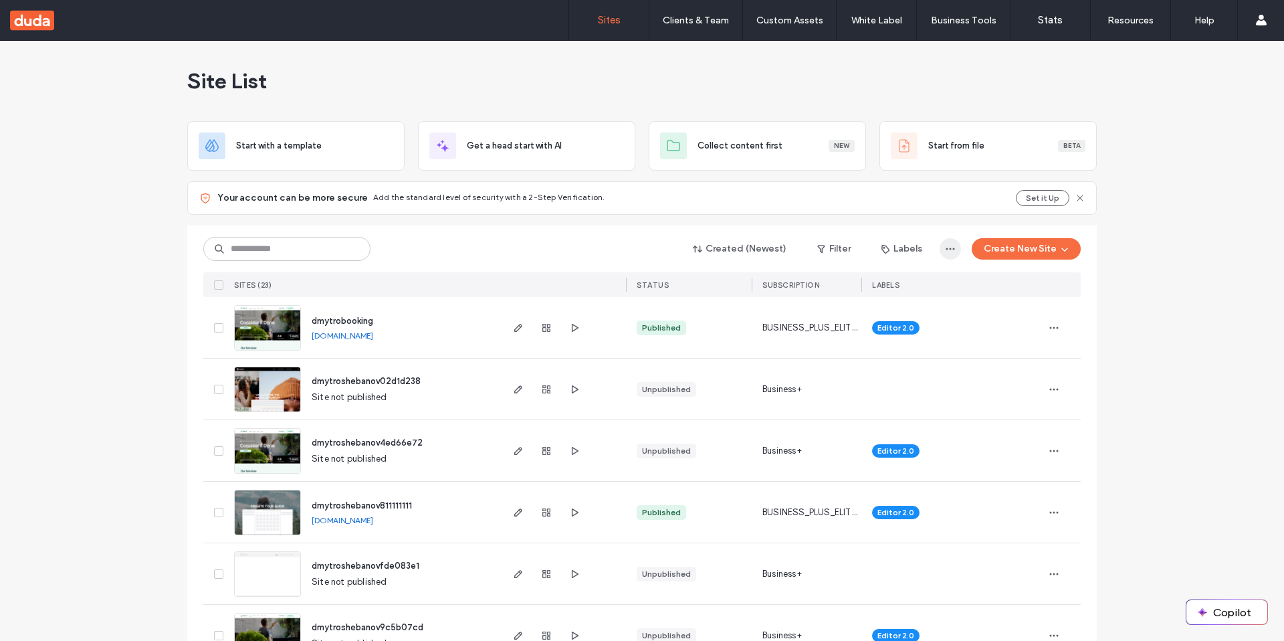
click at [956, 251] on span "button" at bounding box center [950, 248] width 21 height 21
click at [1007, 253] on button "Create New Site" at bounding box center [1026, 248] width 109 height 21
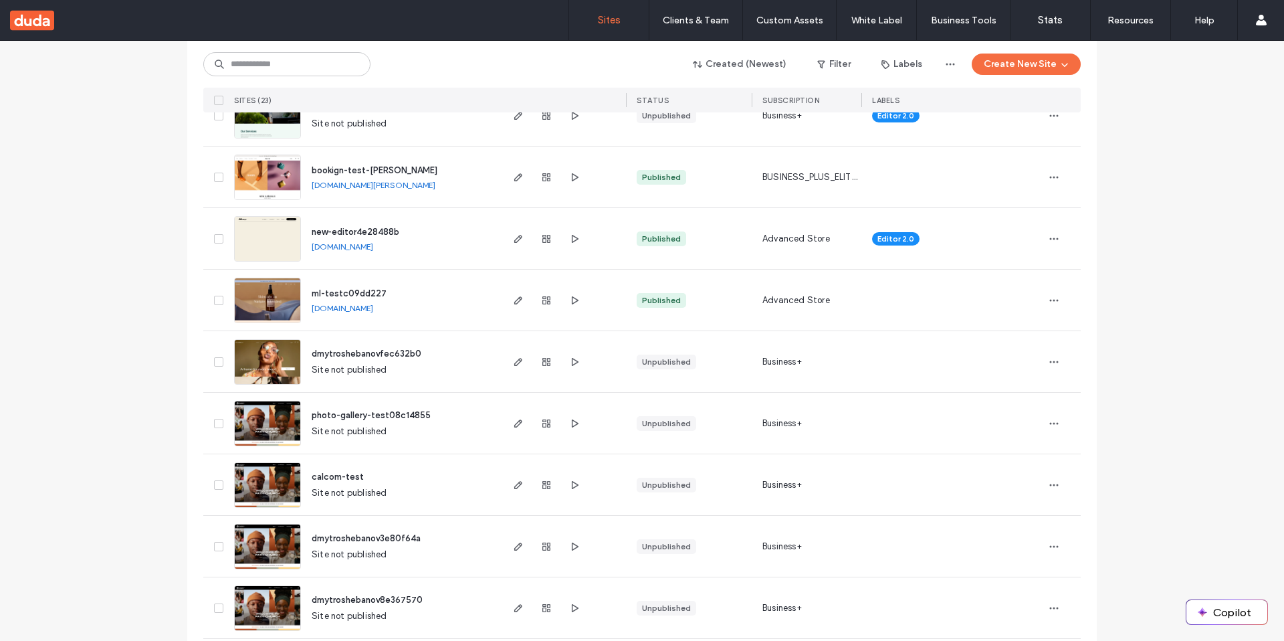
scroll to position [1127, 0]
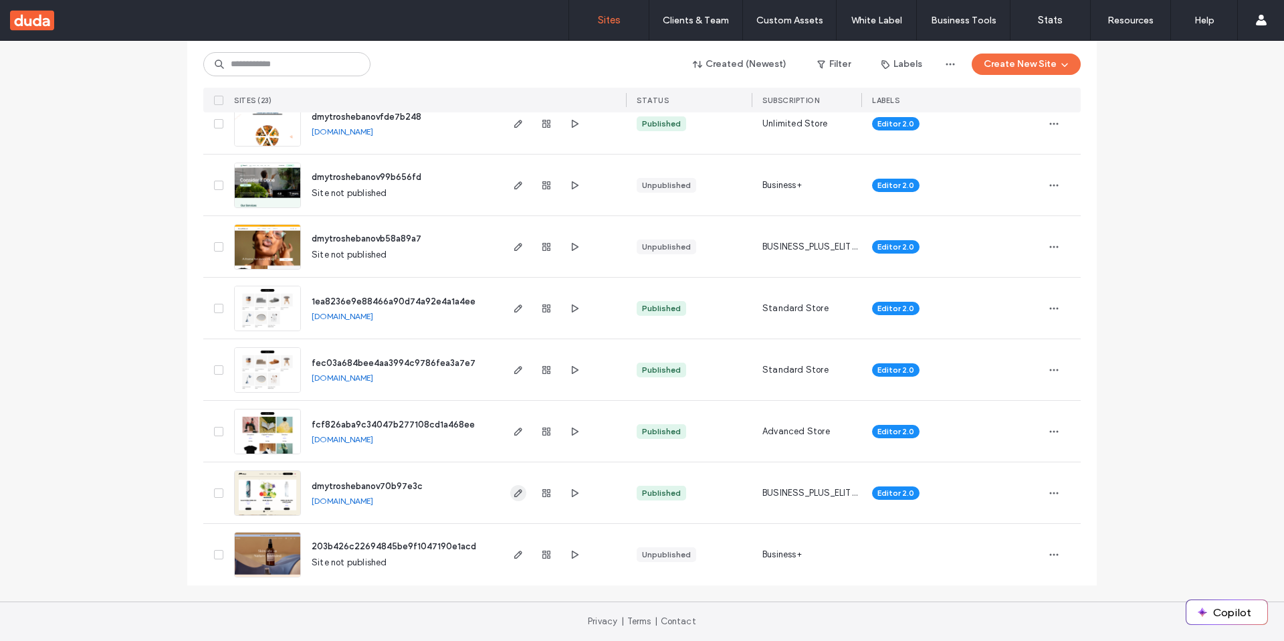
click at [510, 494] on span "button" at bounding box center [518, 493] width 16 height 16
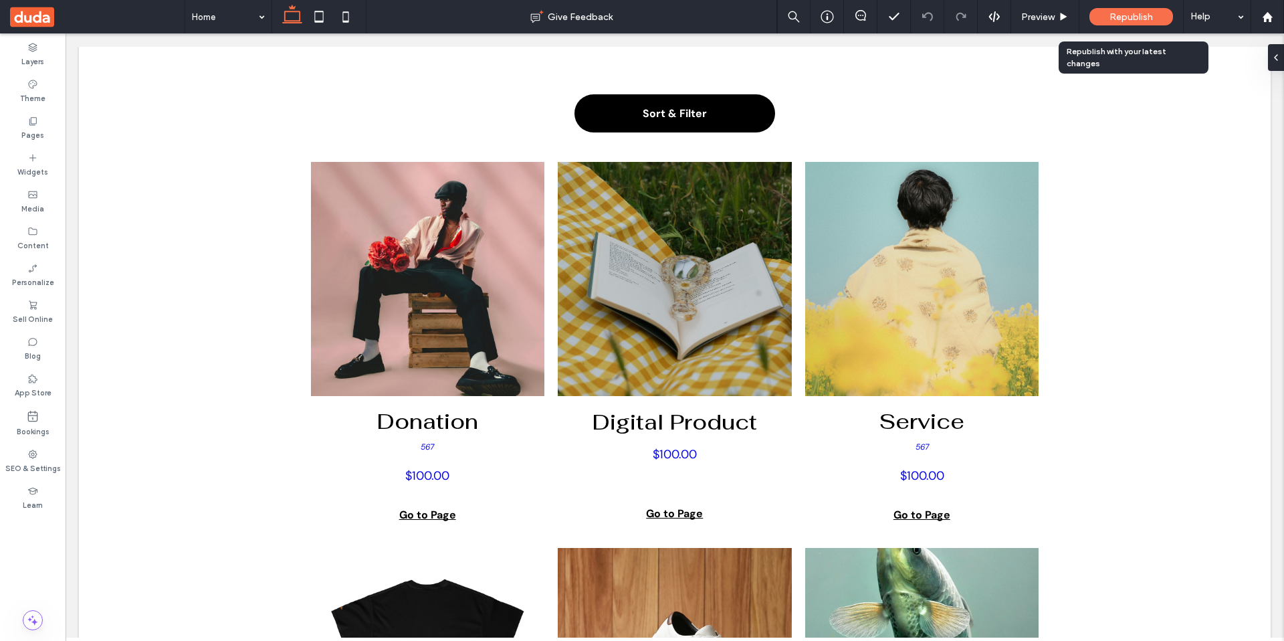
click at [1147, 23] on div "Republish" at bounding box center [1132, 16] width 84 height 17
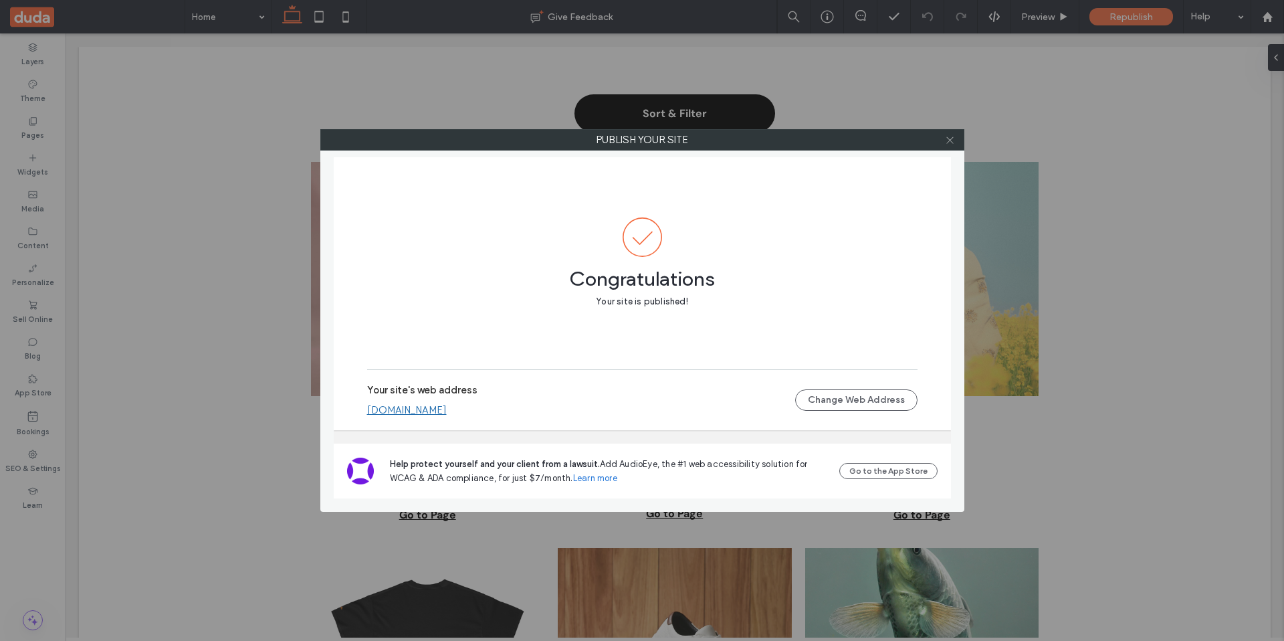
click at [953, 141] on icon at bounding box center [950, 140] width 10 height 10
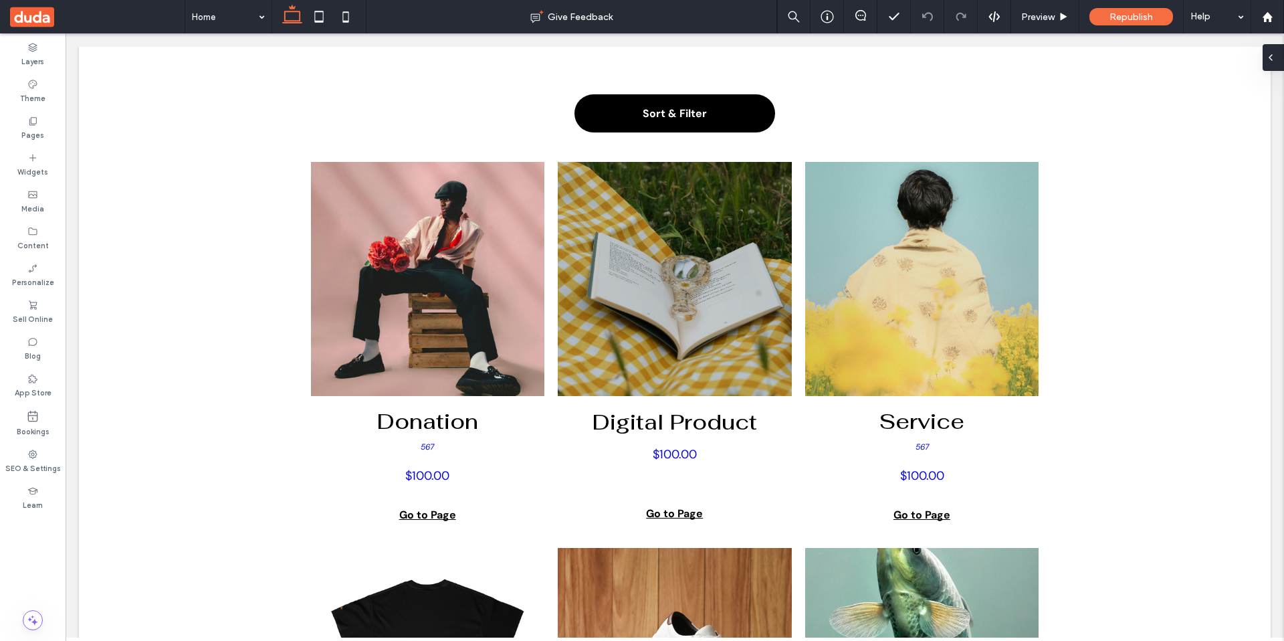
click at [1268, 57] on icon at bounding box center [1271, 57] width 11 height 11
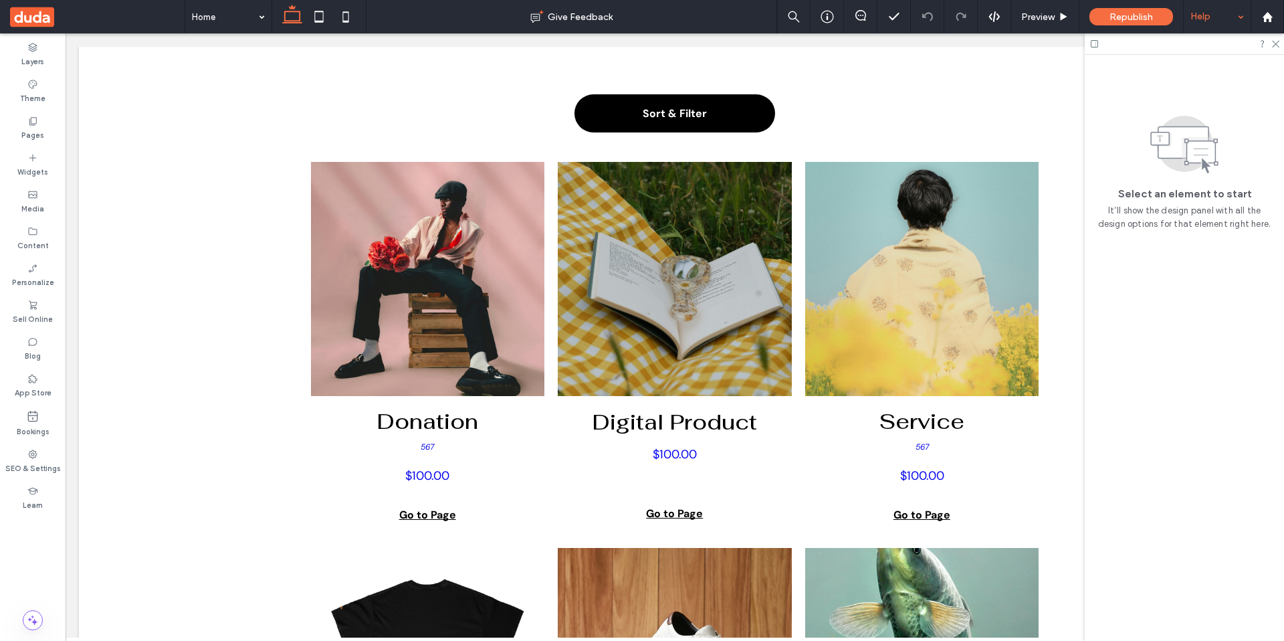
click at [1223, 17] on div "Help" at bounding box center [1217, 16] width 67 height 33
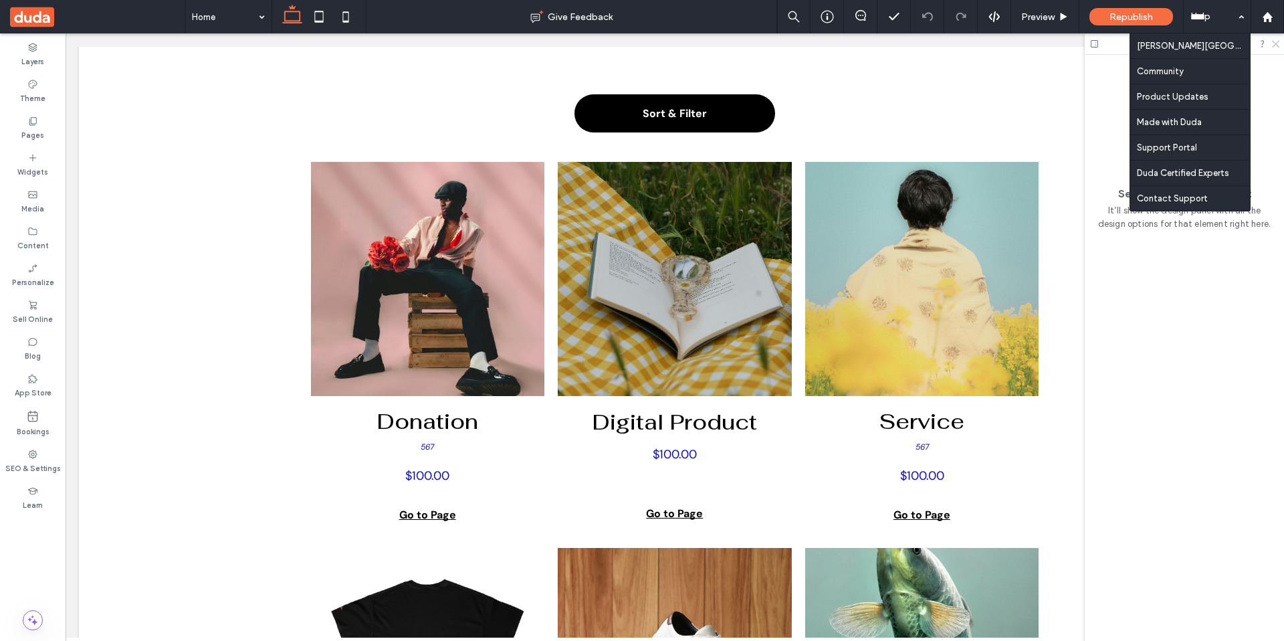
click at [1274, 41] on icon at bounding box center [1275, 43] width 9 height 9
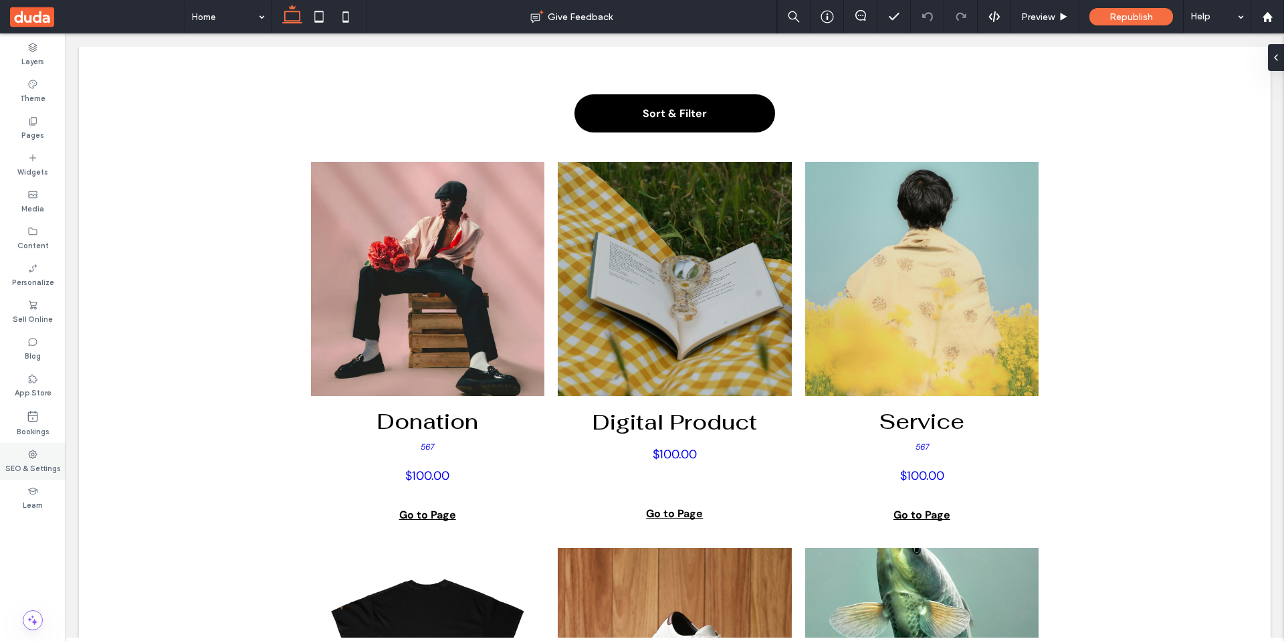
click at [35, 454] on icon at bounding box center [32, 454] width 11 height 11
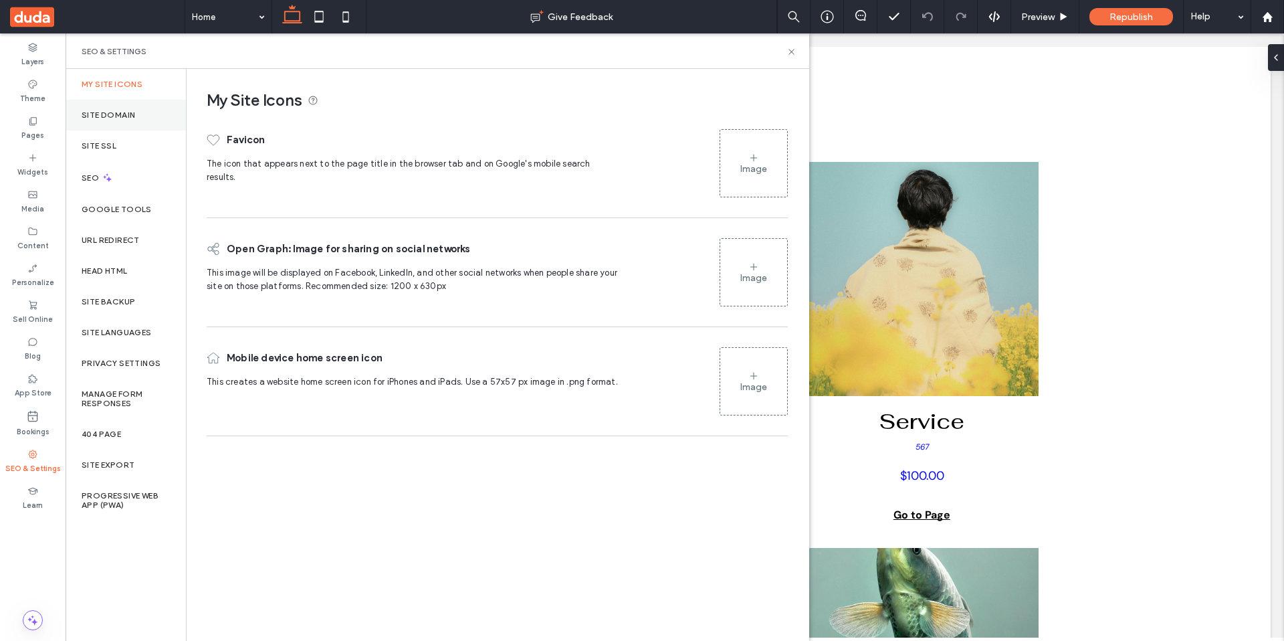
click at [147, 125] on div "Site Domain" at bounding box center [126, 115] width 120 height 31
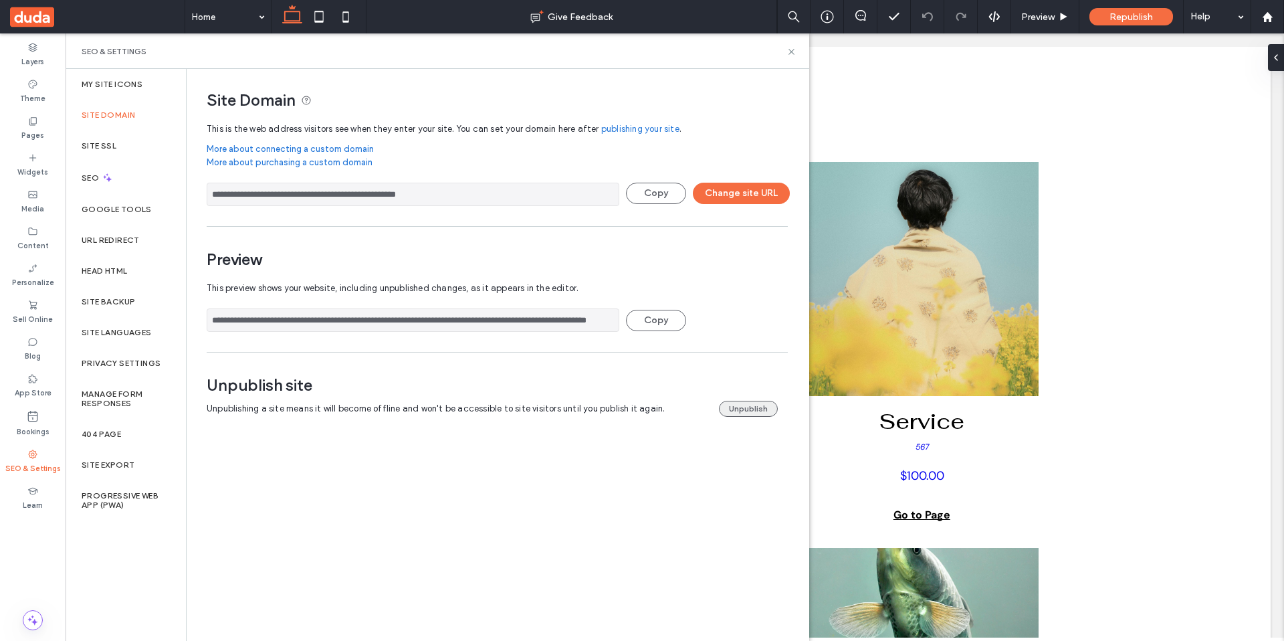
click at [734, 405] on button "Unpublish" at bounding box center [748, 409] width 59 height 16
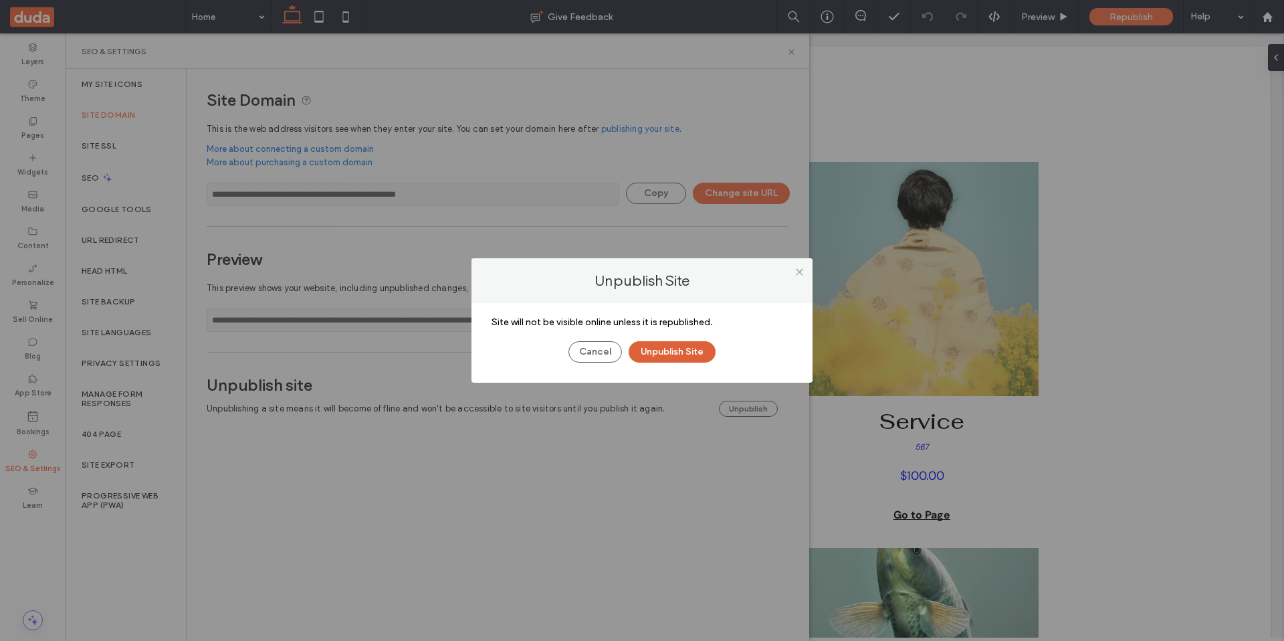
click at [684, 344] on button "Unpublish Site" at bounding box center [672, 351] width 87 height 21
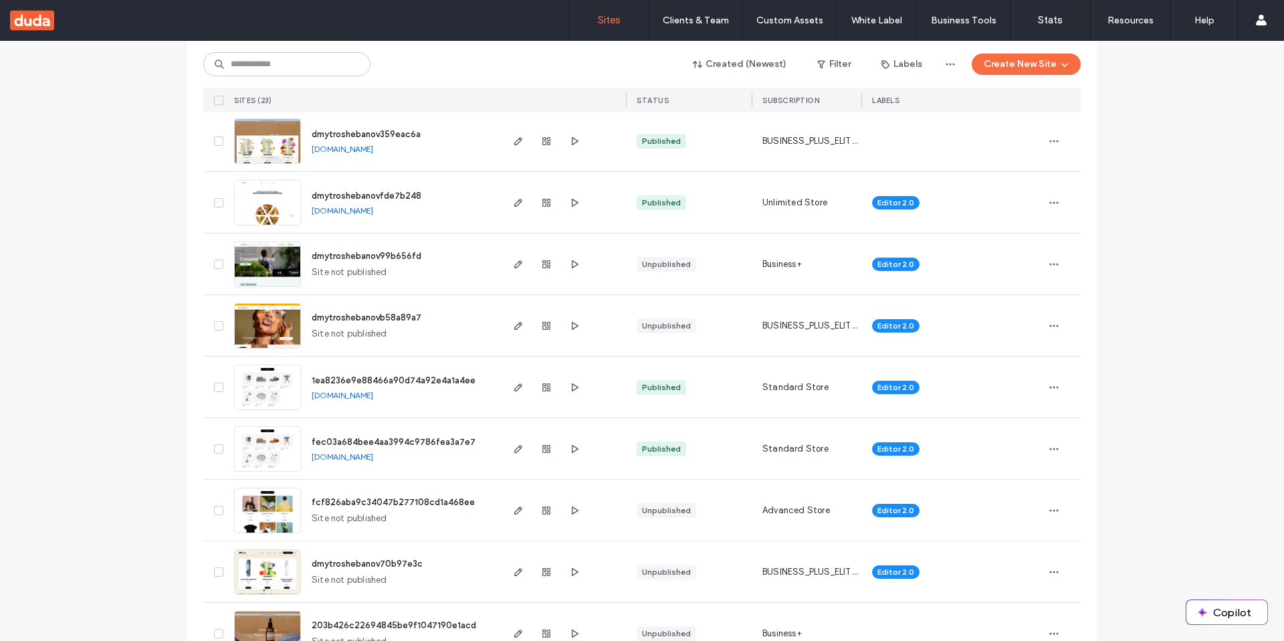
scroll to position [1127, 0]
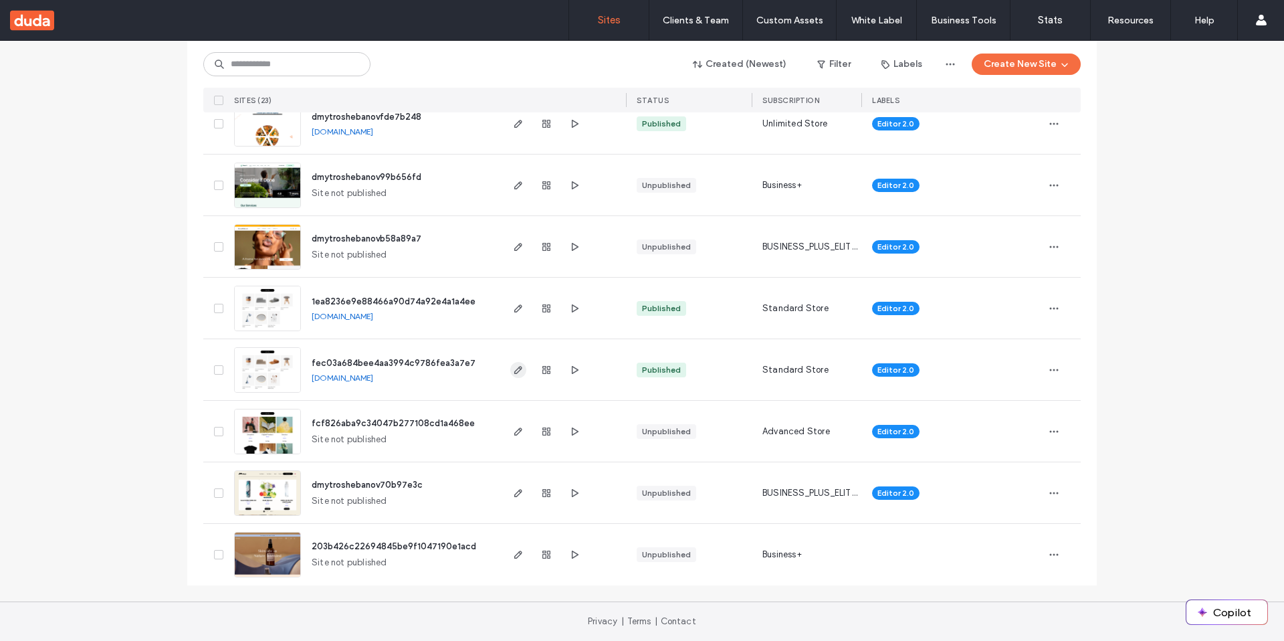
click at [520, 369] on span "button" at bounding box center [518, 370] width 16 height 16
click at [518, 312] on icon "button" at bounding box center [518, 308] width 11 height 11
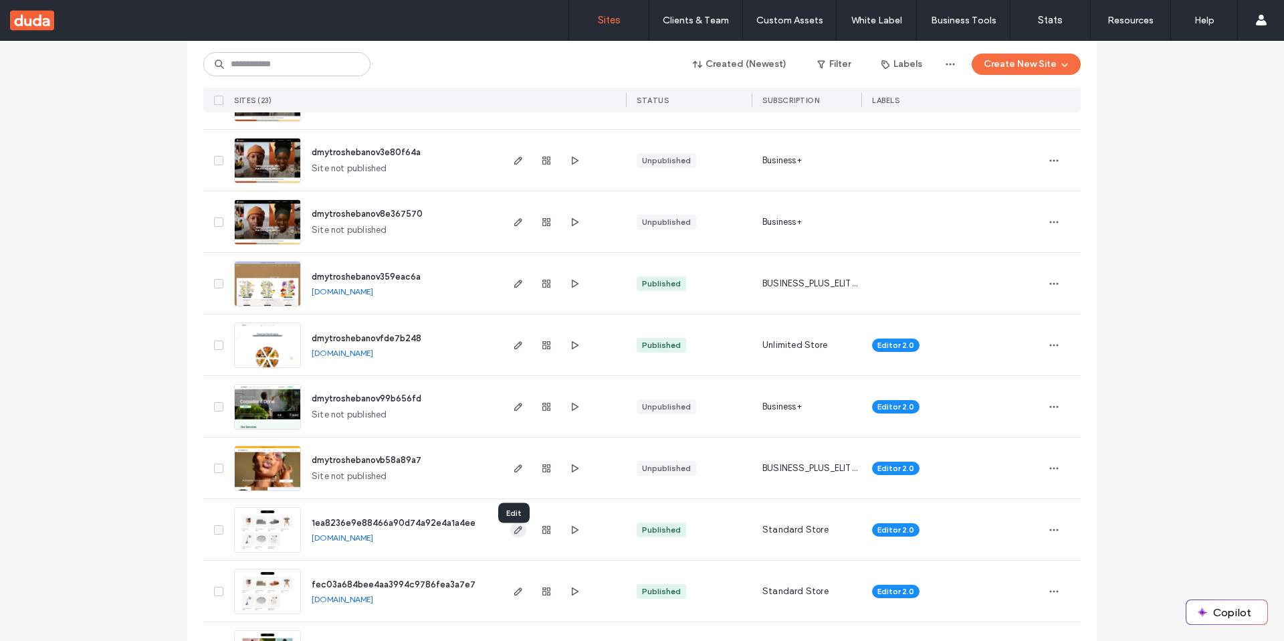
scroll to position [896, 0]
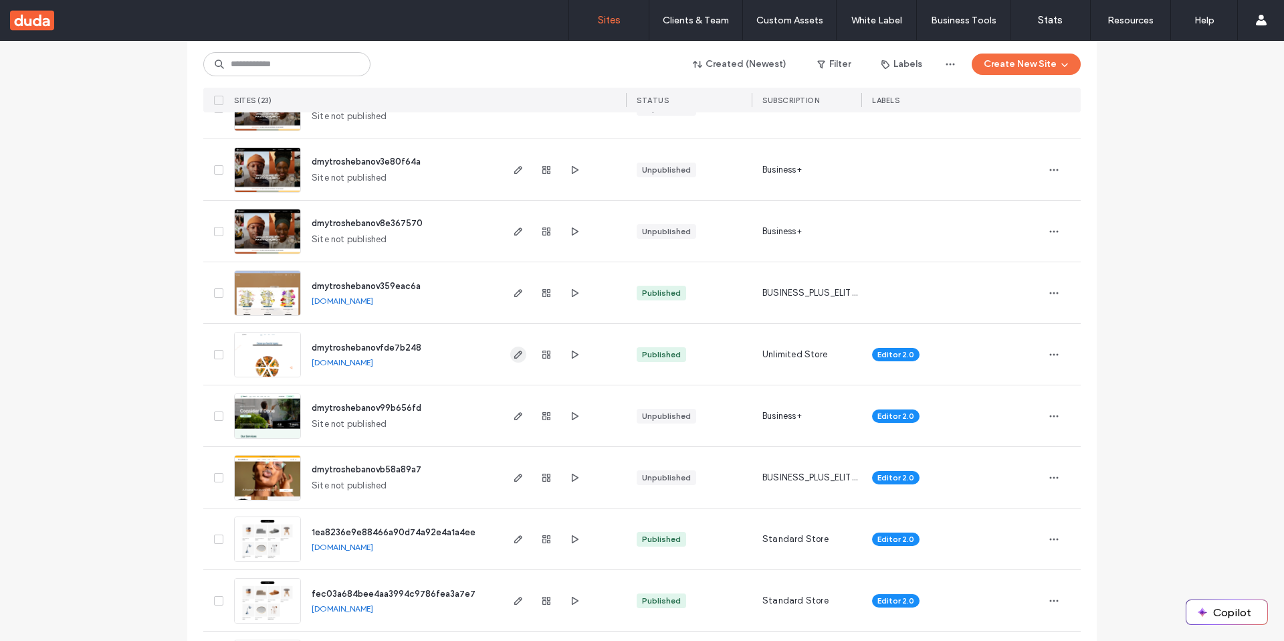
click at [515, 347] on span "button" at bounding box center [518, 355] width 16 height 16
click at [516, 292] on icon "button" at bounding box center [518, 293] width 11 height 11
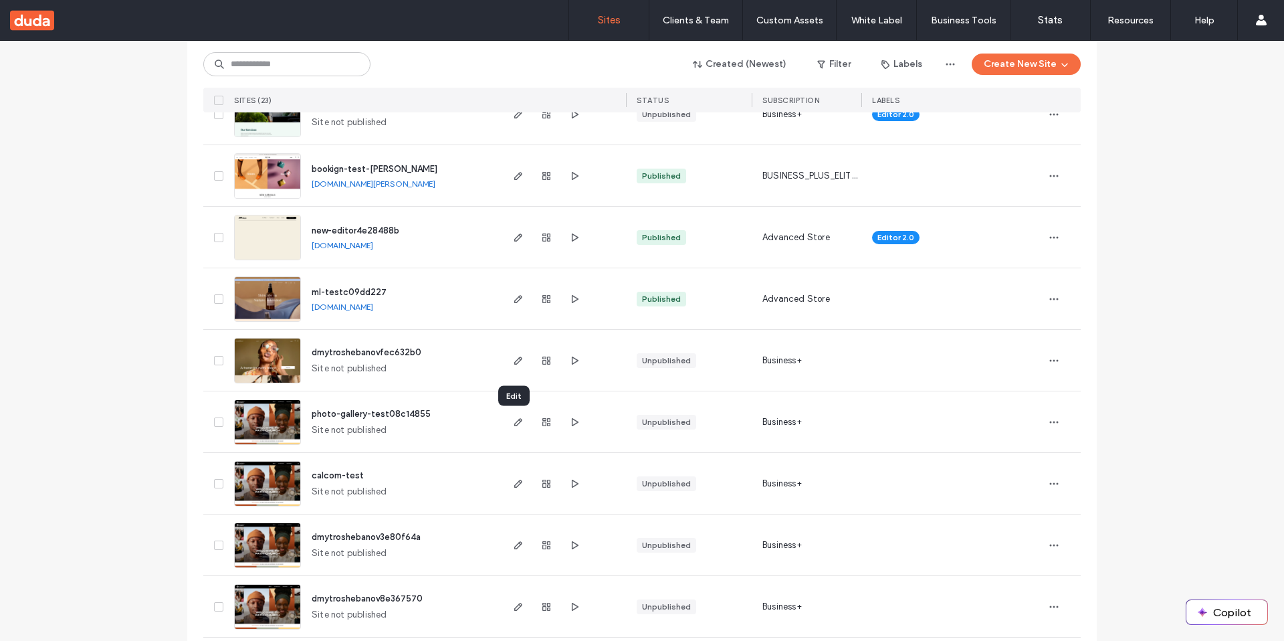
scroll to position [513, 0]
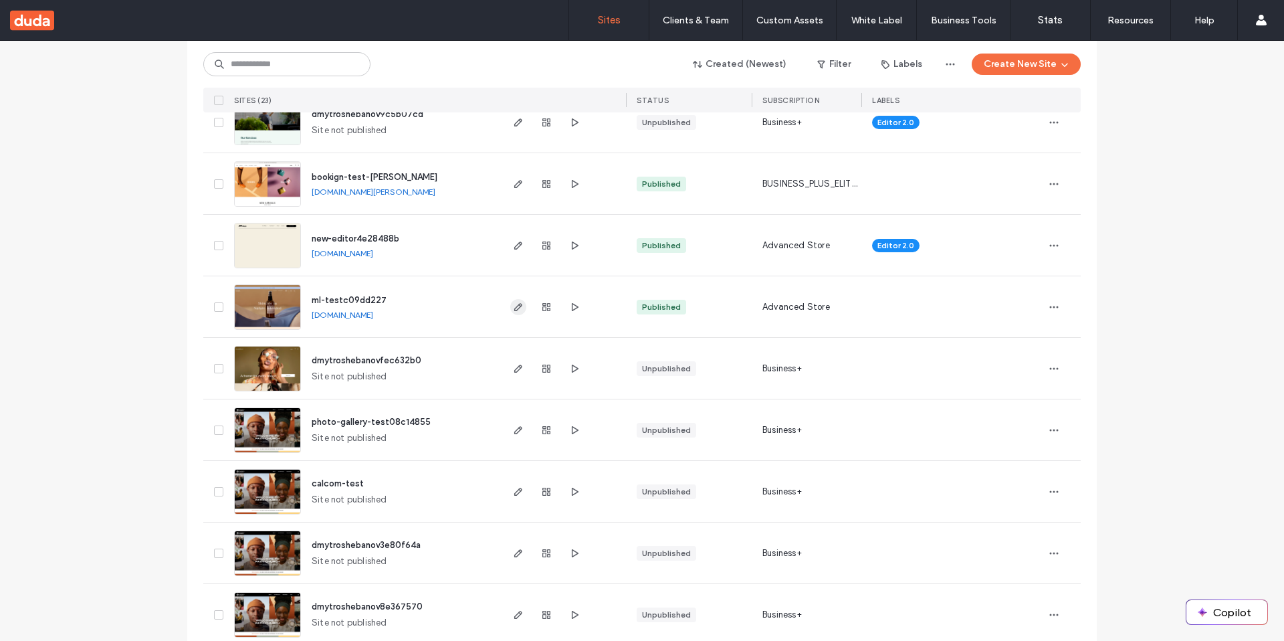
click at [516, 310] on icon "button" at bounding box center [518, 307] width 11 height 11
click at [519, 245] on span "button" at bounding box center [518, 245] width 16 height 16
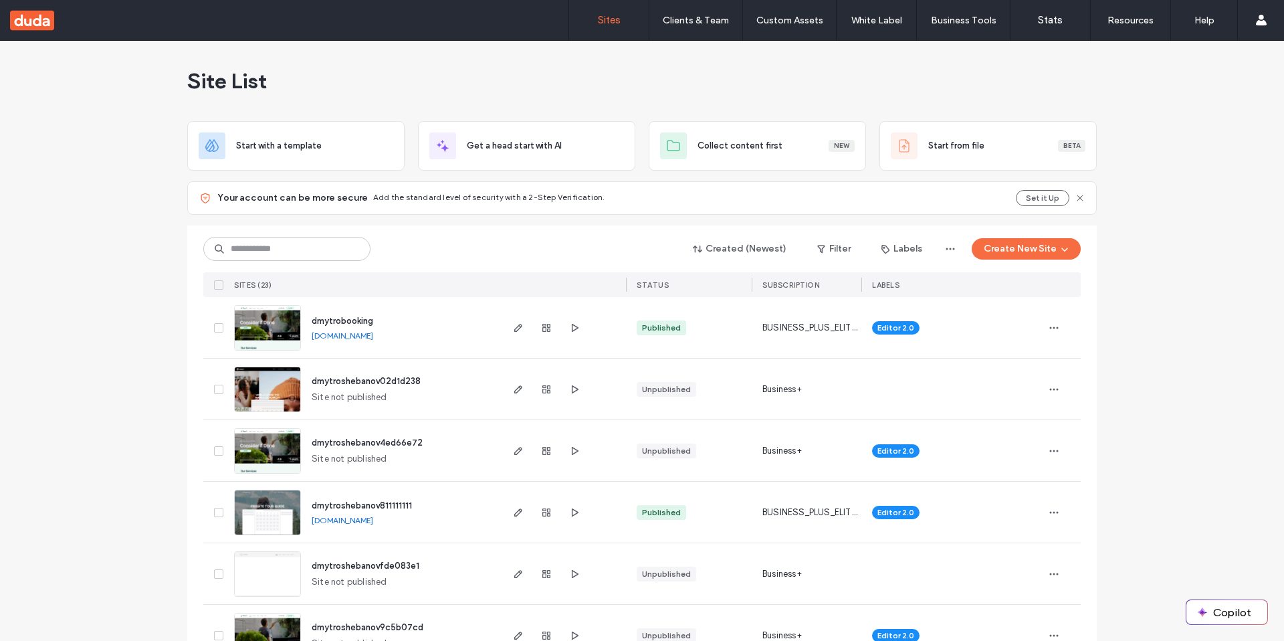
scroll to position [1127, 0]
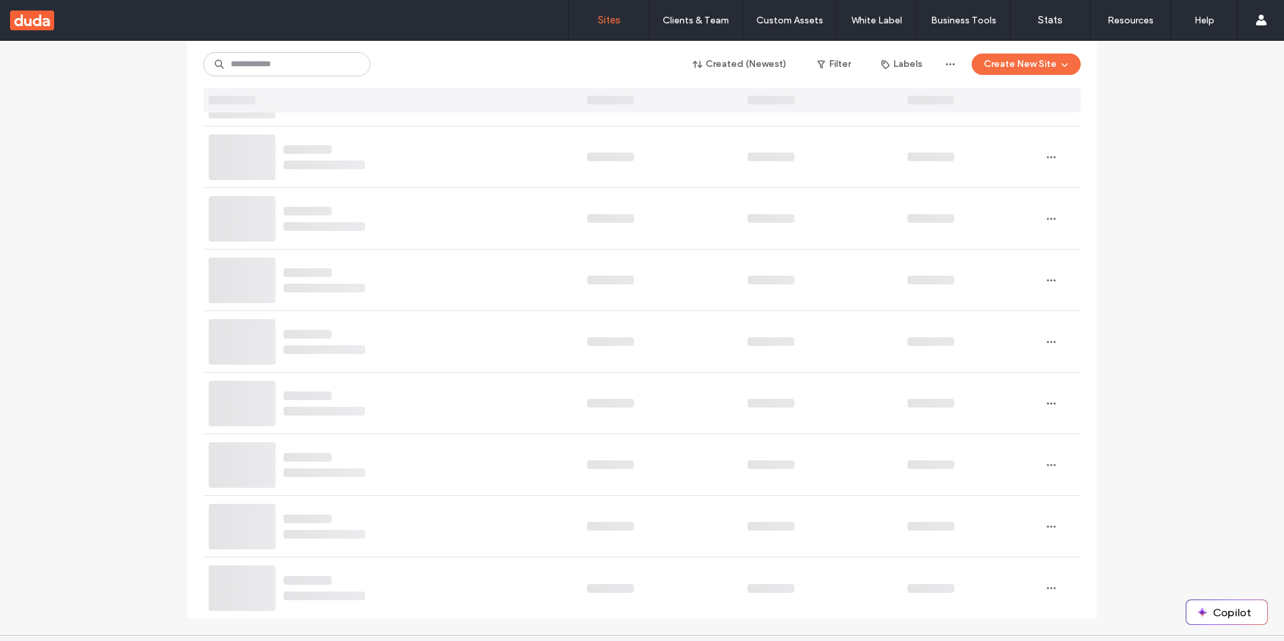
scroll to position [1127, 0]
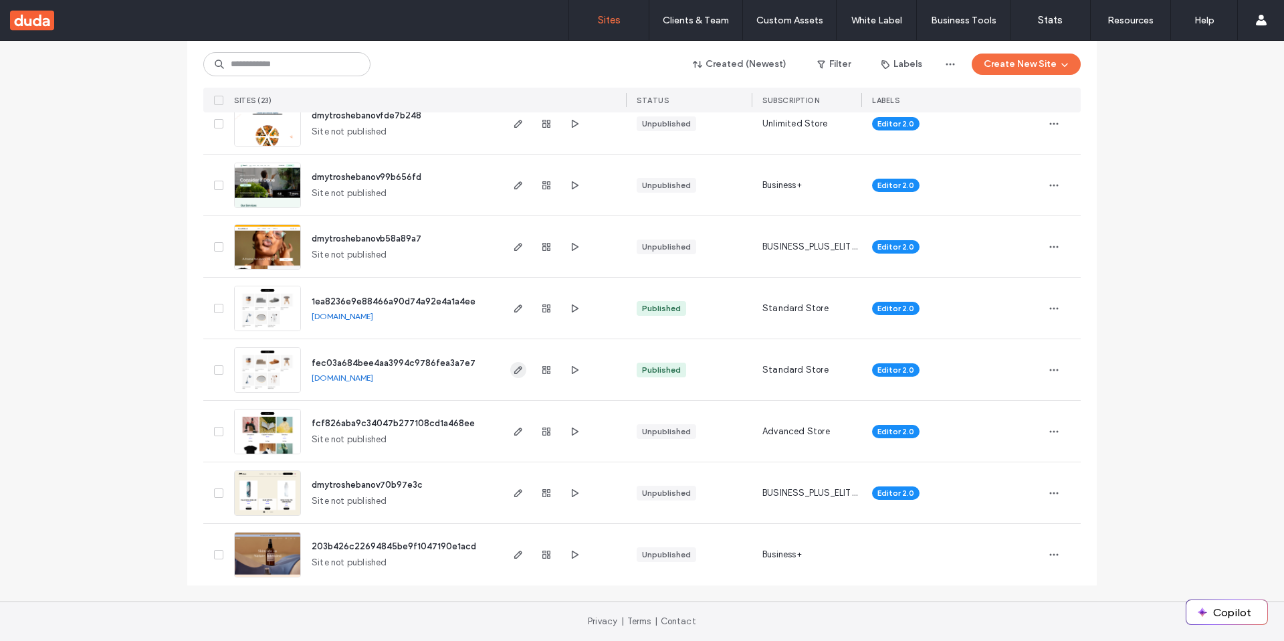
click at [516, 371] on icon "button" at bounding box center [518, 370] width 11 height 11
click at [516, 307] on use "button" at bounding box center [518, 308] width 8 height 8
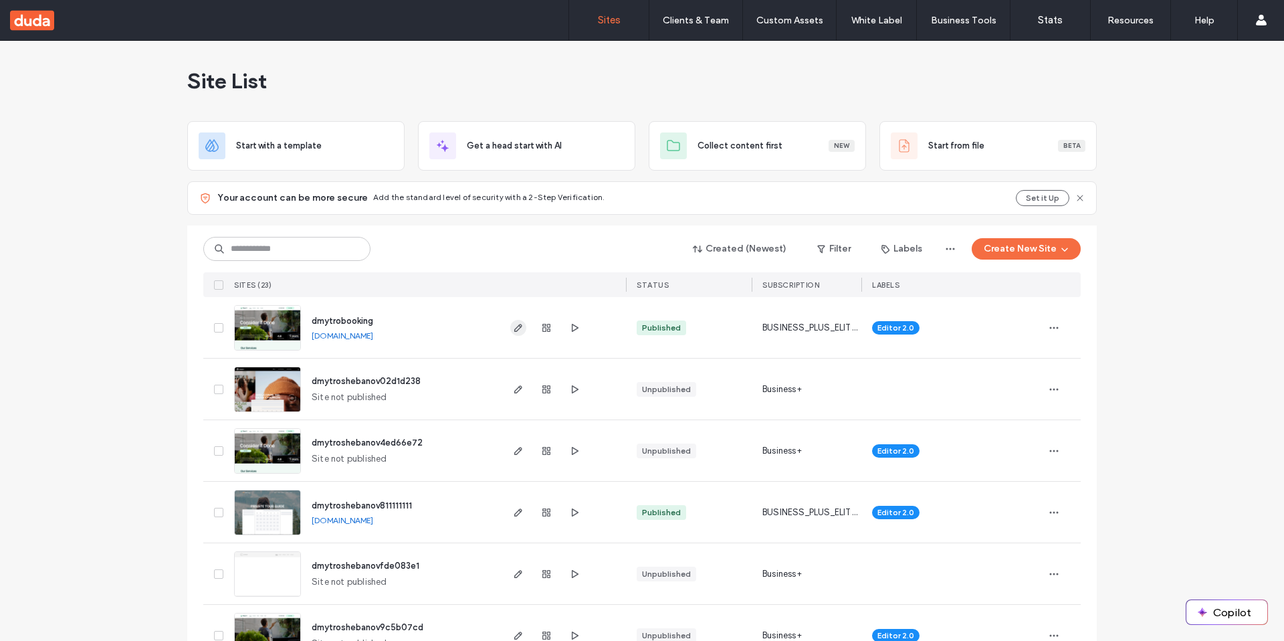
click at [519, 332] on span "button" at bounding box center [518, 328] width 16 height 16
click at [1011, 249] on button "Create New Site" at bounding box center [1026, 248] width 109 height 21
click at [1009, 296] on div "Start with a template" at bounding box center [1078, 295] width 214 height 48
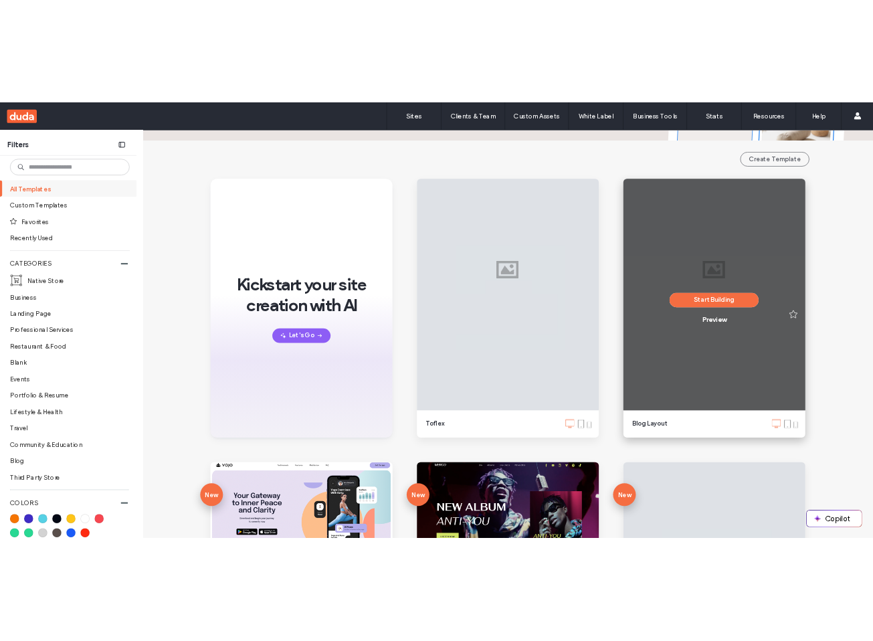
scroll to position [132, 0]
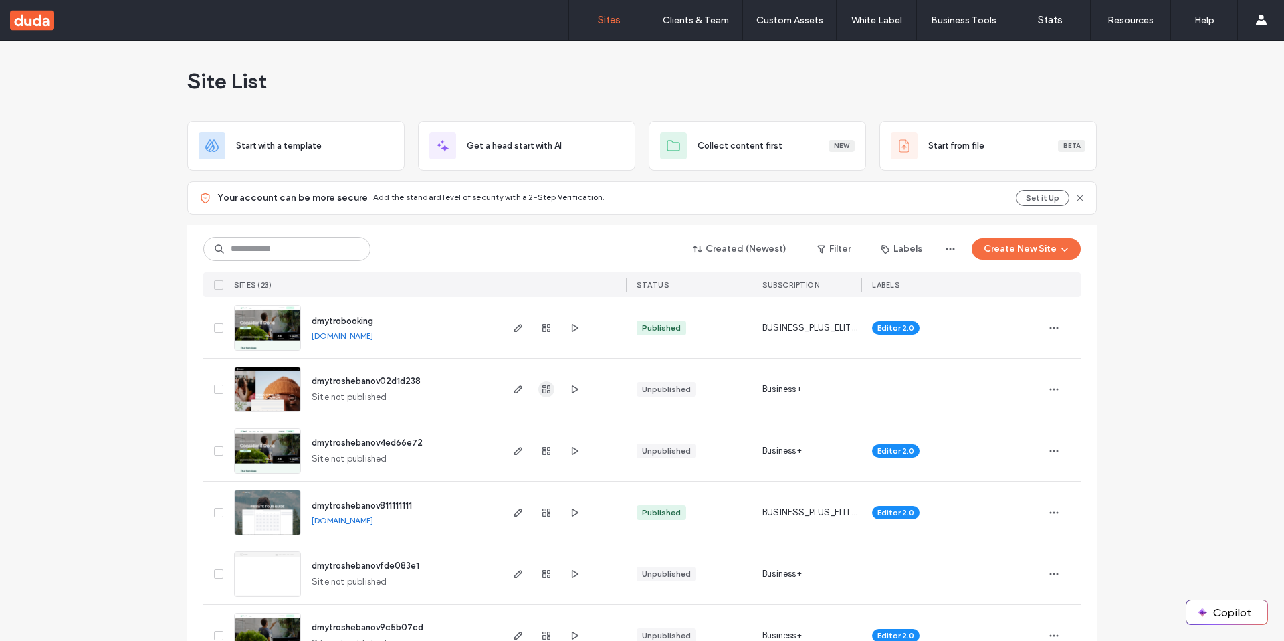
click at [541, 390] on icon "button" at bounding box center [546, 389] width 11 height 11
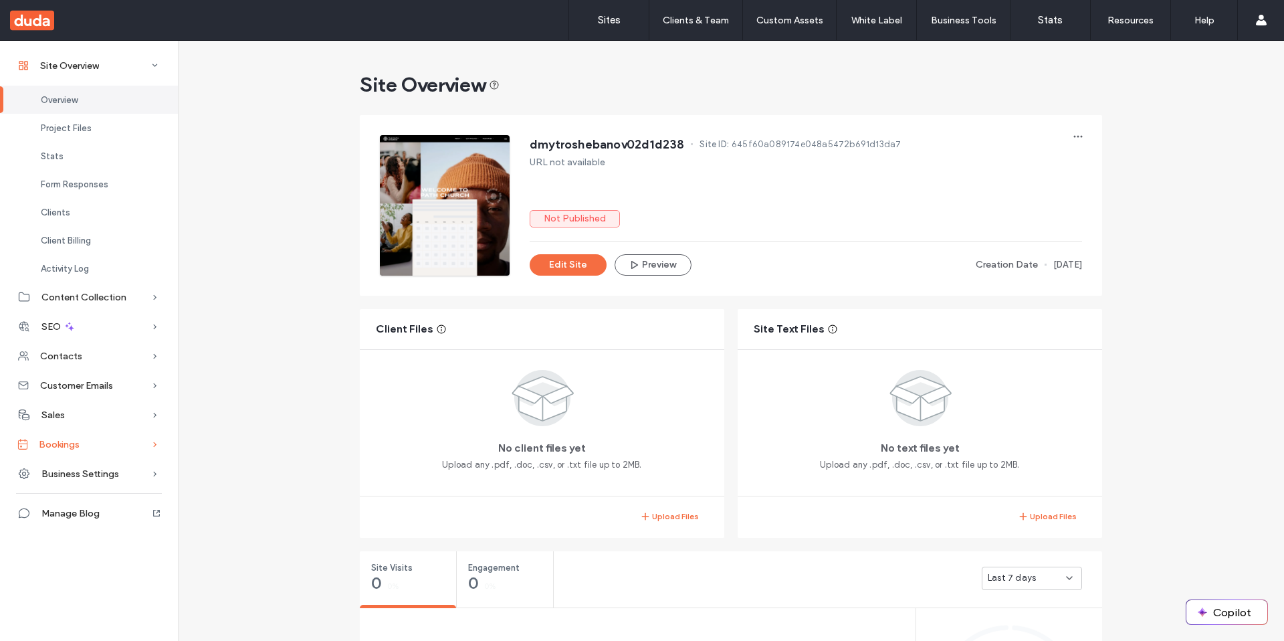
click at [84, 458] on div "Site Overview Overview Project Files Stats Form Responses Clients Client Billin…" at bounding box center [89, 340] width 178 height 601
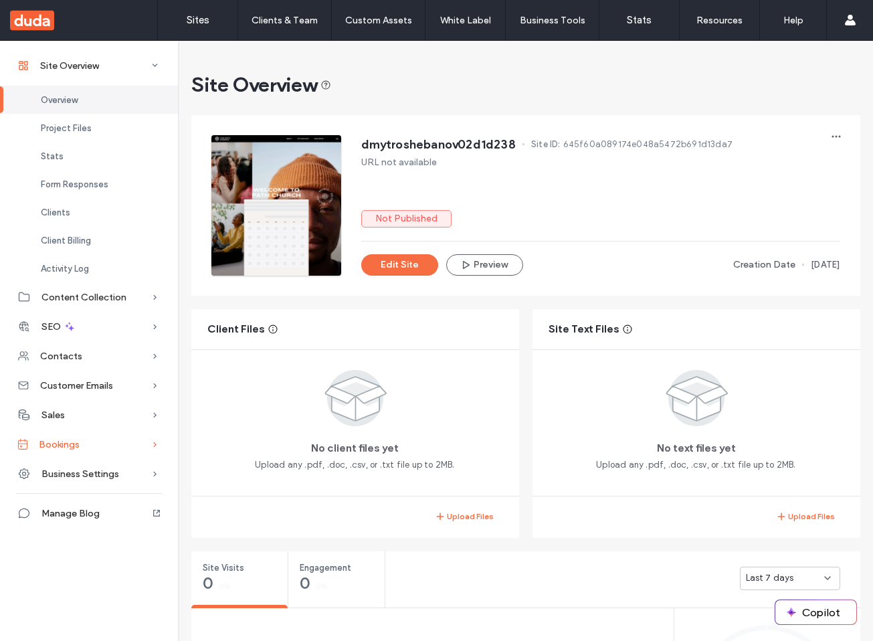
click at [79, 437] on div "Bookings" at bounding box center [89, 443] width 178 height 29
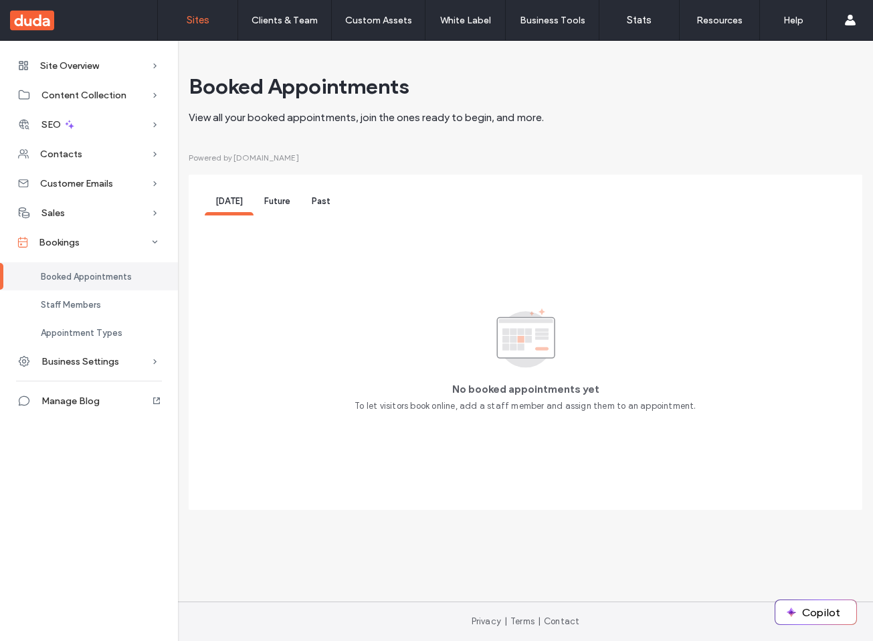
click at [194, 23] on label "Sites" at bounding box center [198, 20] width 23 height 12
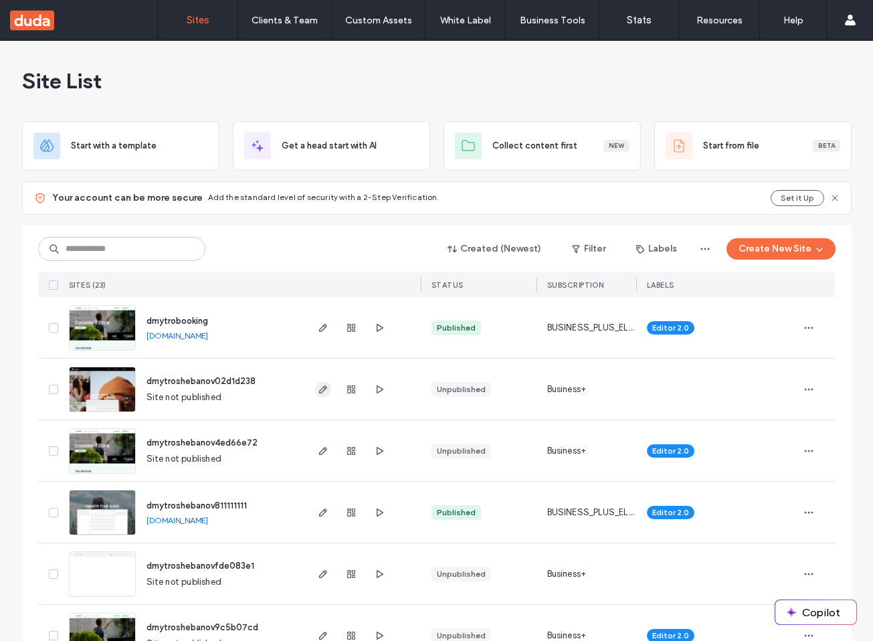
click at [322, 395] on span "button" at bounding box center [323, 389] width 16 height 16
click at [346, 386] on icon "button" at bounding box center [351, 389] width 11 height 11
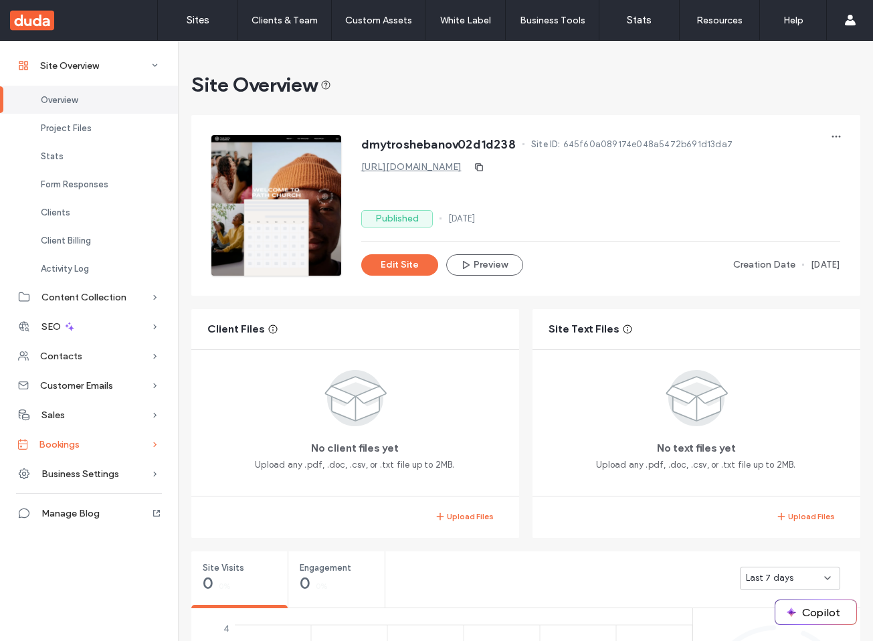
click at [100, 451] on div "Bookings" at bounding box center [89, 443] width 178 height 29
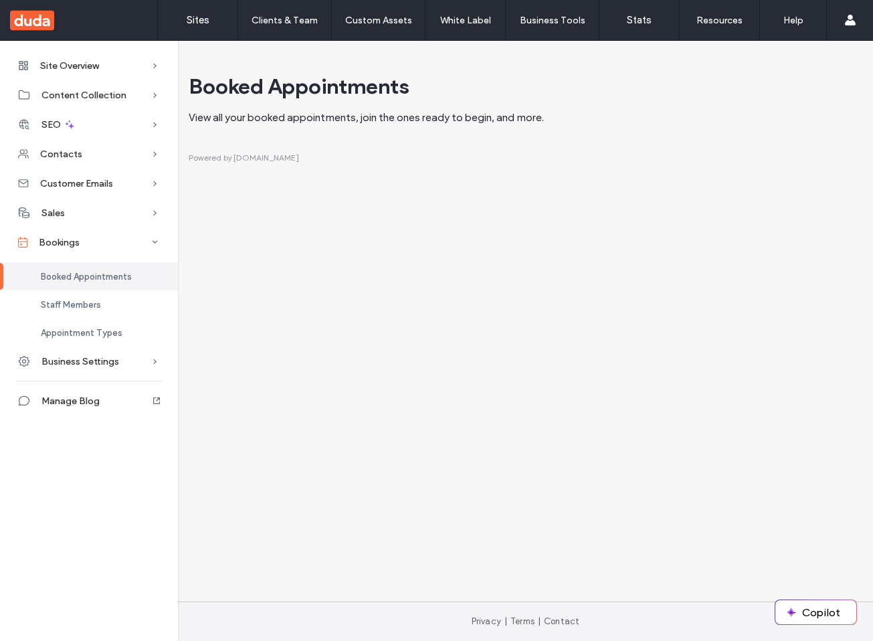
click at [280, 368] on div "Site Overview Overview Project Files Stats Form Responses Clients Client Billin…" at bounding box center [436, 321] width 873 height 561
click at [199, 27] on link "Sites" at bounding box center [198, 20] width 80 height 40
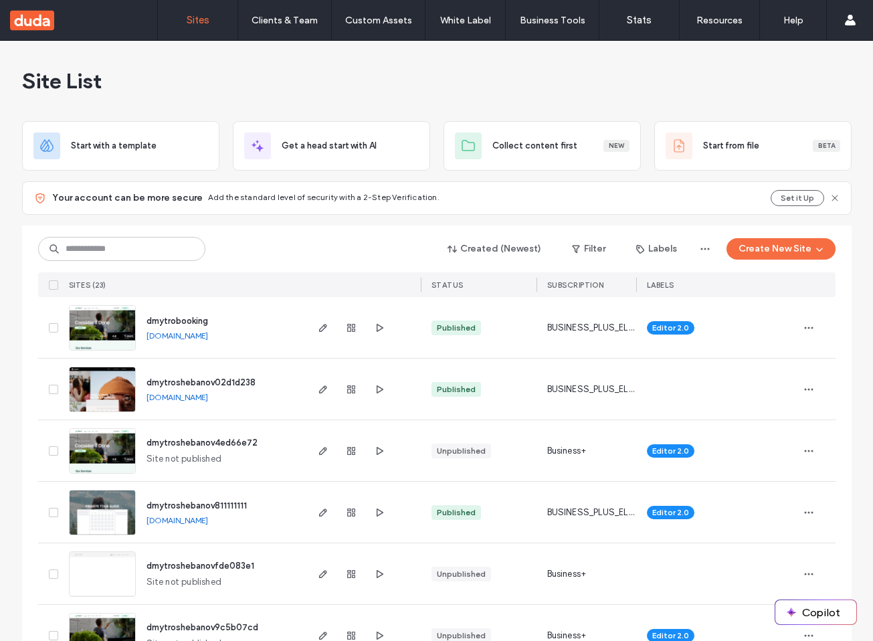
scroll to position [68, 0]
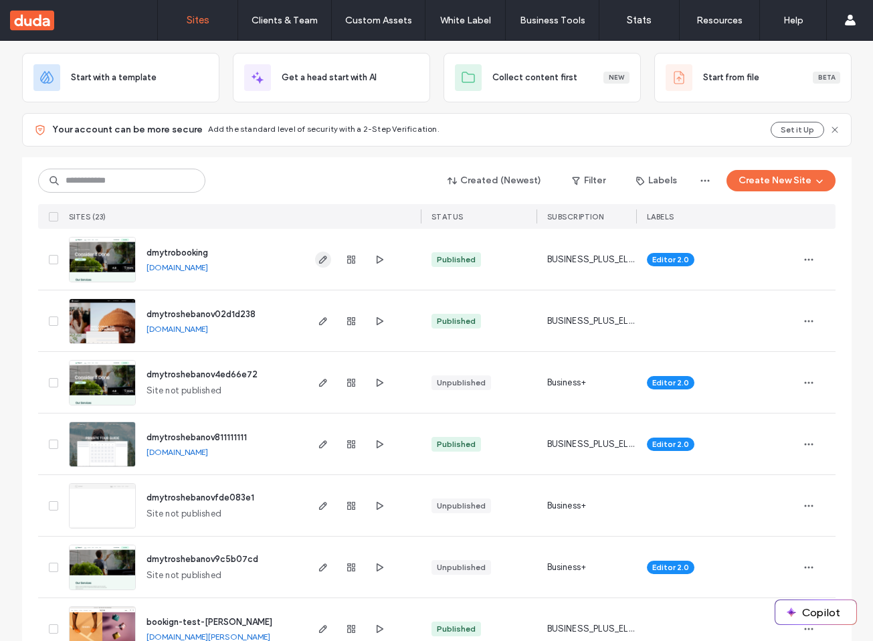
click at [325, 263] on span "button" at bounding box center [323, 260] width 16 height 16
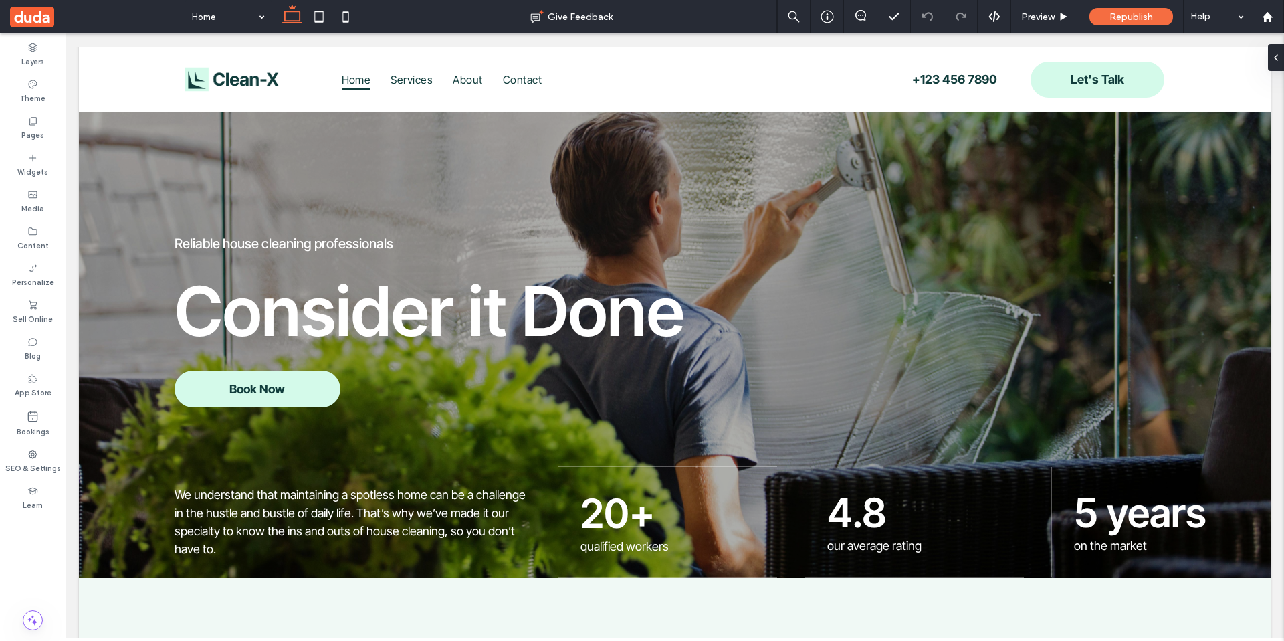
scroll to position [47, 0]
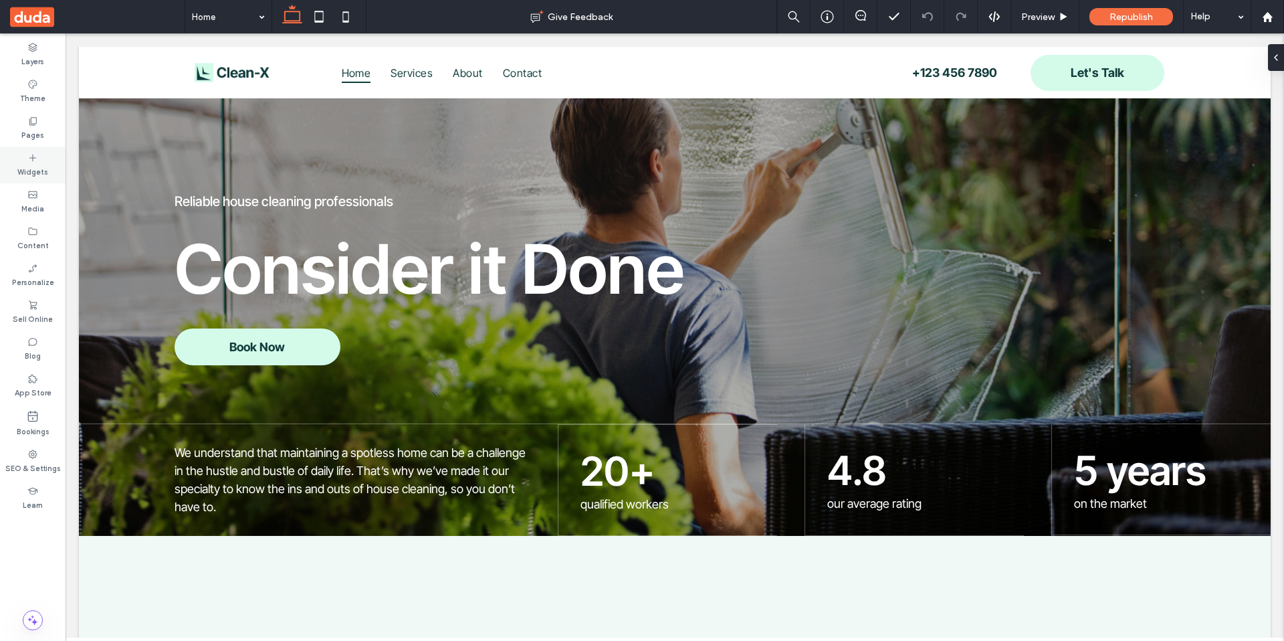
click at [34, 157] on icon at bounding box center [32, 158] width 11 height 11
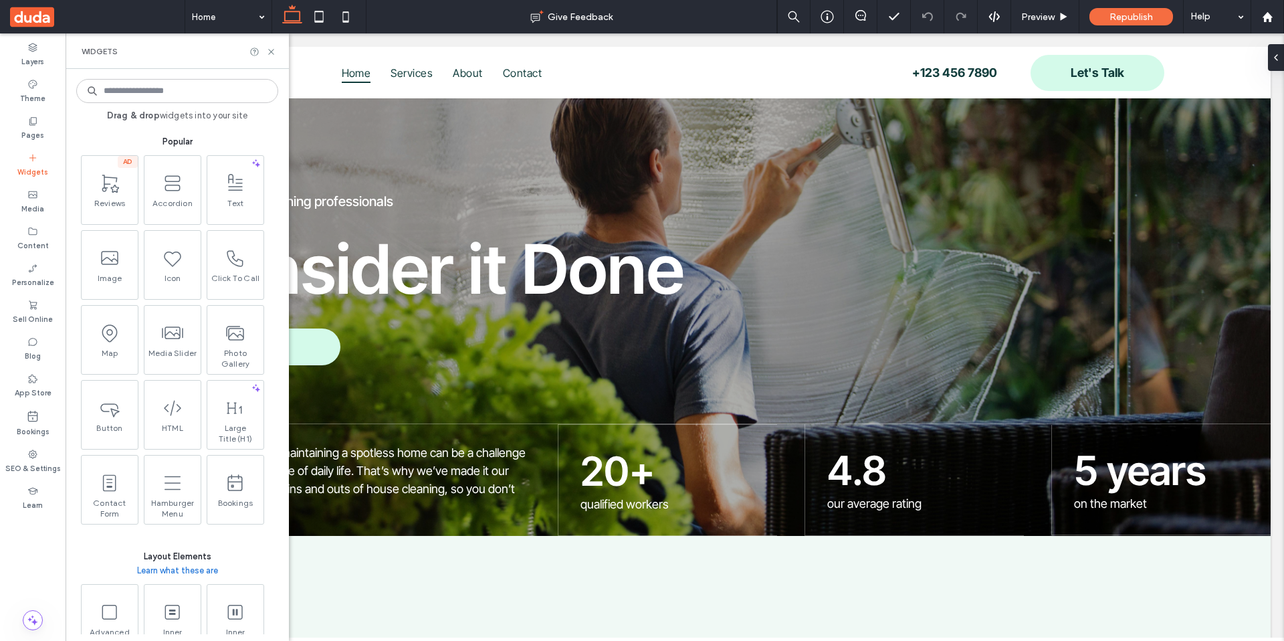
click at [197, 91] on input at bounding box center [177, 91] width 202 height 24
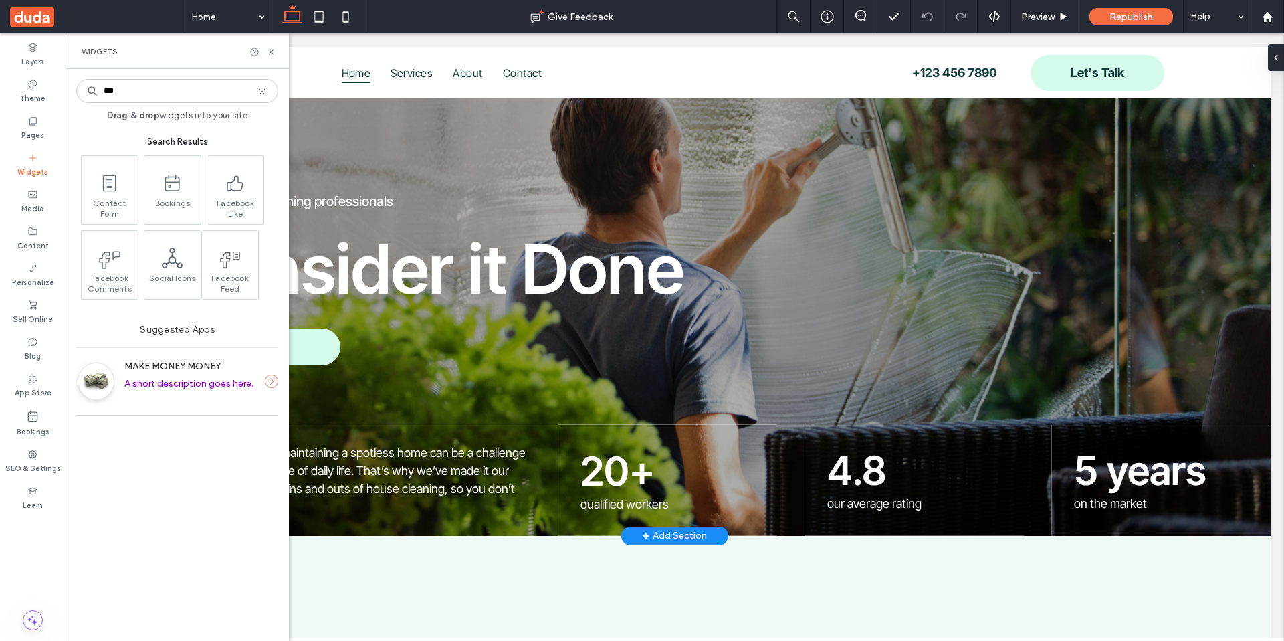
type input "***"
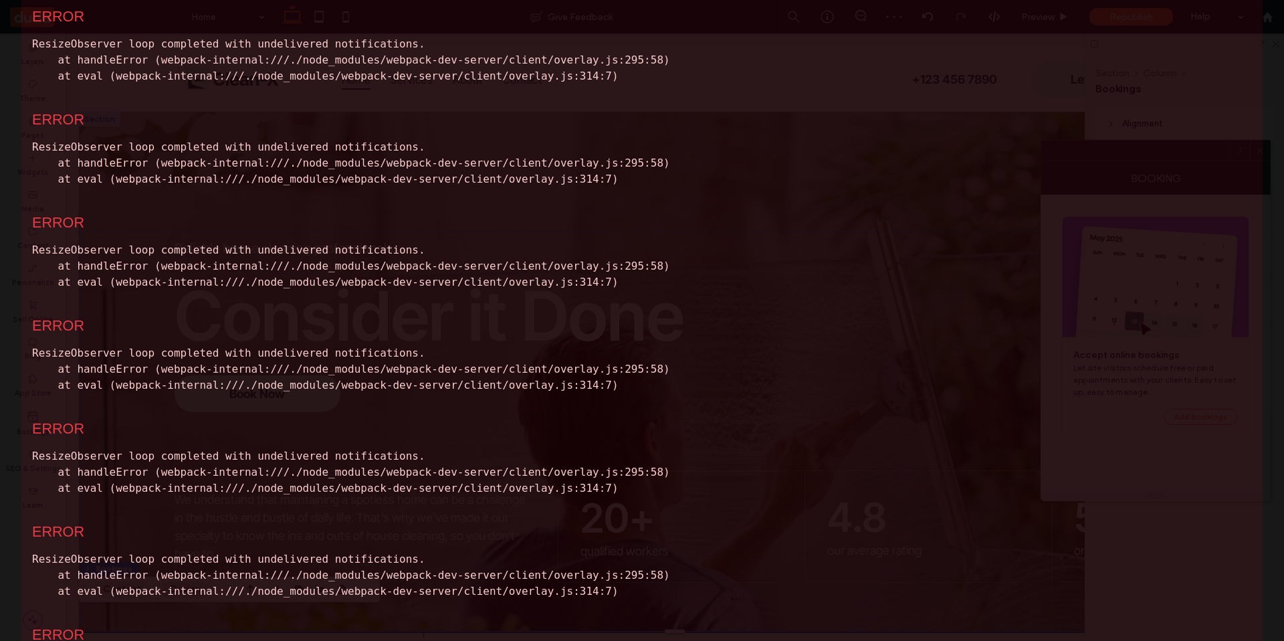
scroll to position [0, 0]
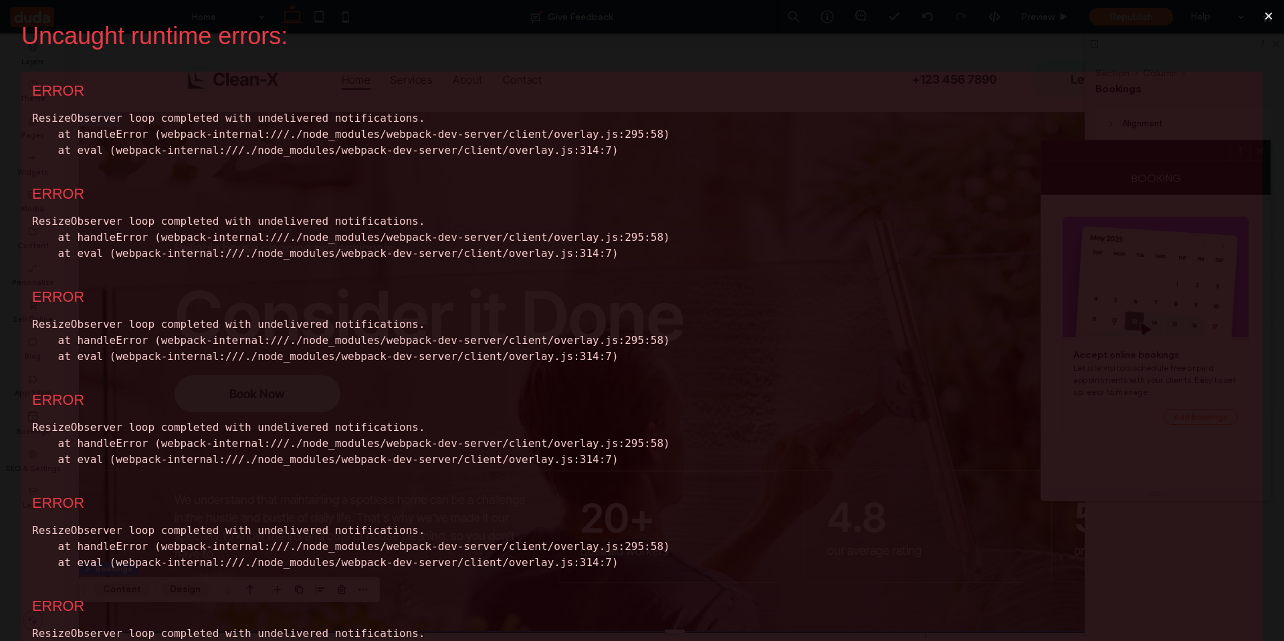
click at [1272, 20] on button "×" at bounding box center [1269, 16] width 31 height 32
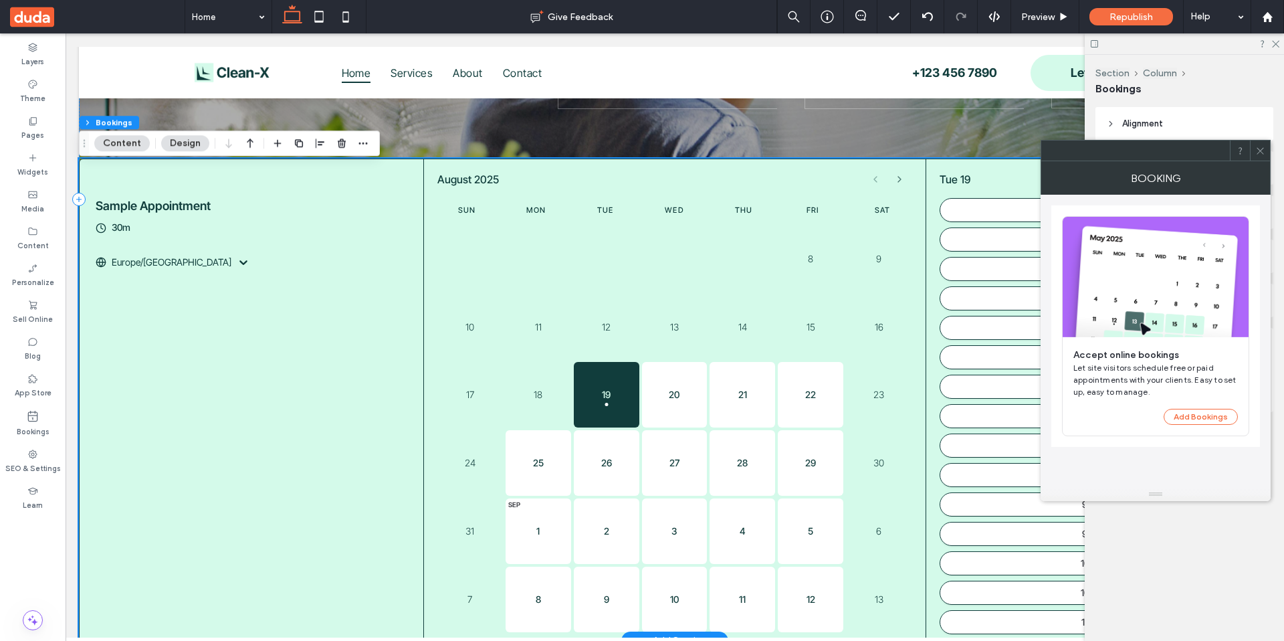
scroll to position [474, 0]
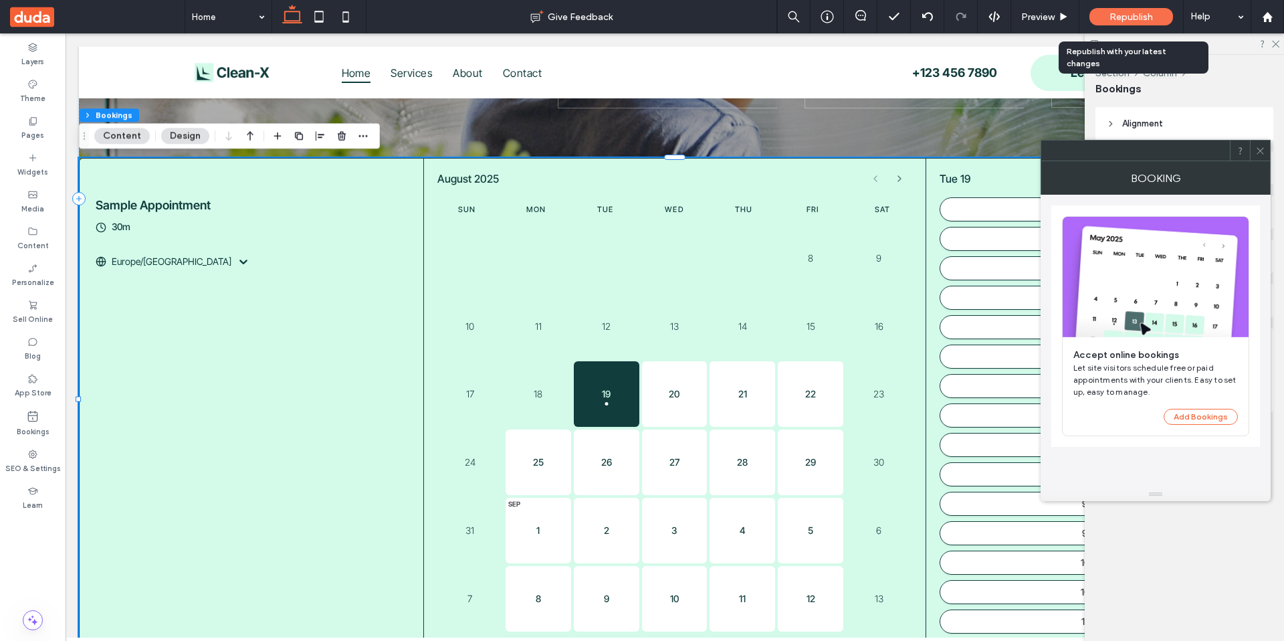
click at [1115, 16] on span "Republish" at bounding box center [1131, 16] width 43 height 11
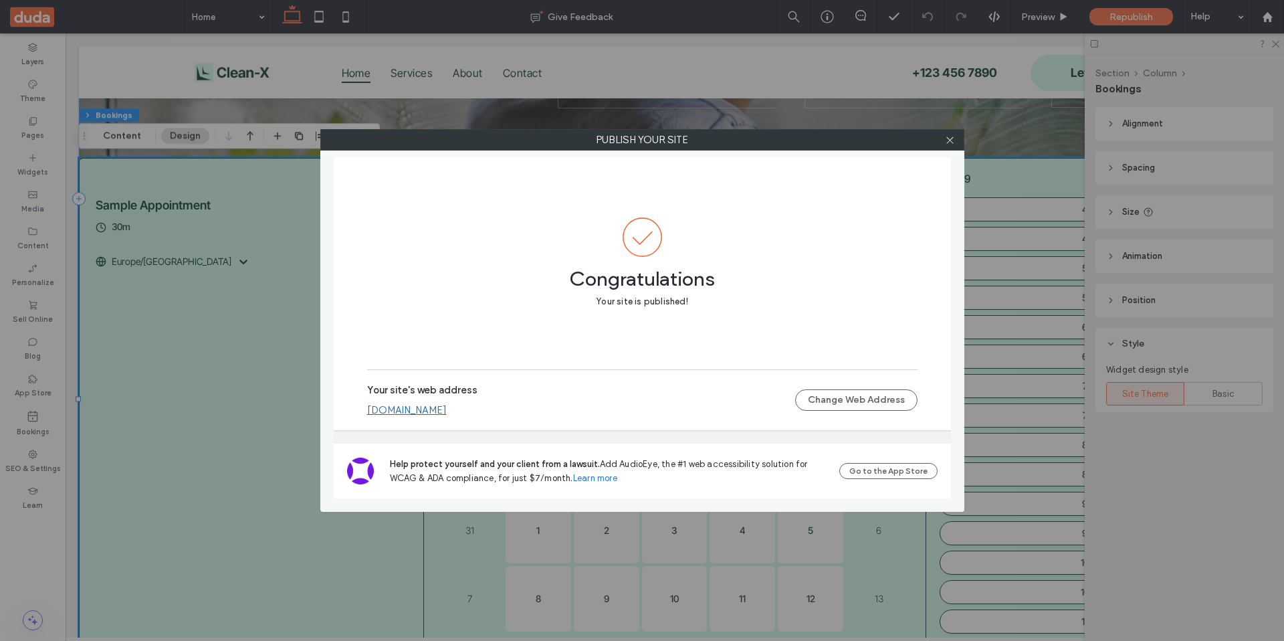
click at [99, 336] on div "Publish your site Congratulations Your site is published! Your site's web addre…" at bounding box center [642, 320] width 1284 height 641
click at [953, 145] on span at bounding box center [950, 140] width 10 height 20
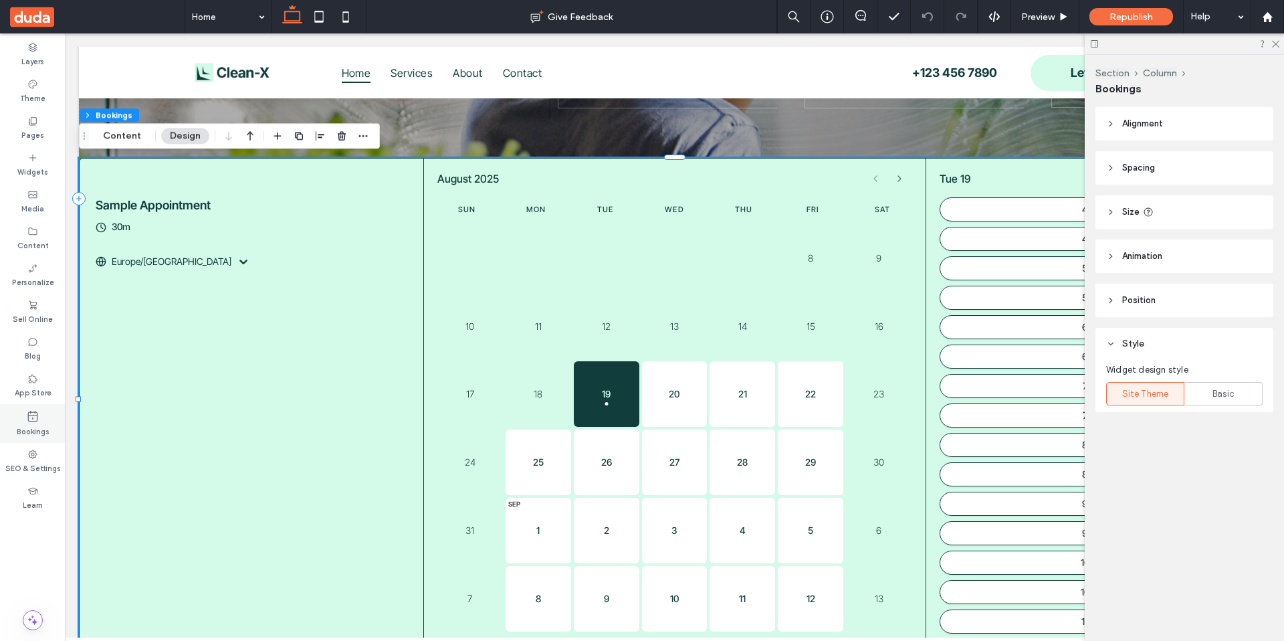
click at [35, 430] on label "Bookings" at bounding box center [33, 430] width 33 height 15
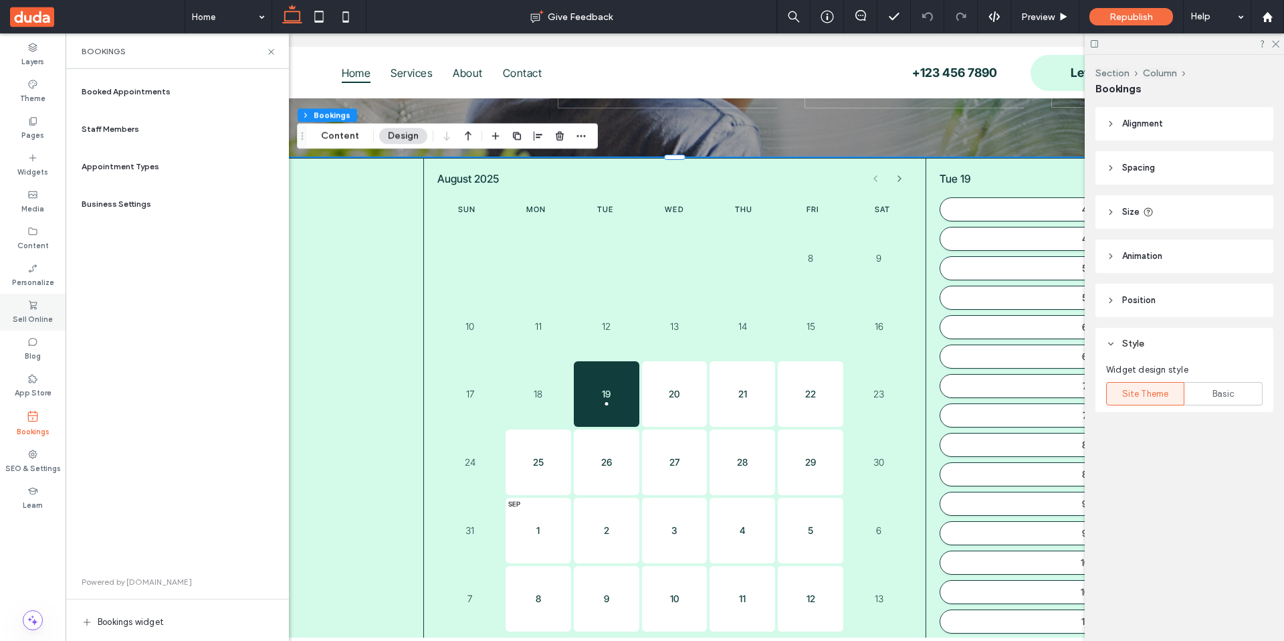
click at [33, 316] on label "Sell Online" at bounding box center [33, 317] width 40 height 15
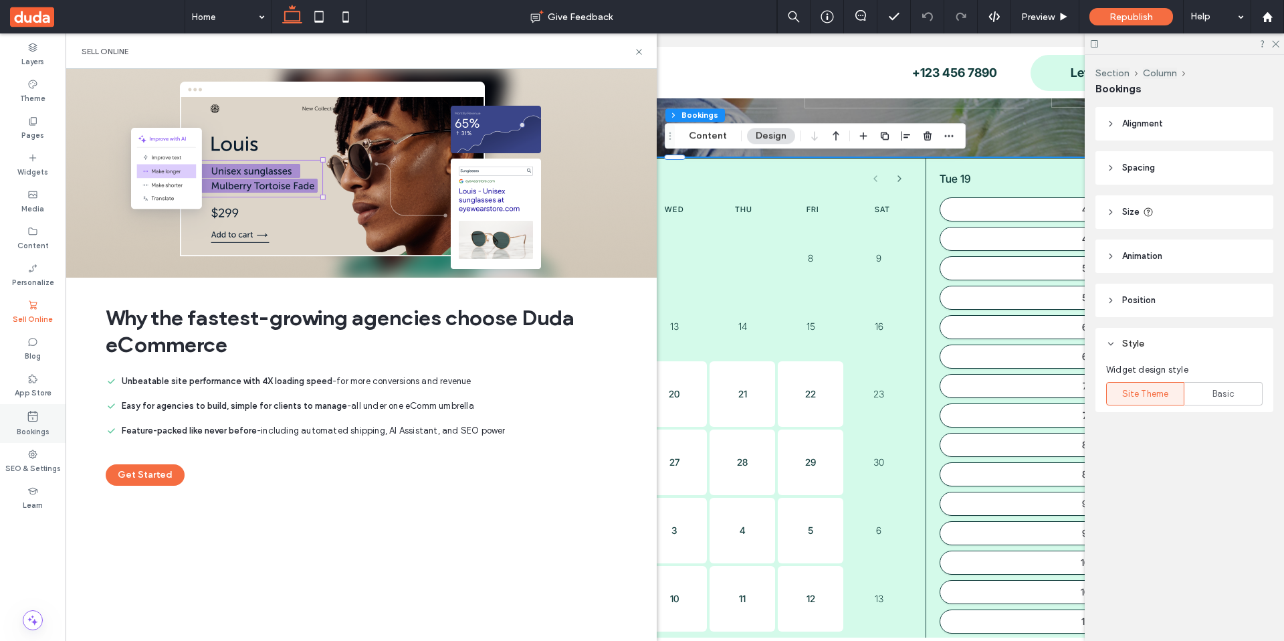
click at [36, 417] on icon at bounding box center [32, 415] width 13 height 13
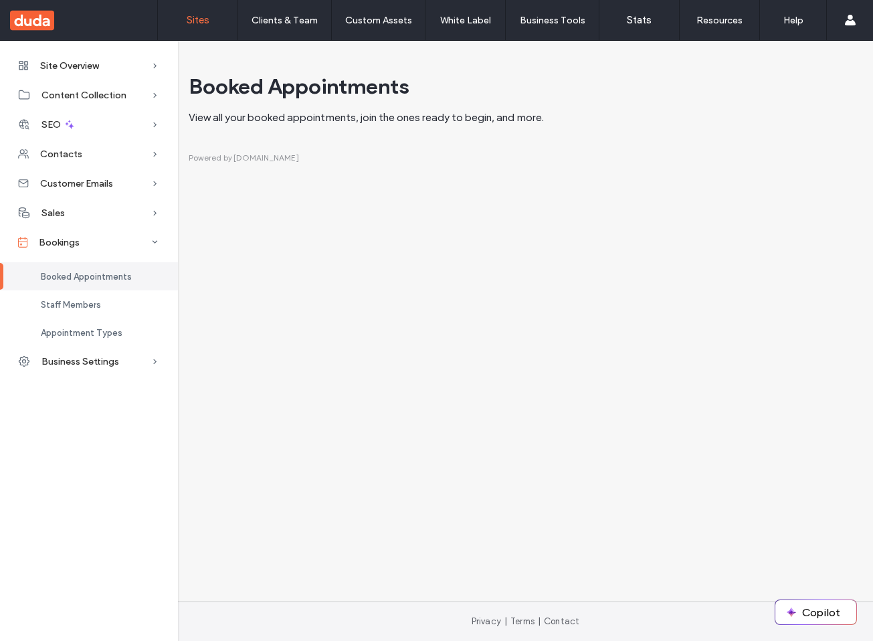
click at [175, 23] on link "Sites" at bounding box center [198, 20] width 80 height 40
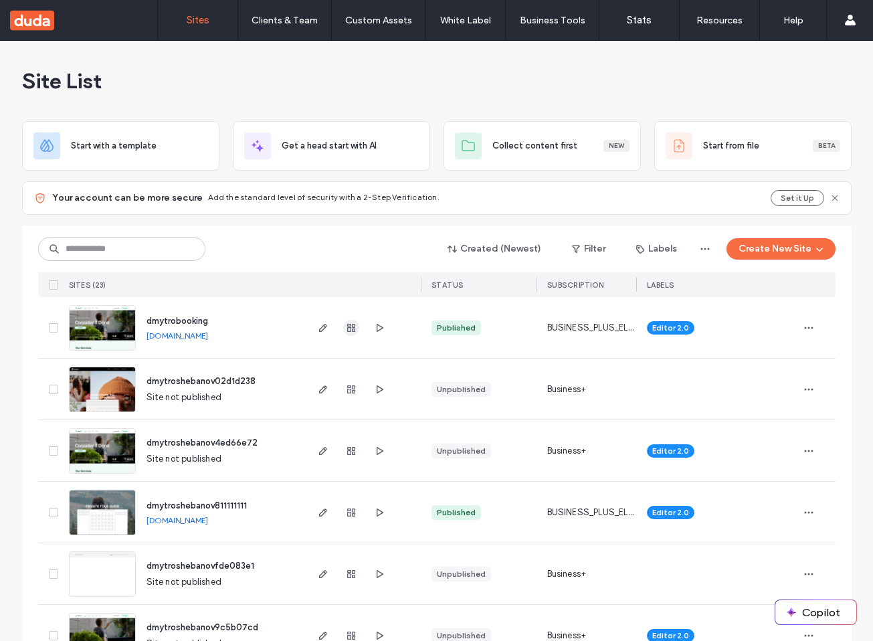
click at [349, 326] on icon "button" at bounding box center [351, 327] width 11 height 11
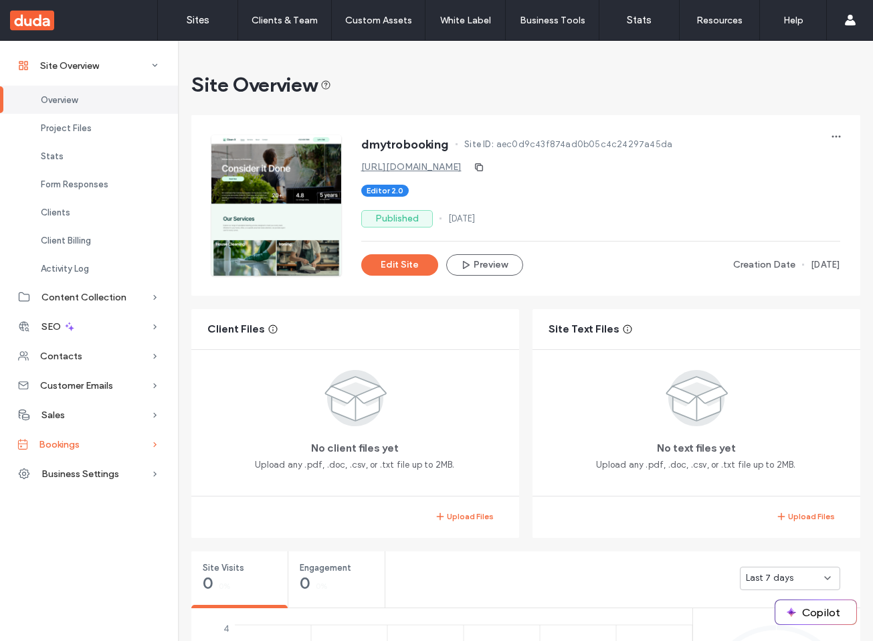
click at [118, 446] on div "Bookings" at bounding box center [89, 443] width 178 height 29
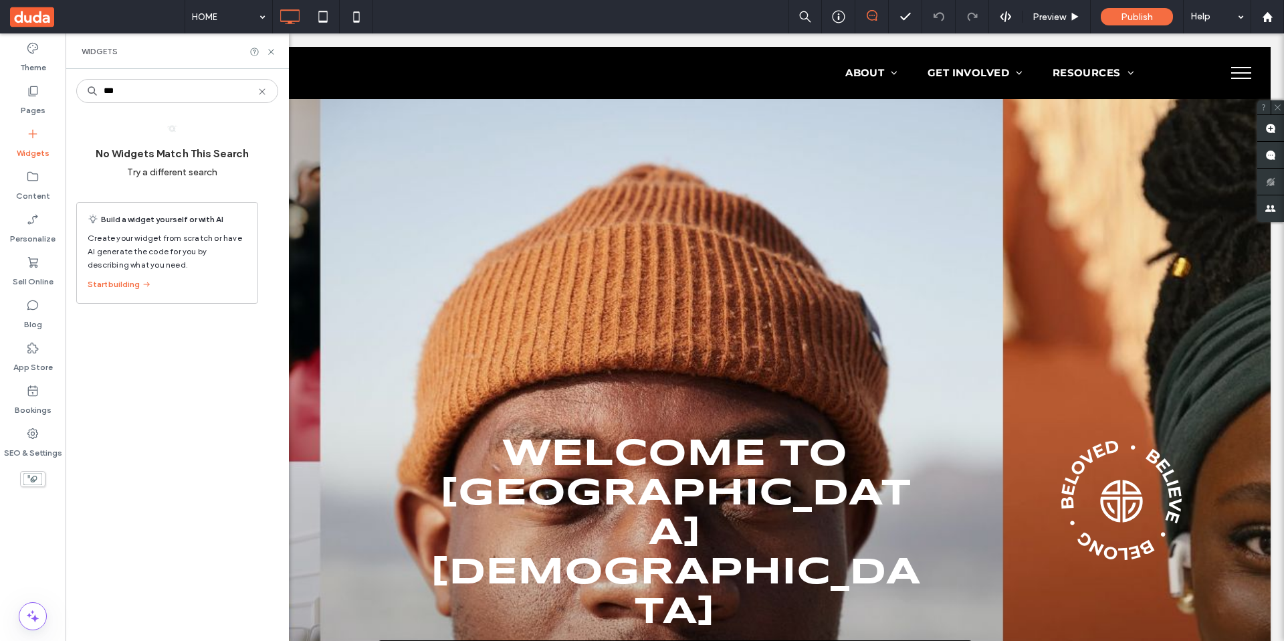
type input "***"
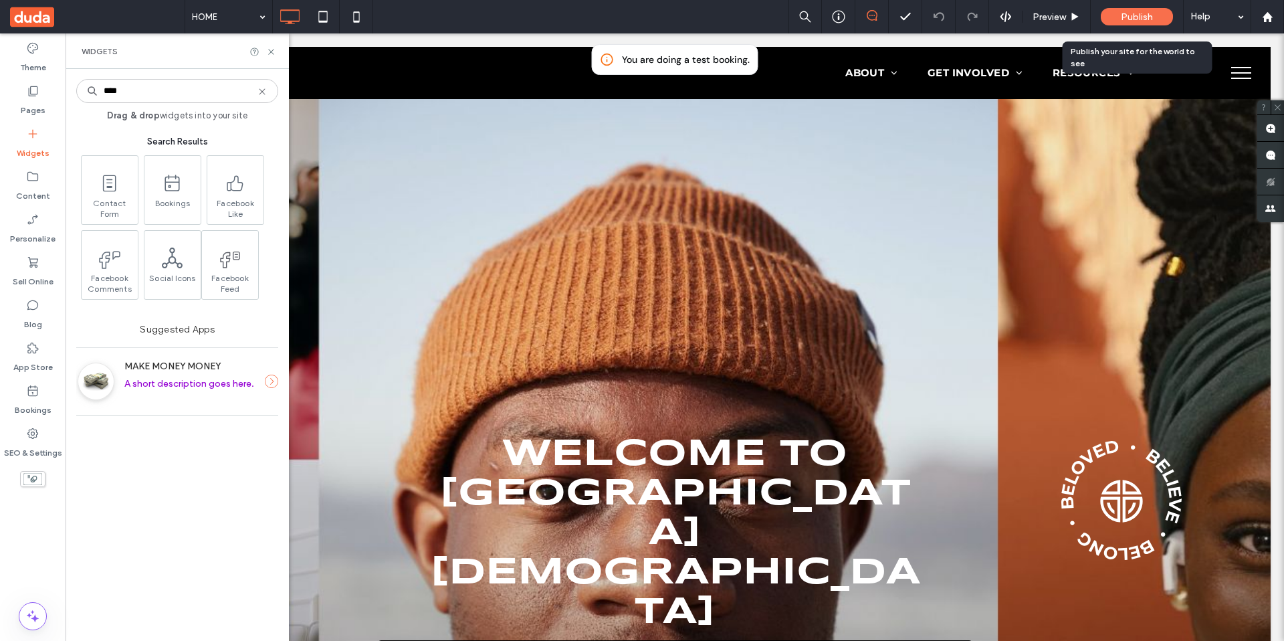
type input "****"
click at [1126, 14] on span "Publish" at bounding box center [1137, 16] width 32 height 11
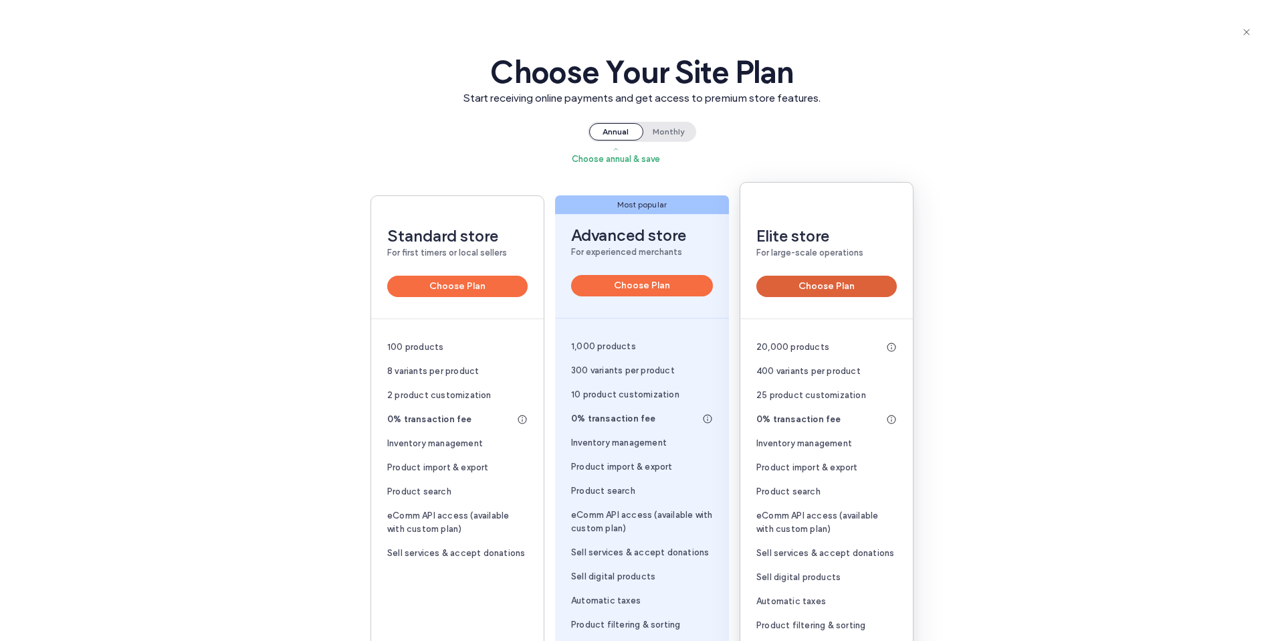
click at [859, 282] on button "Choose Plan" at bounding box center [827, 286] width 140 height 21
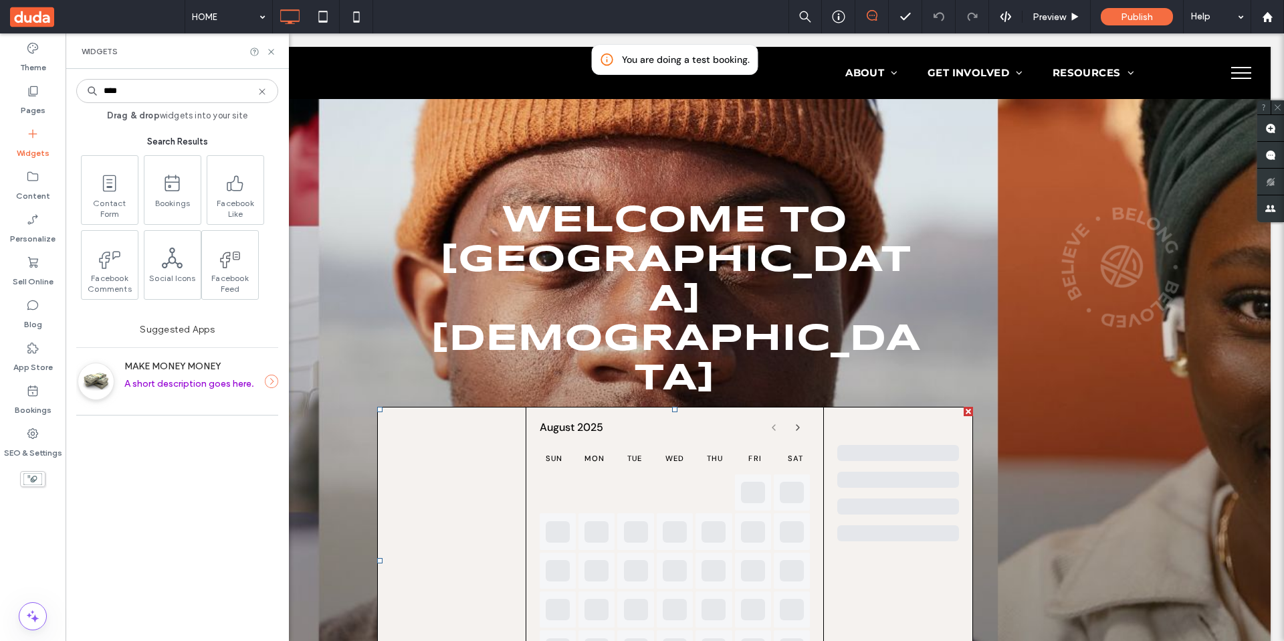
scroll to position [338, 0]
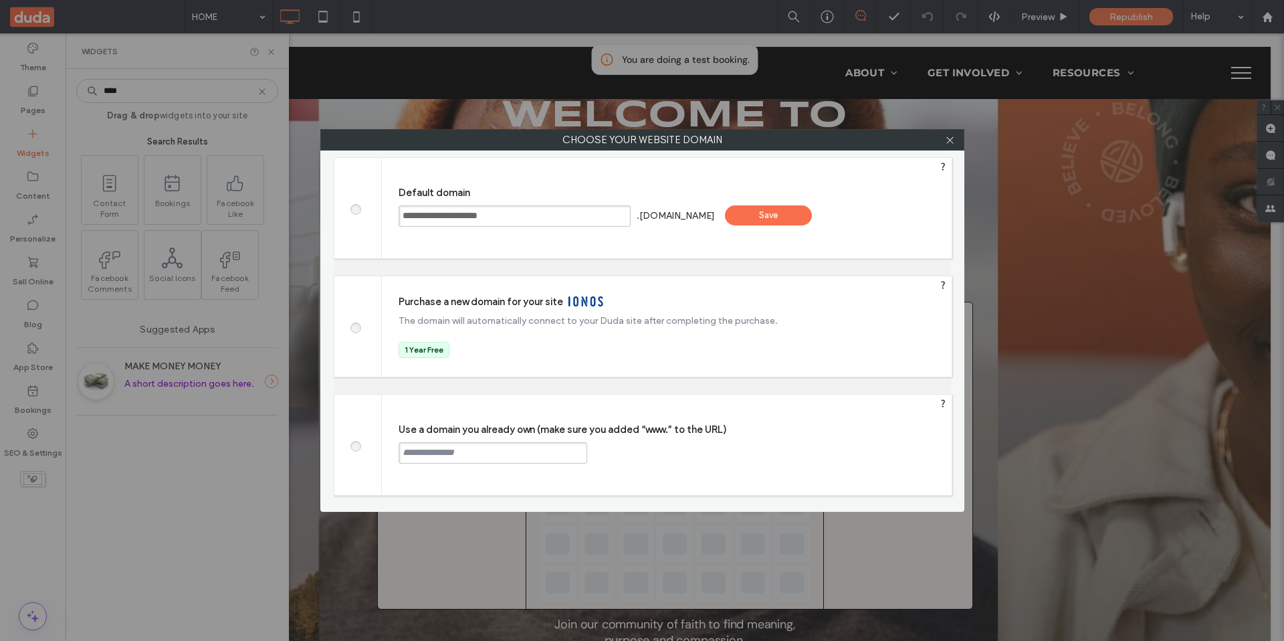
click at [785, 213] on div "Save" at bounding box center [768, 215] width 87 height 20
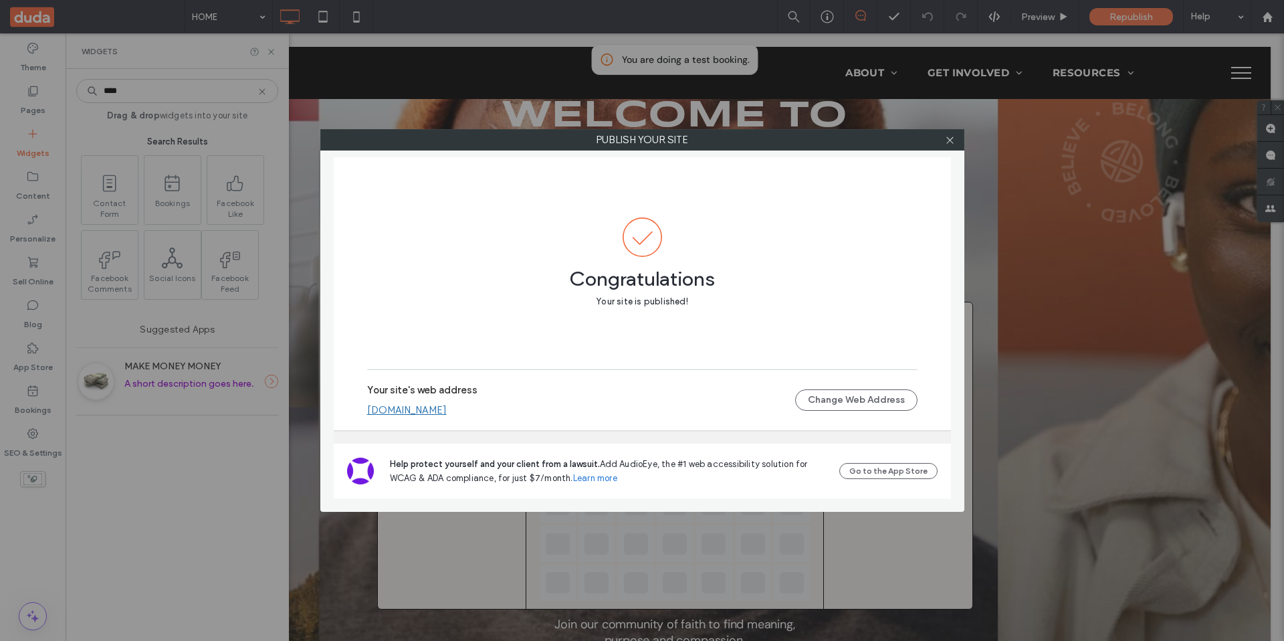
click at [447, 405] on link "[DOMAIN_NAME]" at bounding box center [407, 410] width 80 height 12
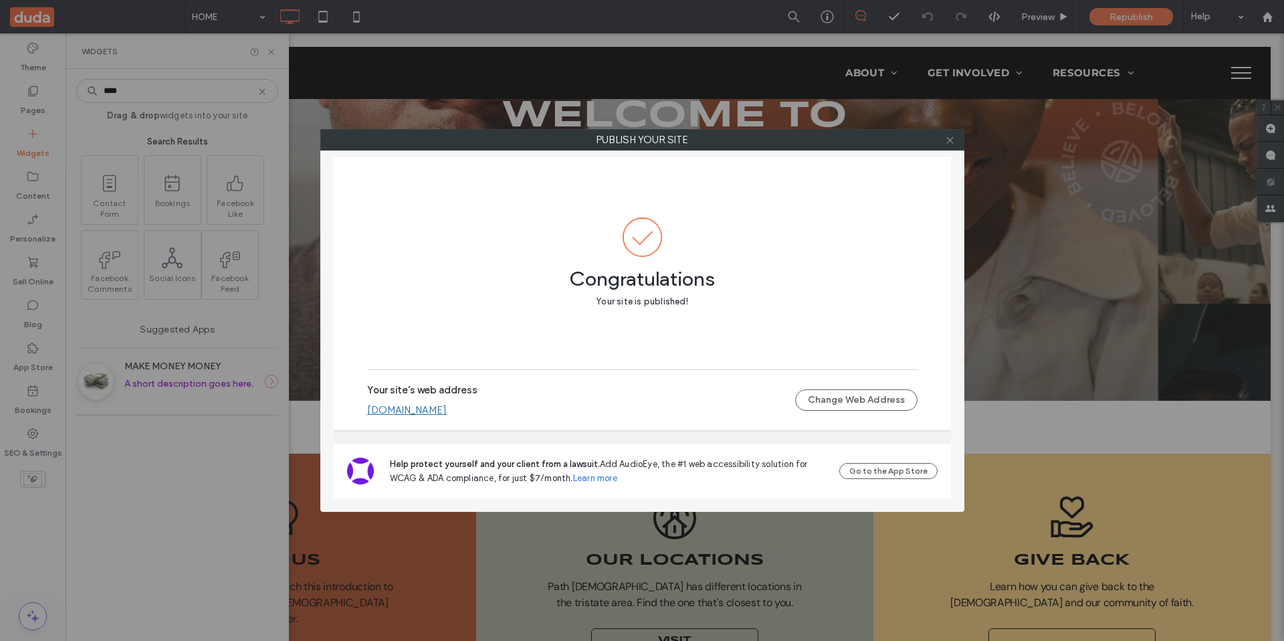
click at [954, 140] on icon at bounding box center [950, 140] width 10 height 10
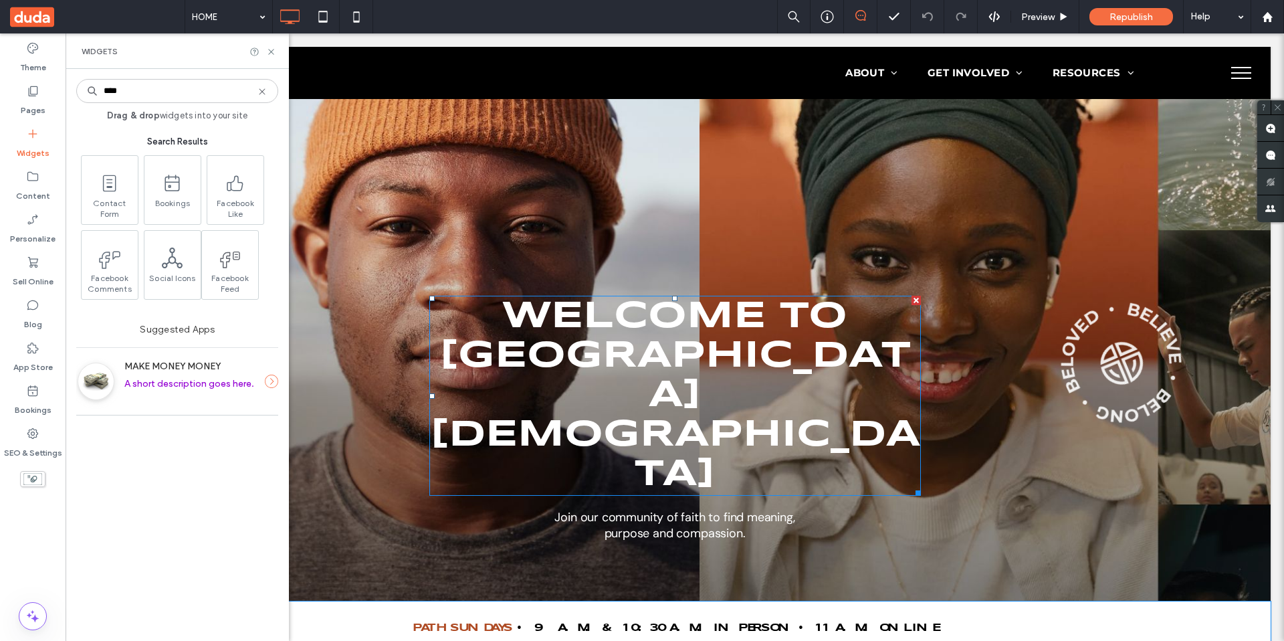
scroll to position [110, 0]
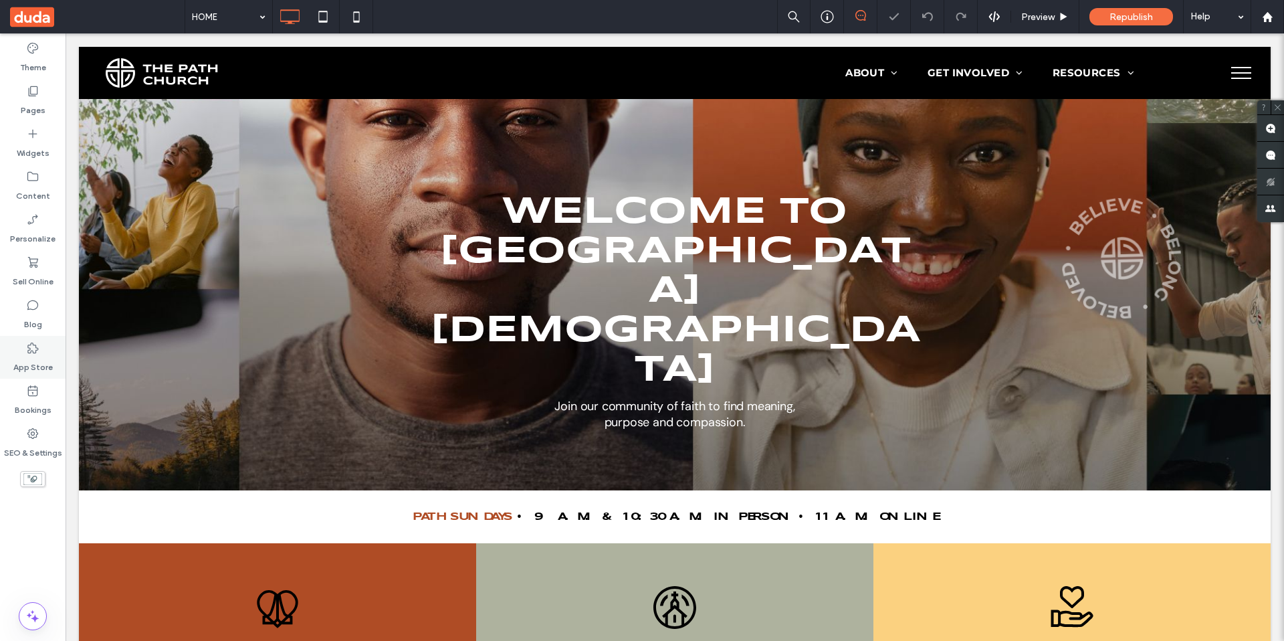
scroll to position [242, 0]
click at [44, 144] on label "Widgets" at bounding box center [33, 149] width 33 height 19
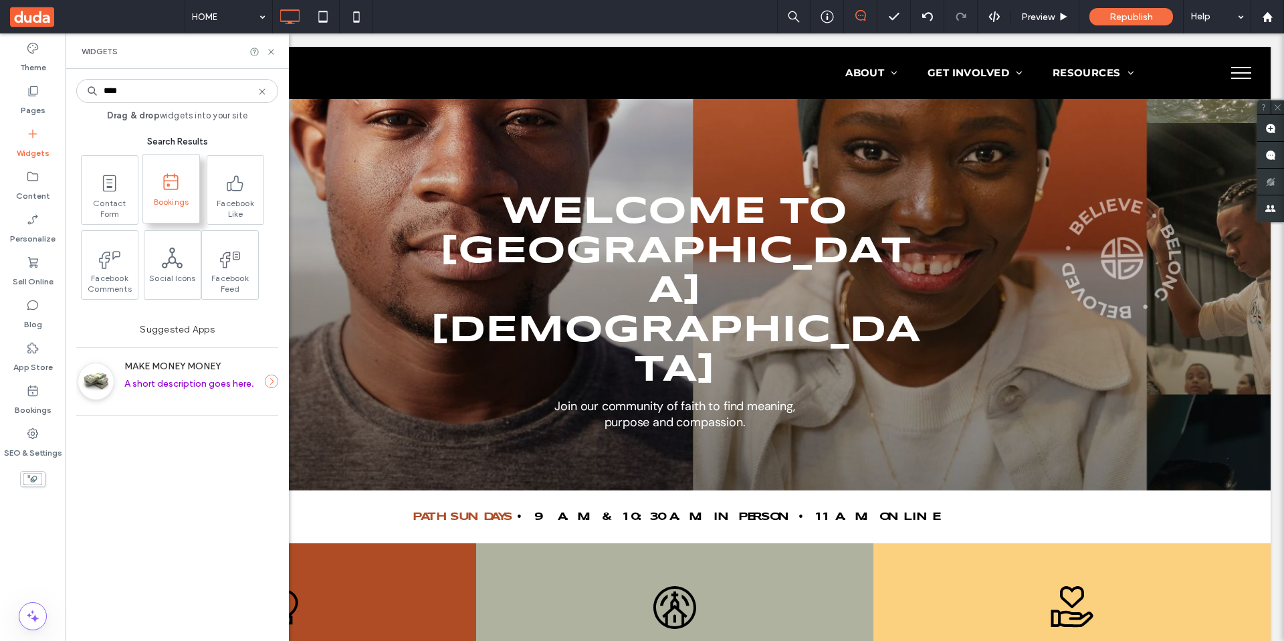
type input "****"
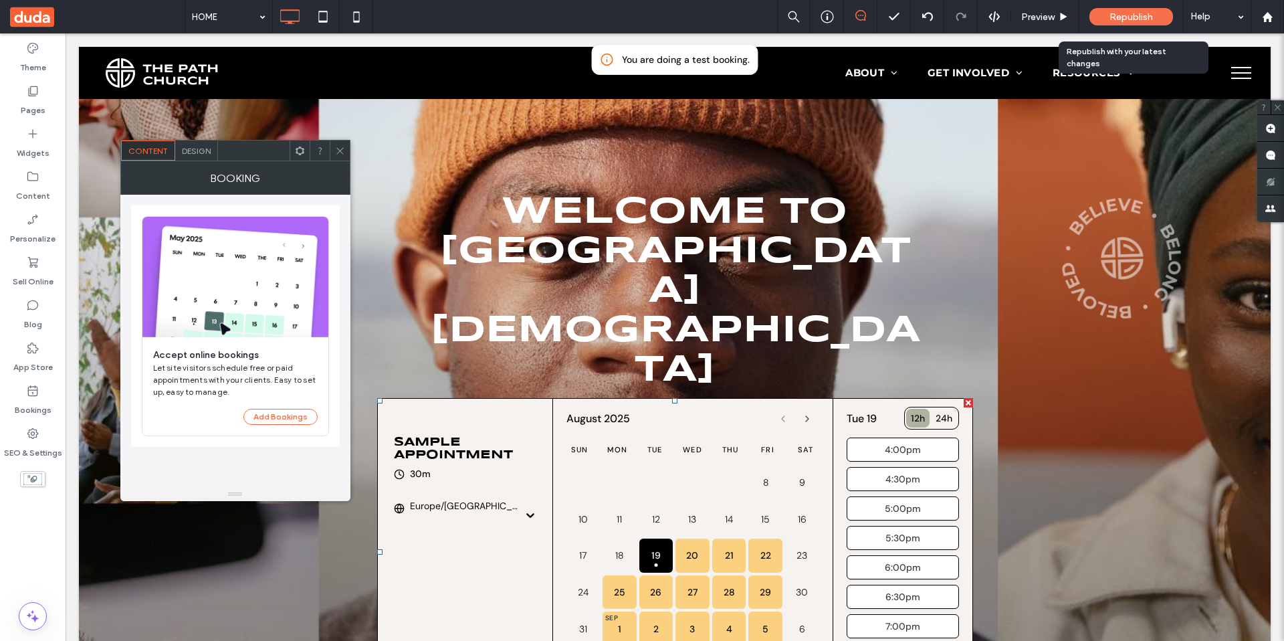
click at [1148, 16] on span "Republish" at bounding box center [1131, 16] width 43 height 11
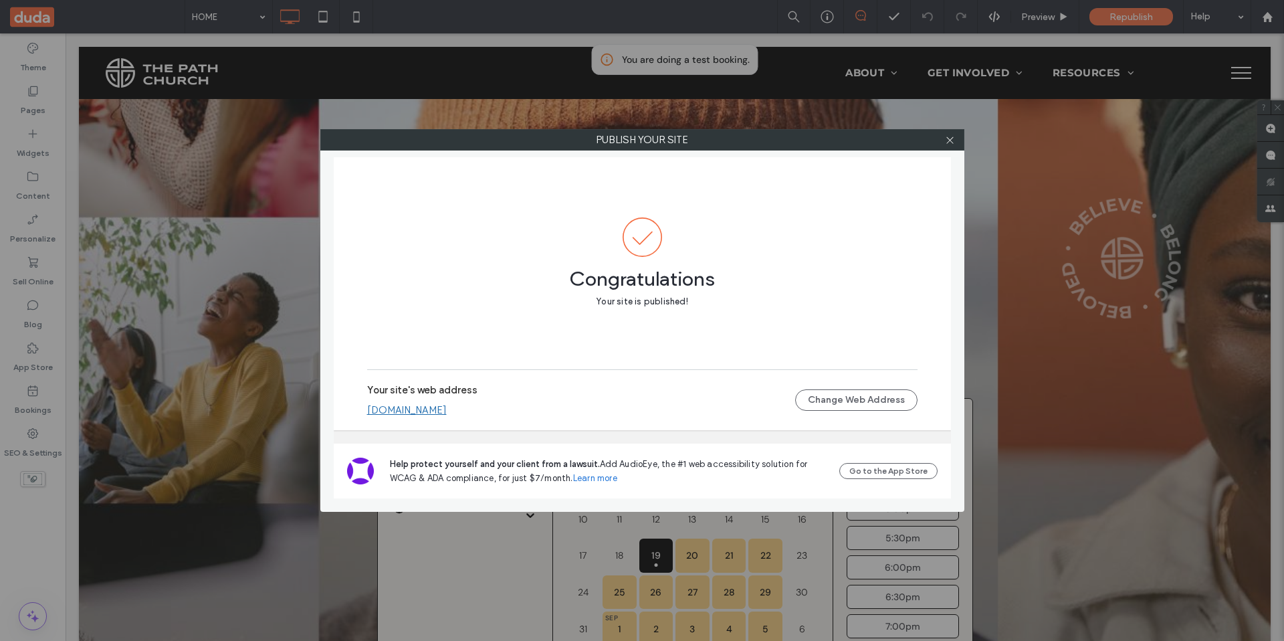
click at [447, 408] on link "dmytroshebanov02d1d238.multiscreen.d1test.biz" at bounding box center [407, 410] width 80 height 12
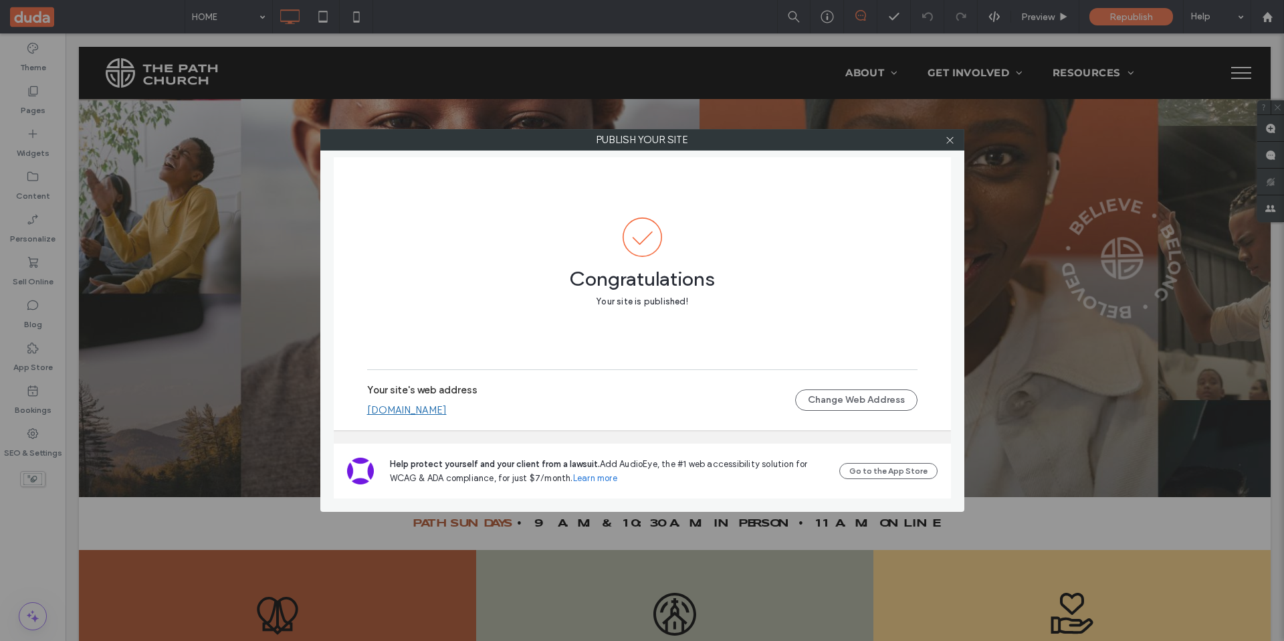
click at [955, 142] on div at bounding box center [951, 140] width 20 height 20
click at [953, 143] on icon at bounding box center [950, 140] width 10 height 10
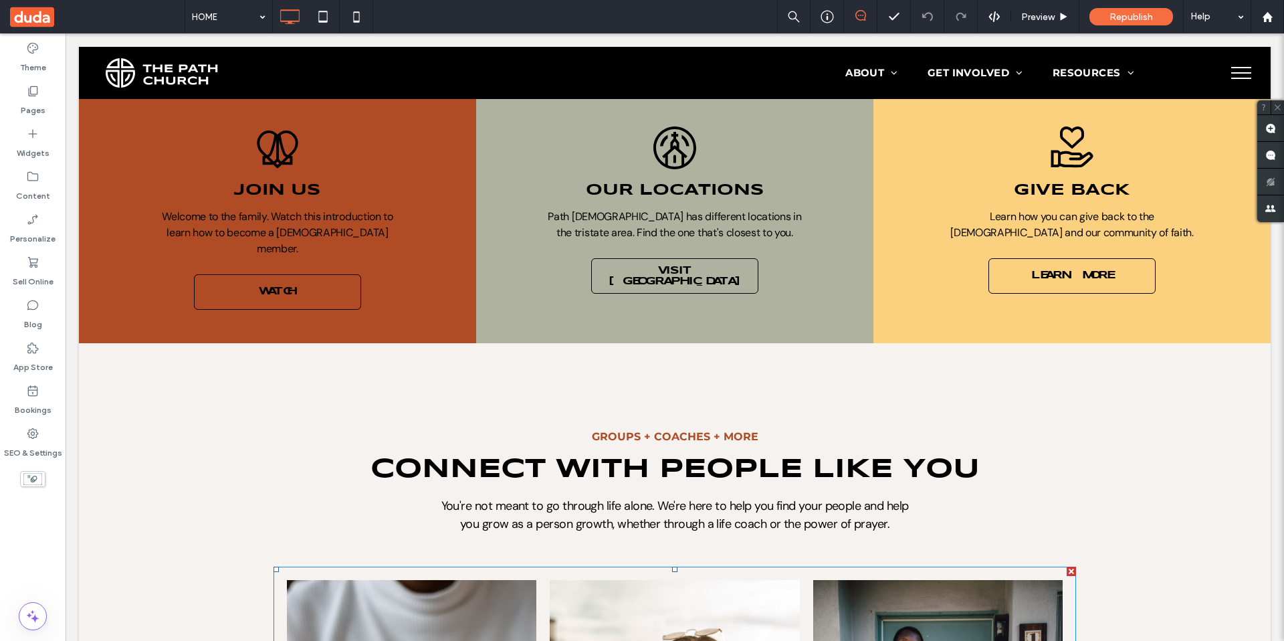
scroll to position [891, 0]
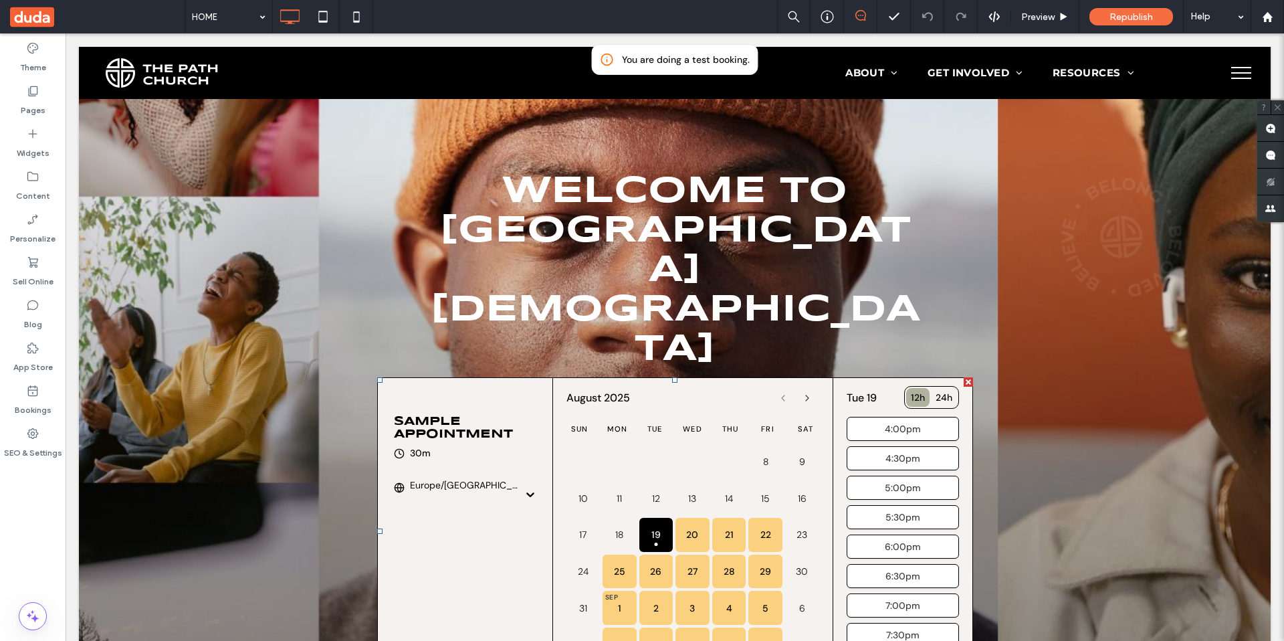
scroll to position [381, 0]
